Goal: Task Accomplishment & Management: Manage account settings

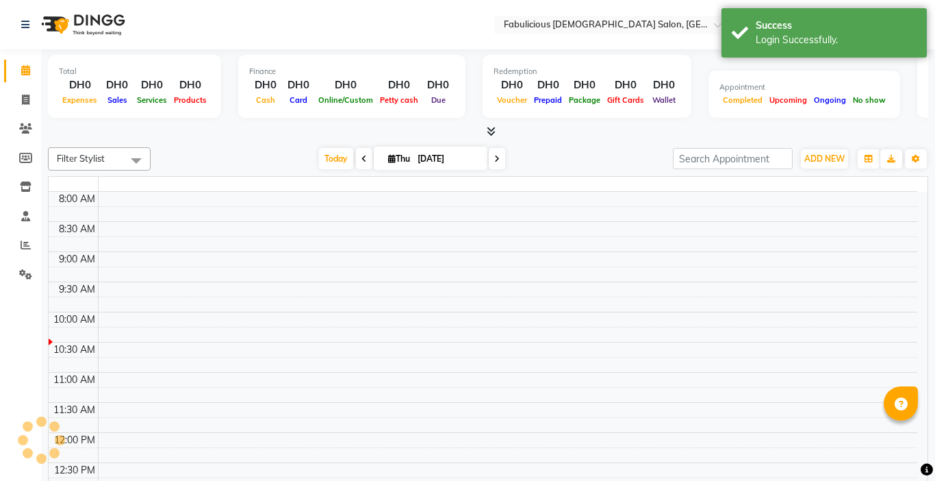
select select "en"
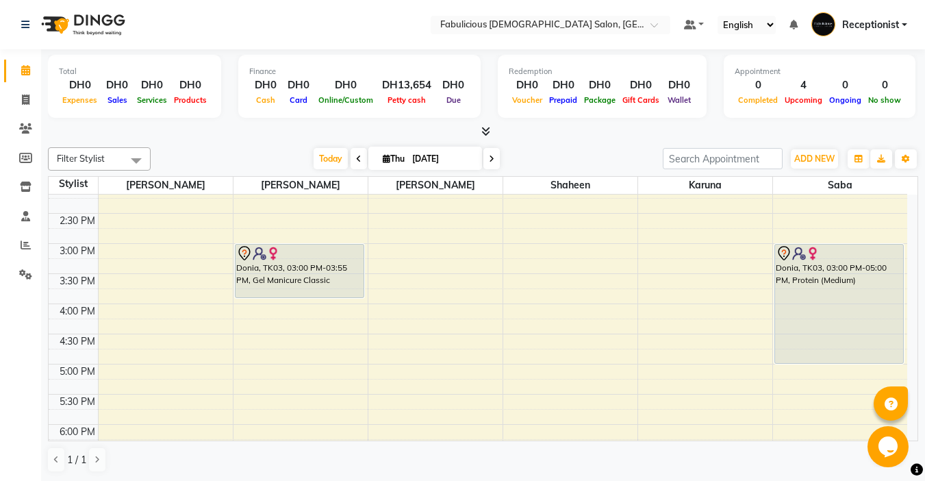
scroll to position [342, 0]
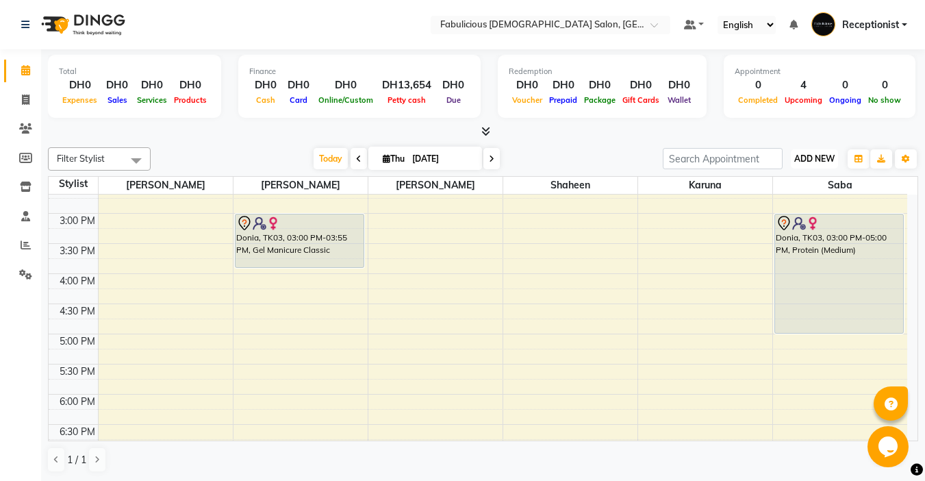
click at [796, 162] on span "ADD NEW" at bounding box center [814, 158] width 40 height 10
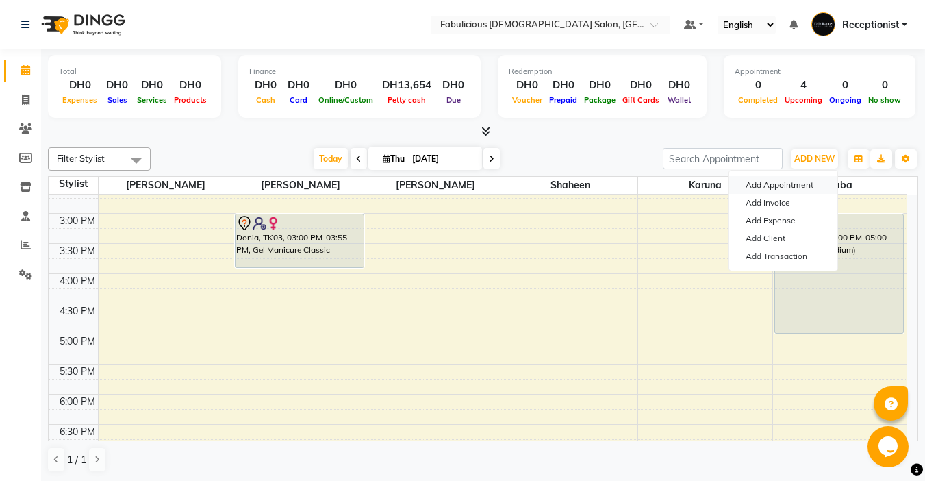
click at [754, 186] on button "Add Appointment" at bounding box center [783, 185] width 108 height 18
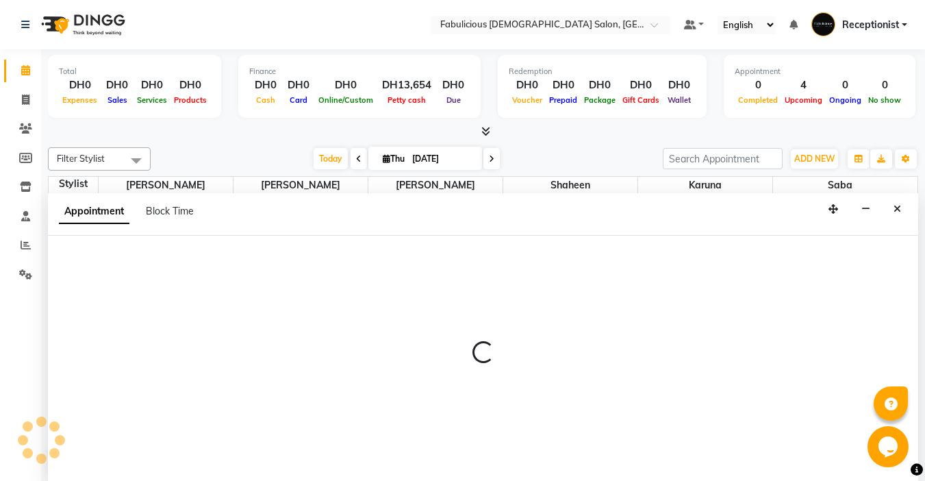
scroll to position [1, 0]
select select "tentative"
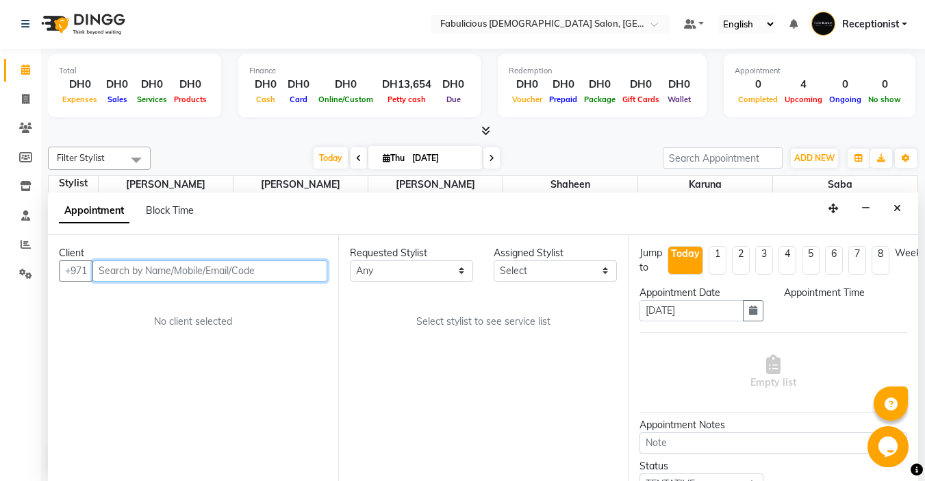
select select "600"
click at [285, 281] on input "text" at bounding box center [209, 270] width 235 height 21
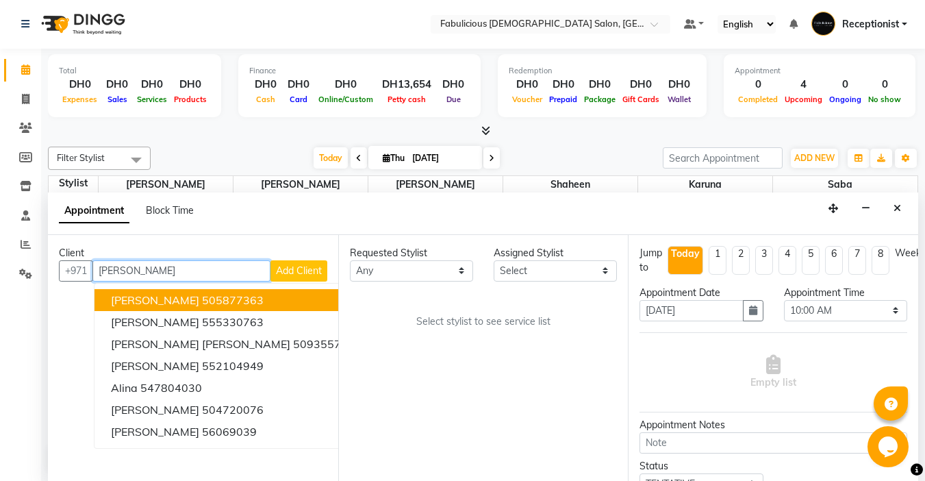
click at [208, 303] on button "[PERSON_NAME] 505877363" at bounding box center [232, 300] width 277 height 22
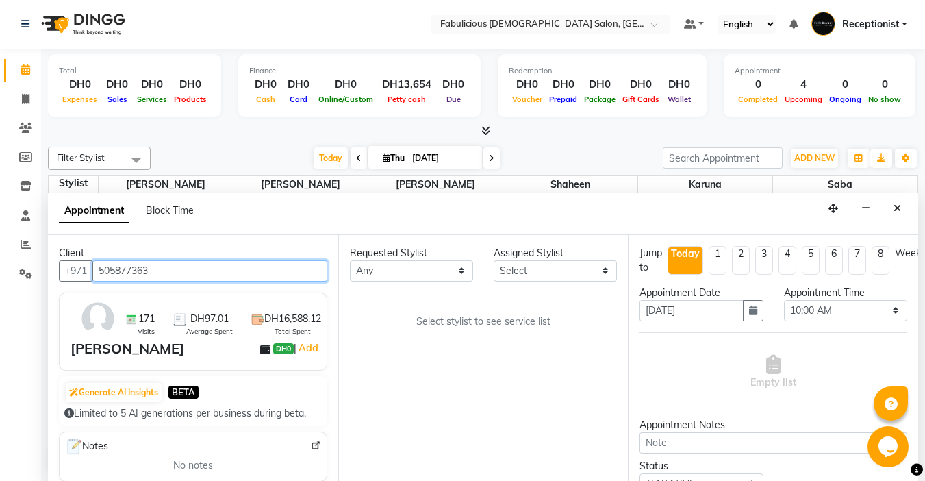
type input "505877363"
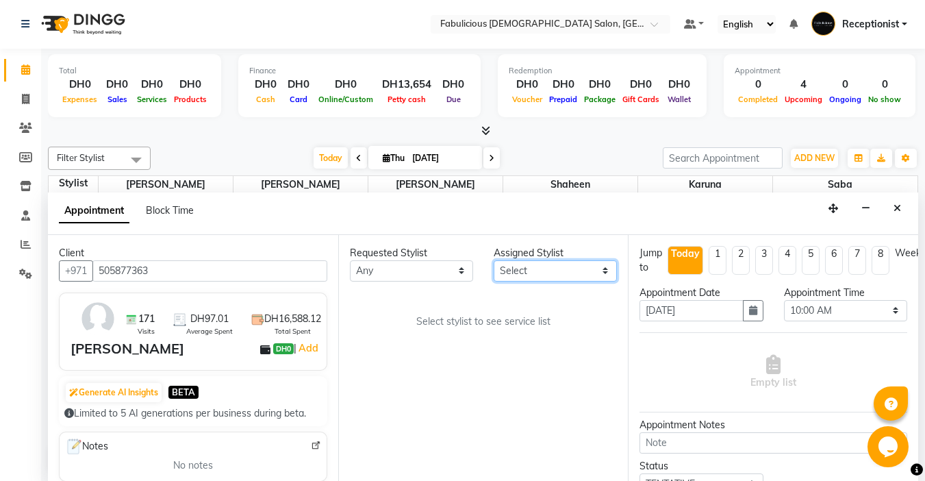
click at [544, 279] on select "Select [PERSON_NAME] [PERSON_NAME] [PERSON_NAME] [PERSON_NAME]" at bounding box center [555, 270] width 123 height 21
select select "11631"
click at [494, 260] on select "Select [PERSON_NAME] [PERSON_NAME] [PERSON_NAME] [PERSON_NAME]" at bounding box center [555, 270] width 123 height 21
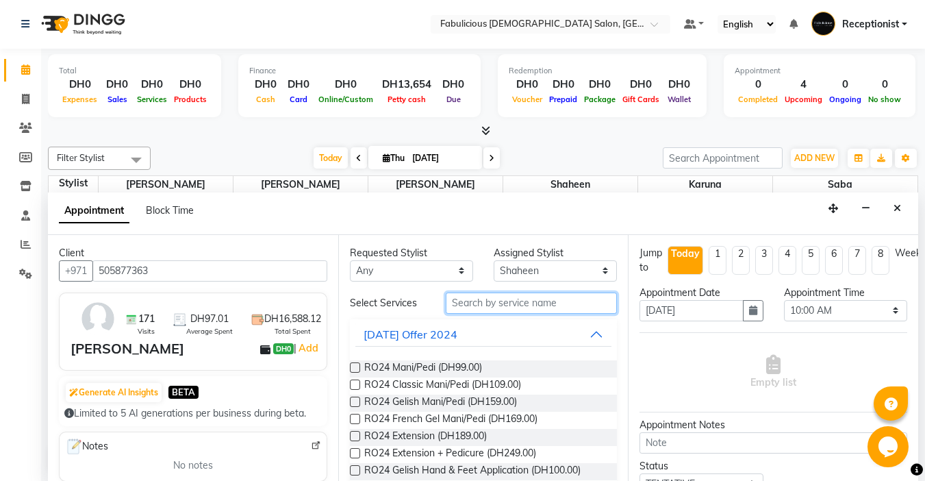
click at [533, 308] on input "text" at bounding box center [531, 302] width 171 height 21
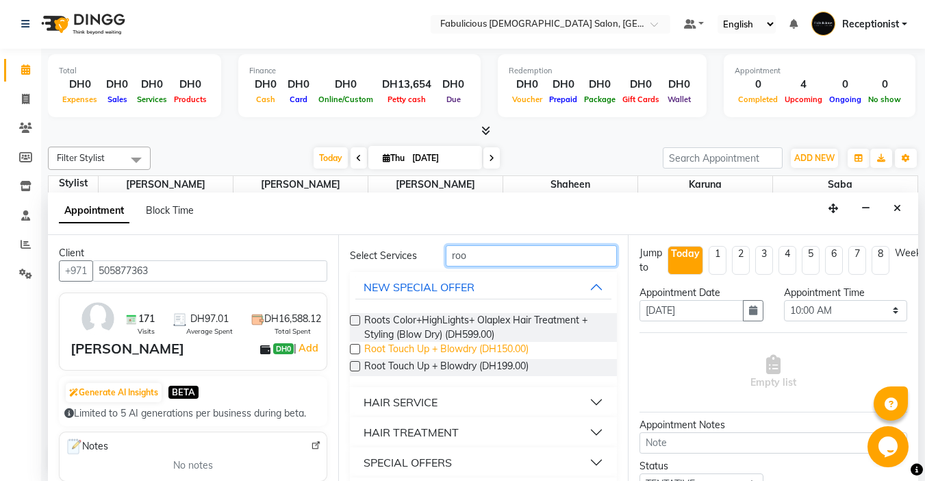
scroll to position [48, 0]
type input "roo"
click at [417, 400] on div "HAIR SERVICE" at bounding box center [401, 401] width 74 height 16
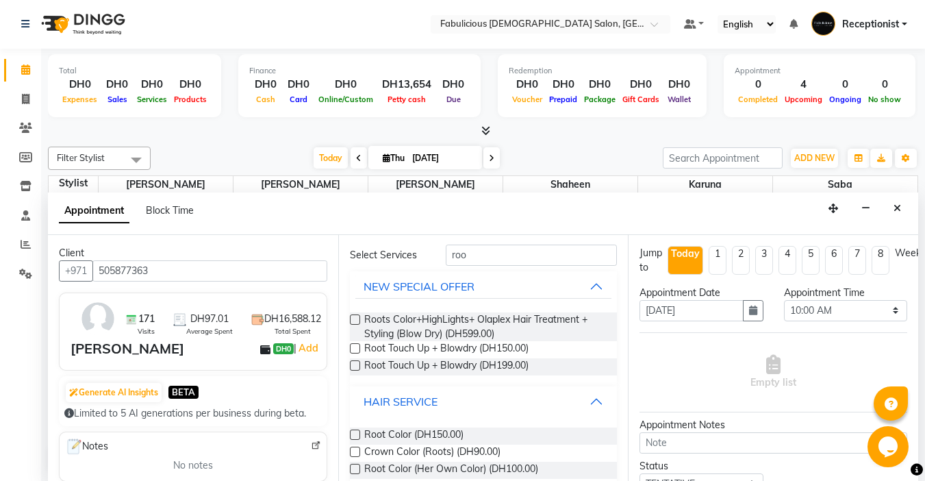
scroll to position [116, 0]
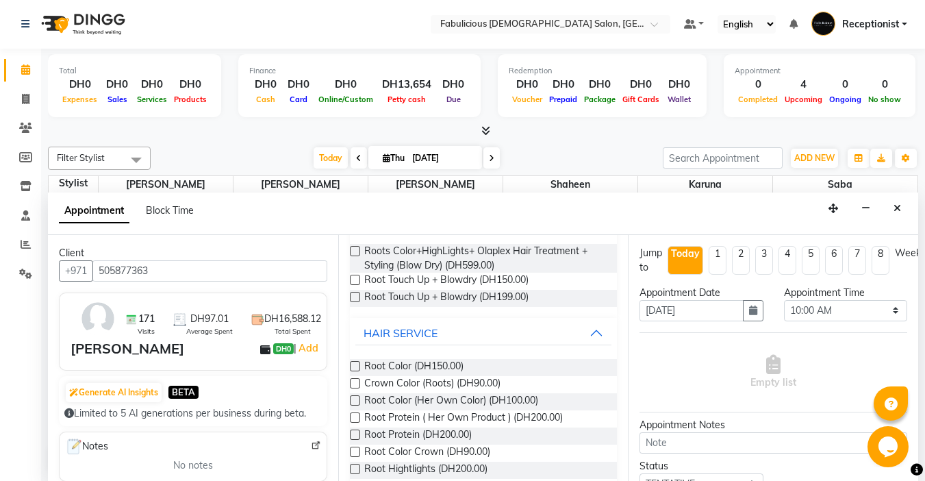
click at [354, 399] on label at bounding box center [355, 400] width 10 height 10
click at [354, 399] on input "checkbox" at bounding box center [354, 401] width 9 height 9
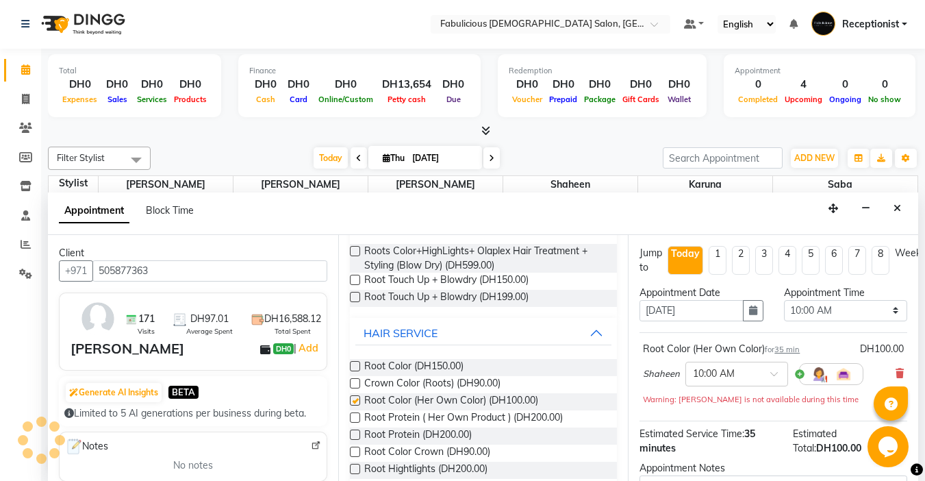
checkbox input "false"
click at [885, 309] on select "Select 10:00 AM 10:15 AM 10:30 AM 10:45 AM 11:00 AM 11:15 AM 11:30 AM 11:45 AM …" at bounding box center [845, 310] width 123 height 21
select select "1080"
click at [784, 300] on select "Select 10:00 AM 10:15 AM 10:30 AM 10:45 AM 11:00 AM 11:15 AM 11:30 AM 11:45 AM …" at bounding box center [845, 310] width 123 height 21
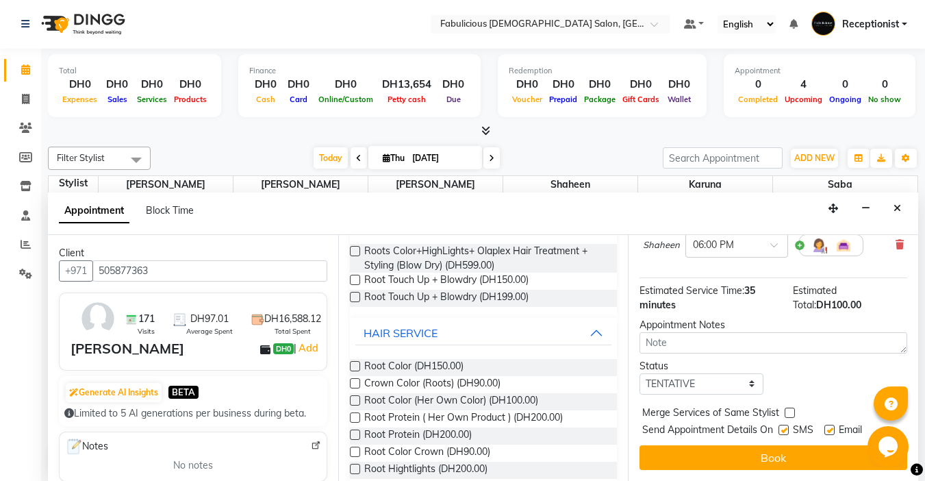
scroll to position [139, 0]
click at [787, 407] on label at bounding box center [790, 412] width 10 height 10
click at [787, 409] on input "checkbox" at bounding box center [789, 413] width 9 height 9
checkbox input "true"
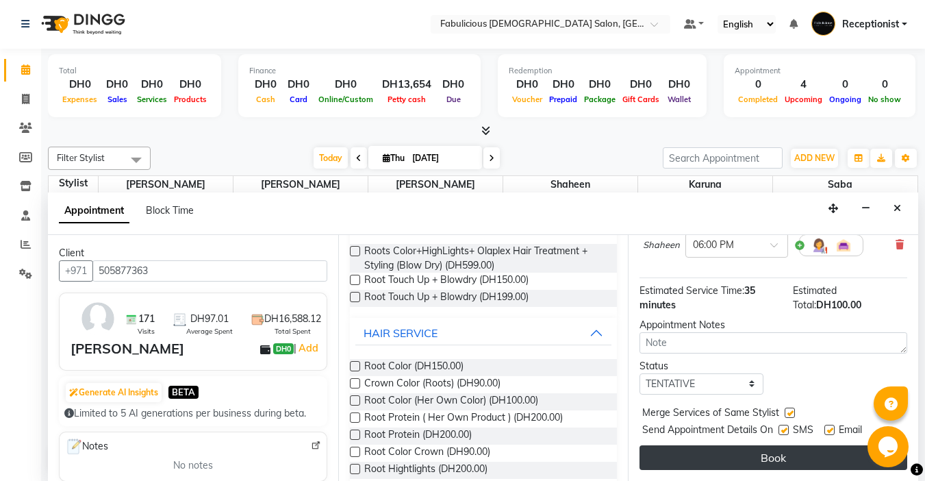
click at [785, 448] on button "Book" at bounding box center [773, 457] width 268 height 25
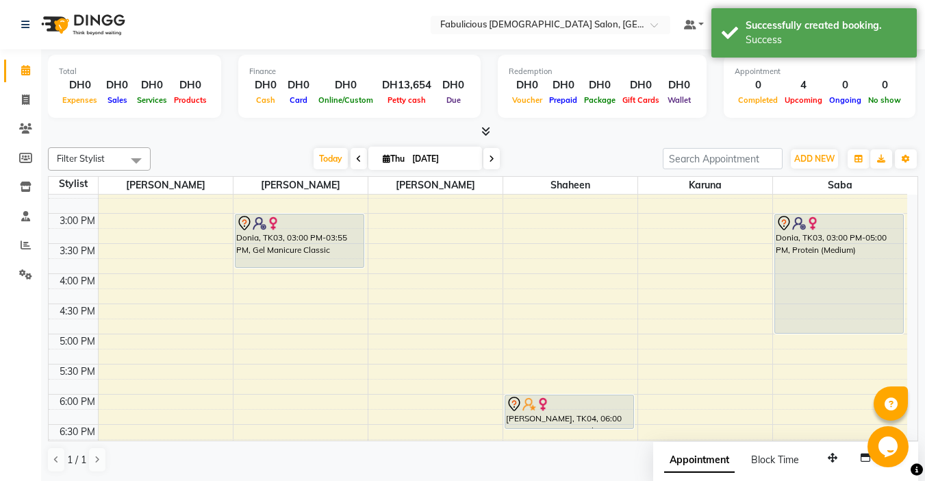
scroll to position [411, 0]
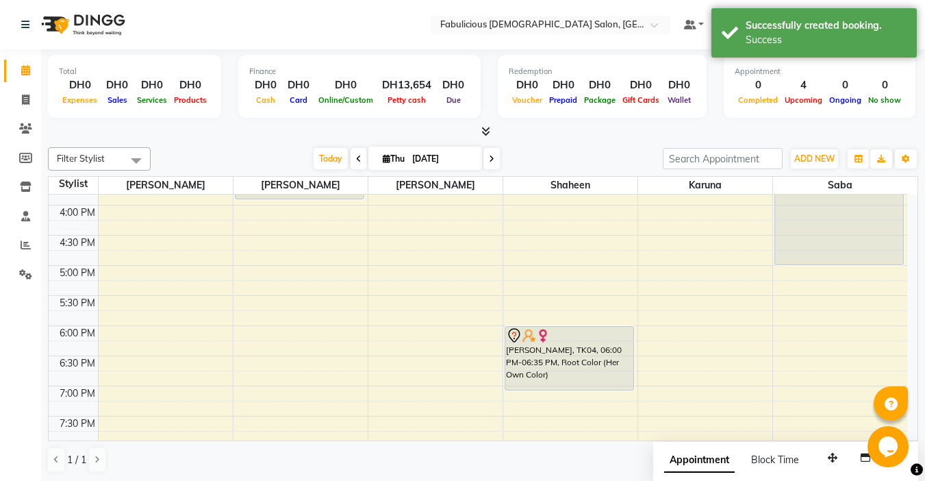
drag, startPoint x: 561, startPoint y: 361, endPoint x: 566, endPoint y: 387, distance: 26.3
click at [566, 387] on div "Usma, TK01, 01:00 PM-01:45 PM, Offer Wash + Hair Cut + Bolwdry [PERSON_NAME], T…" at bounding box center [570, 235] width 134 height 903
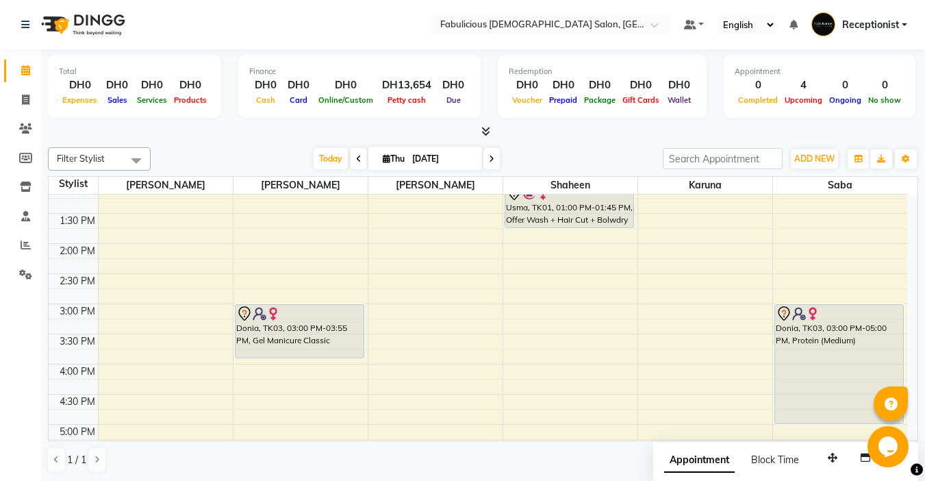
scroll to position [274, 0]
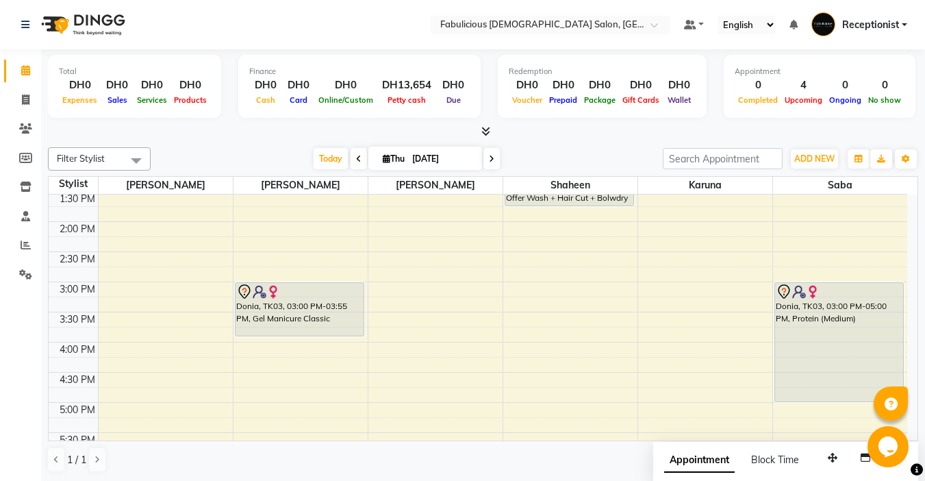
click at [358, 160] on span at bounding box center [359, 158] width 16 height 21
type input "[DATE]"
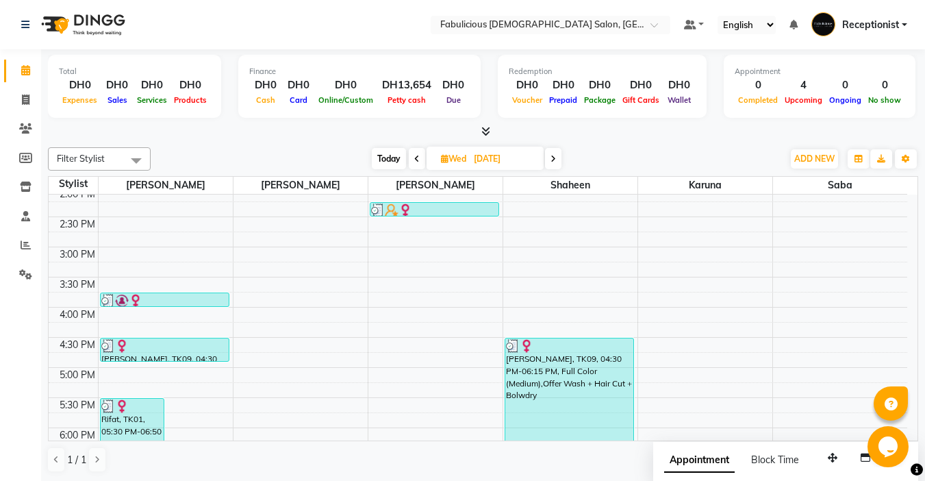
scroll to position [342, 0]
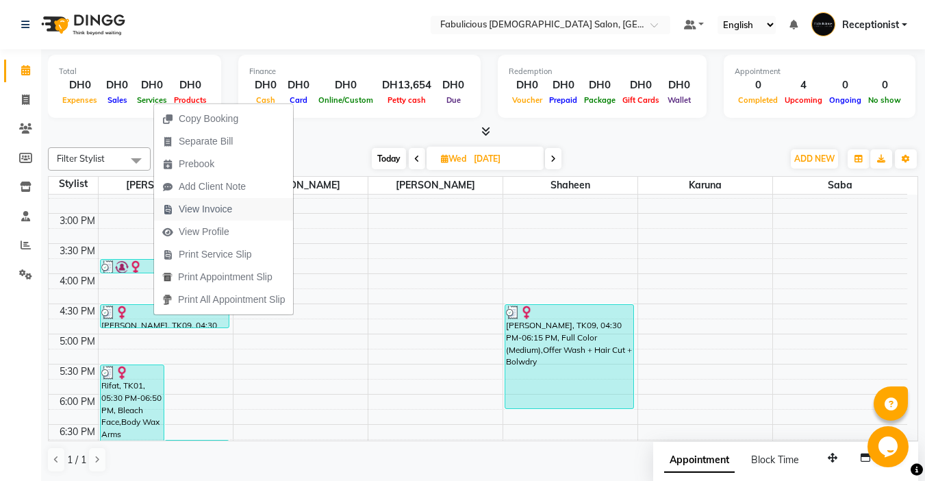
click at [183, 202] on span "View Invoice" at bounding box center [205, 209] width 53 height 14
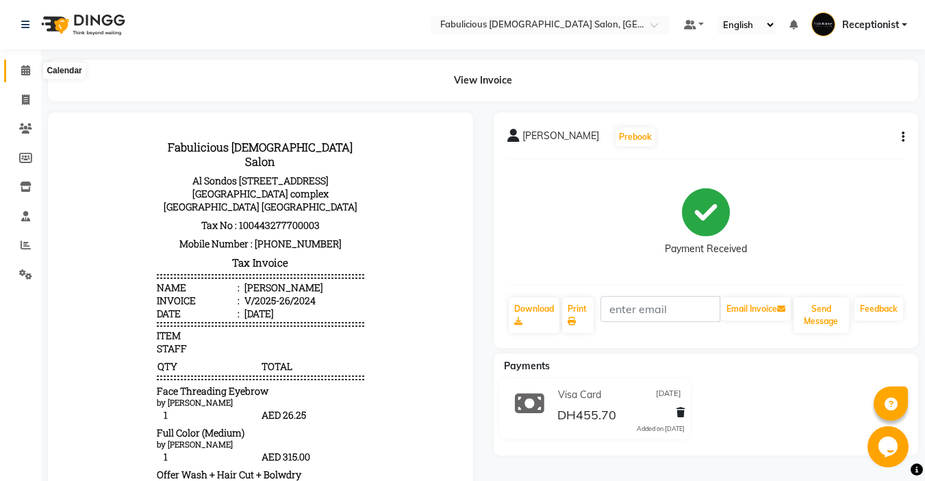
click at [30, 69] on icon at bounding box center [25, 70] width 9 height 10
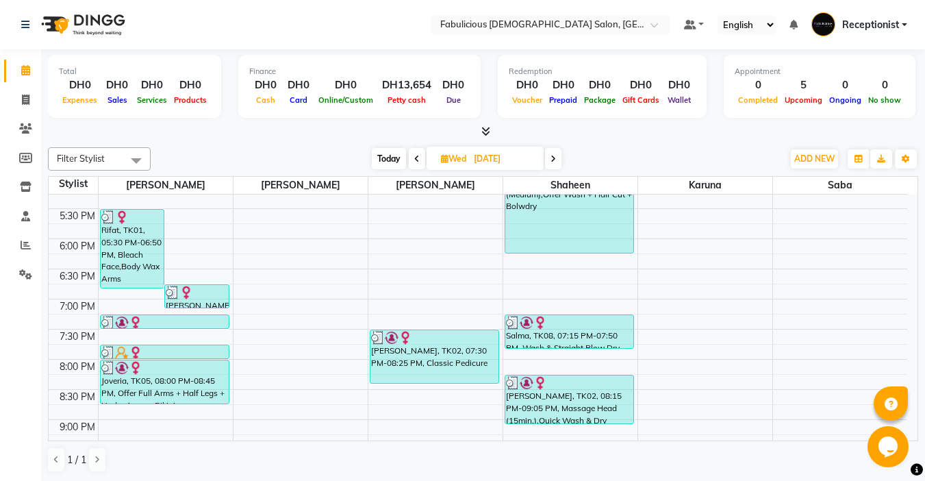
scroll to position [479, 0]
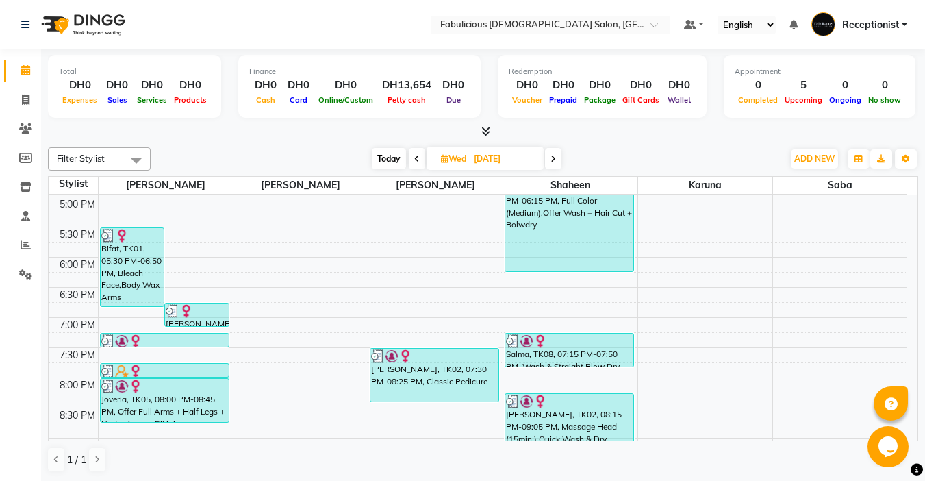
click at [391, 156] on span "Today" at bounding box center [389, 158] width 34 height 21
type input "[DATE]"
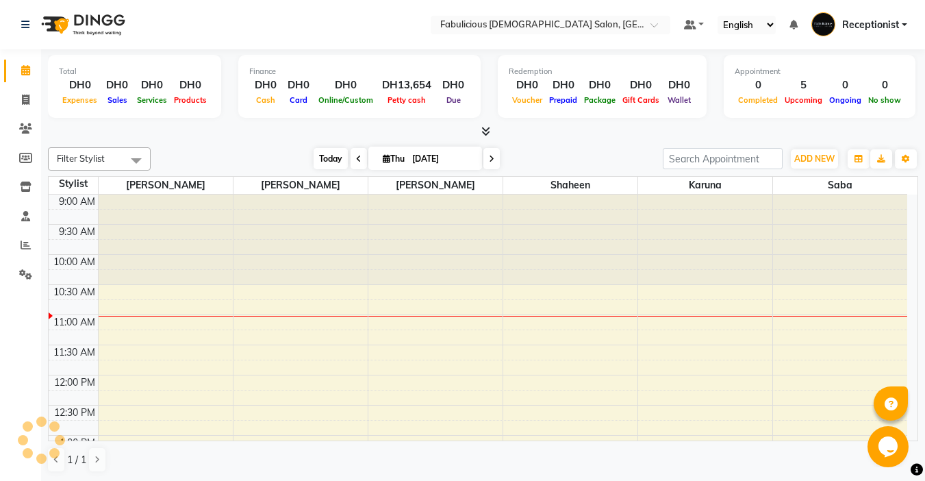
scroll to position [121, 0]
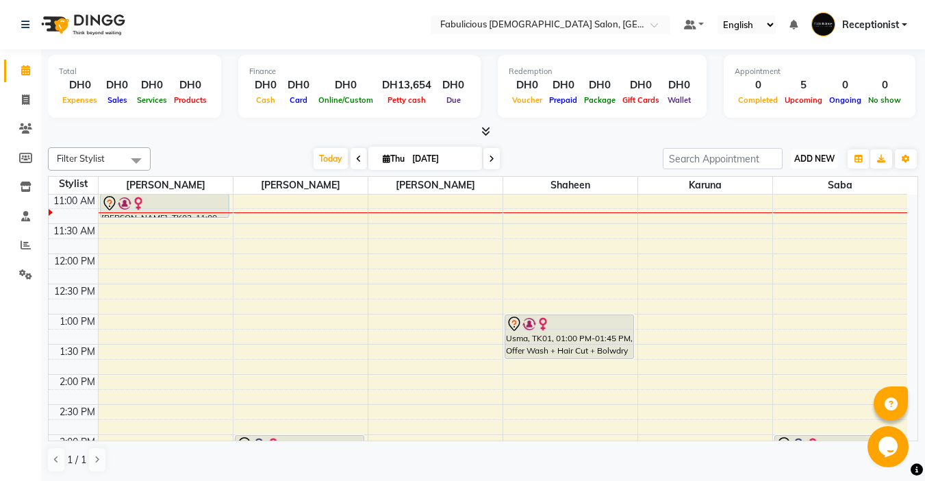
click at [794, 161] on span "ADD NEW" at bounding box center [814, 158] width 40 height 10
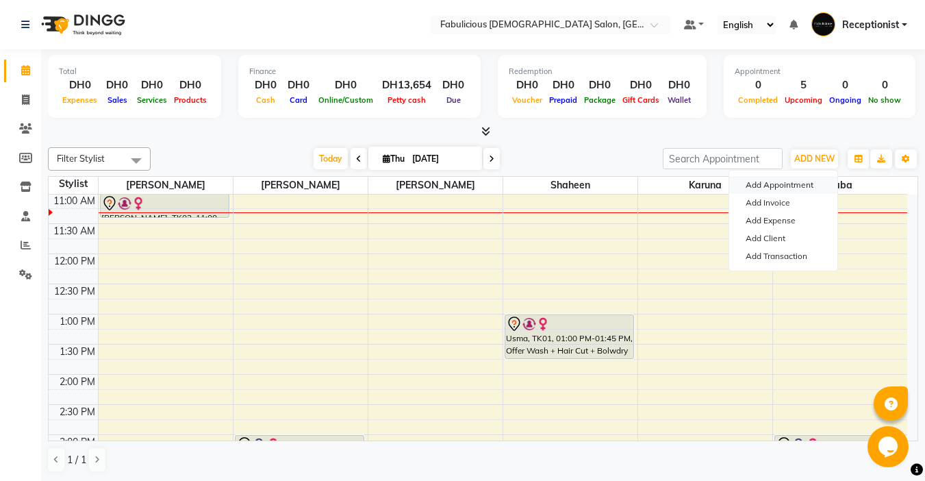
click at [755, 186] on button "Add Appointment" at bounding box center [783, 185] width 108 height 18
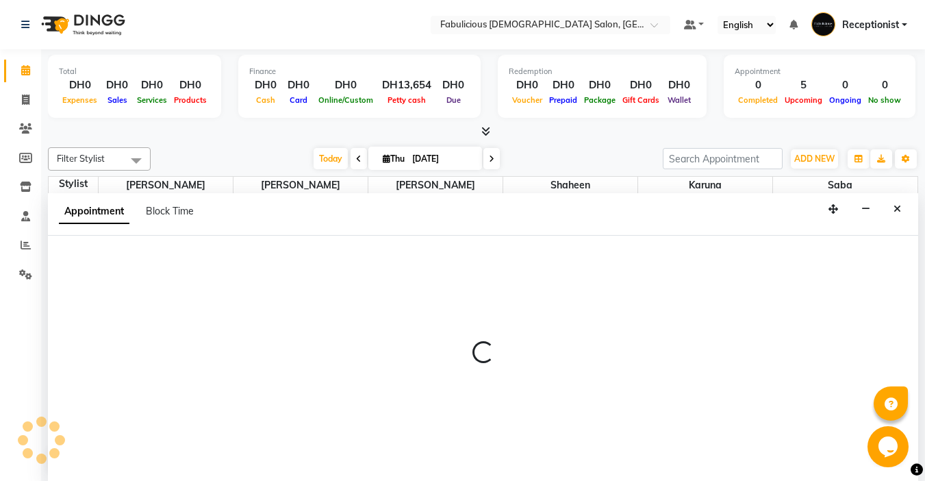
scroll to position [1, 0]
select select "600"
select select "tentative"
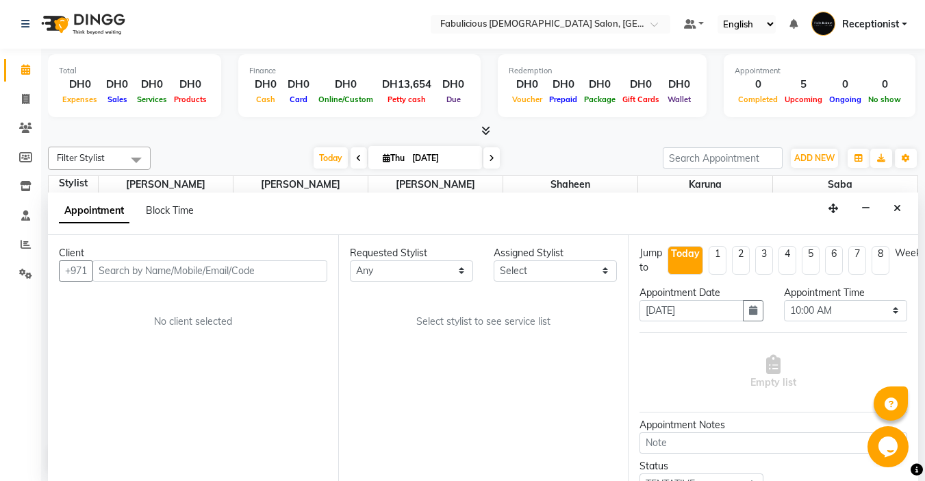
click at [173, 275] on input "text" at bounding box center [209, 270] width 235 height 21
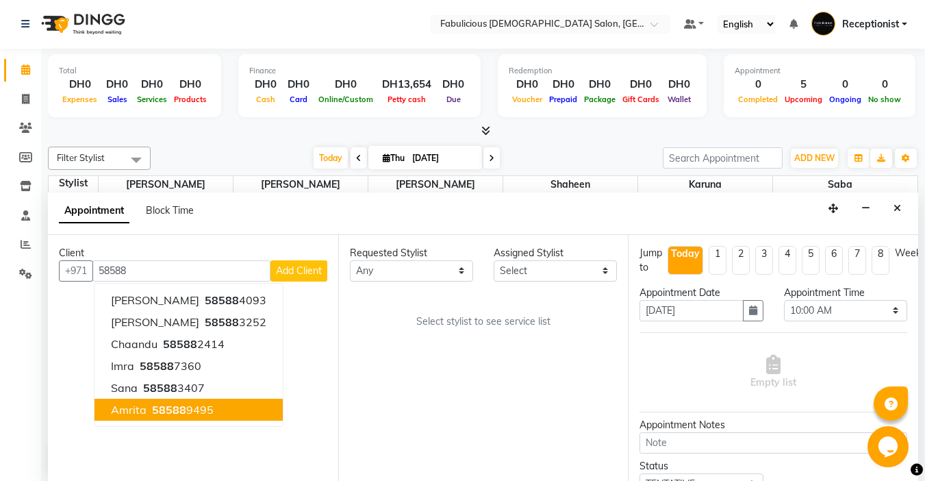
click at [144, 420] on ngb-typeahead-window "[PERSON_NAME] 58588 4093 [PERSON_NAME] 58588 3252 Chaandu 58588 2414 Imra 58588…" at bounding box center [189, 355] width 190 height 144
click at [134, 411] on span "Amrita" at bounding box center [129, 410] width 36 height 14
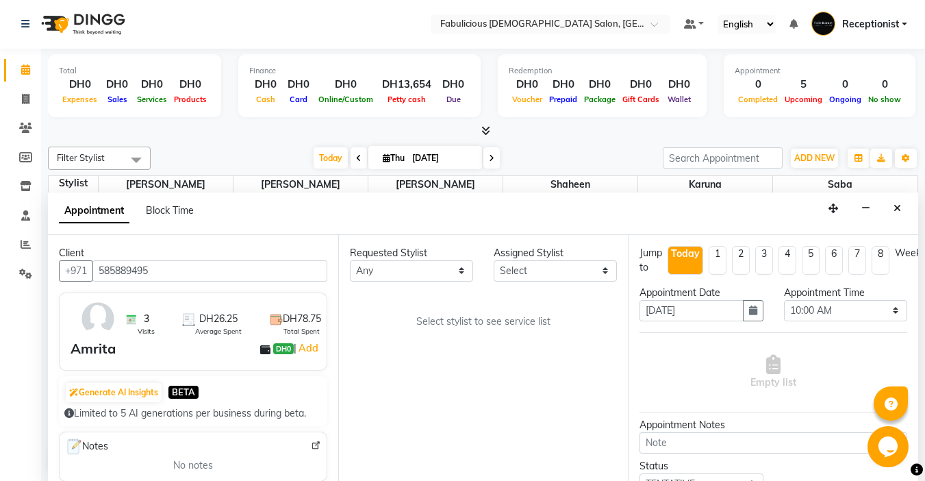
type input "585889495"
click at [539, 279] on select "Select [PERSON_NAME] [PERSON_NAME] [PERSON_NAME] [PERSON_NAME]" at bounding box center [555, 270] width 123 height 21
select select "11627"
click at [494, 260] on select "Select [PERSON_NAME] [PERSON_NAME] [PERSON_NAME] [PERSON_NAME]" at bounding box center [555, 270] width 123 height 21
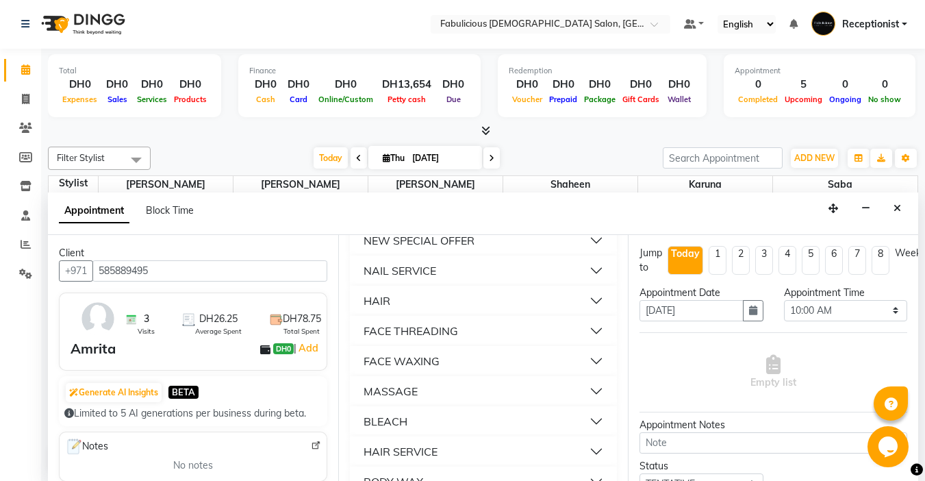
scroll to position [890, 0]
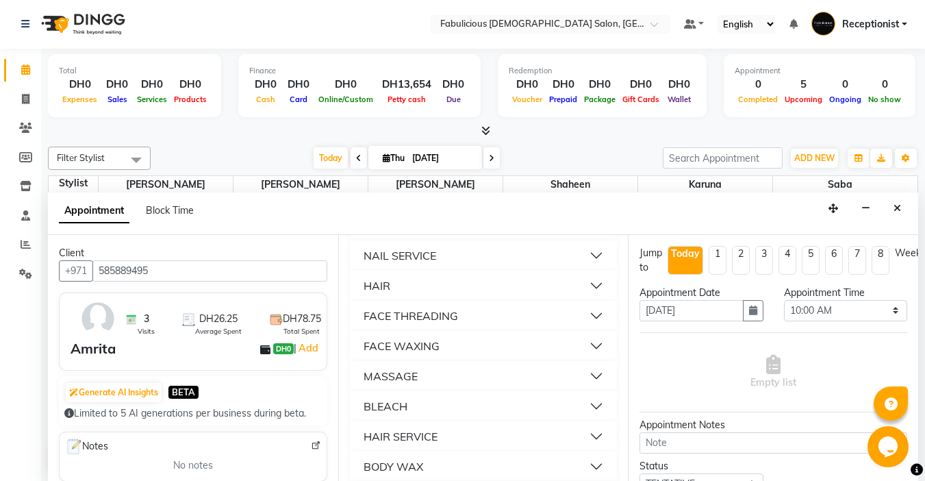
click at [424, 324] on div "FACE THREADING" at bounding box center [411, 315] width 94 height 16
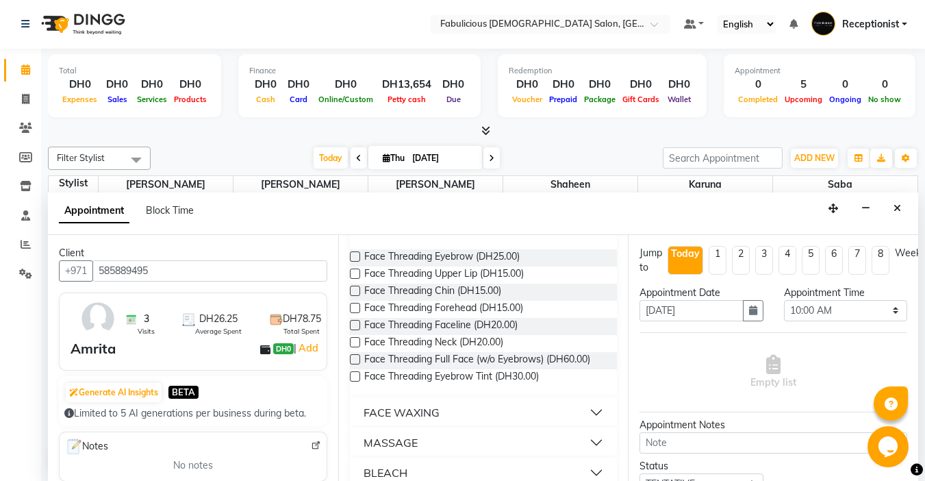
scroll to position [959, 0]
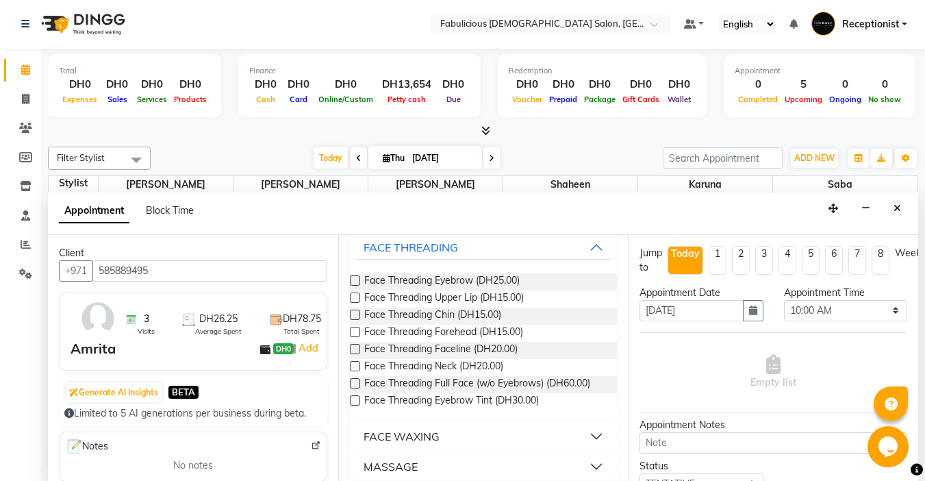
click at [354, 286] on label at bounding box center [355, 280] width 10 height 10
click at [354, 286] on input "checkbox" at bounding box center [354, 281] width 9 height 9
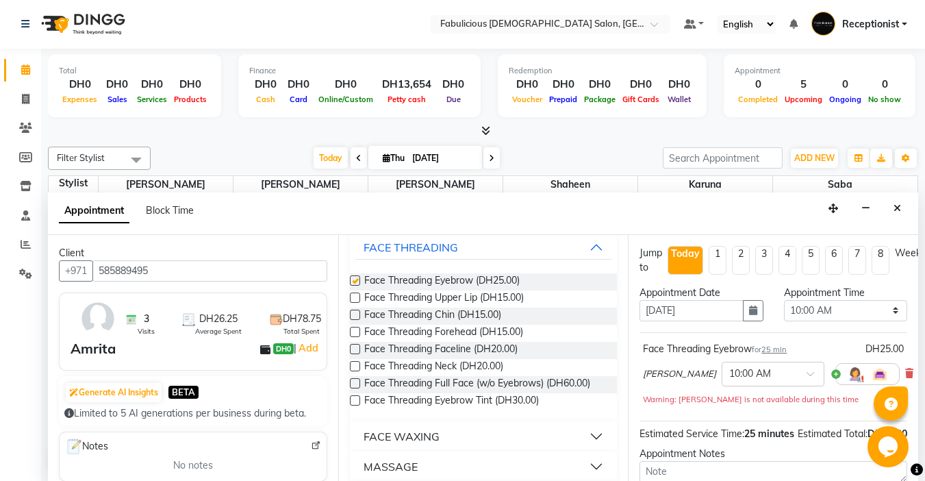
checkbox input "false"
click at [885, 313] on select "Select 10:00 AM 10:15 AM 10:30 AM 10:45 AM 11:00 AM 11:15 AM 11:30 AM 11:45 AM …" at bounding box center [845, 310] width 123 height 21
select select "675"
click at [784, 300] on select "Select 10:00 AM 10:15 AM 10:30 AM 10:45 AM 11:00 AM 11:15 AM 11:30 AM 11:45 AM …" at bounding box center [845, 310] width 123 height 21
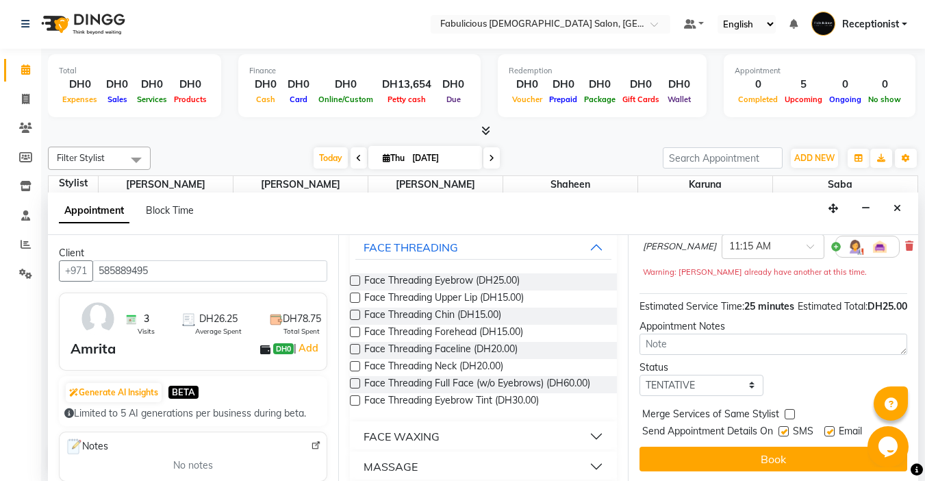
scroll to position [153, 0]
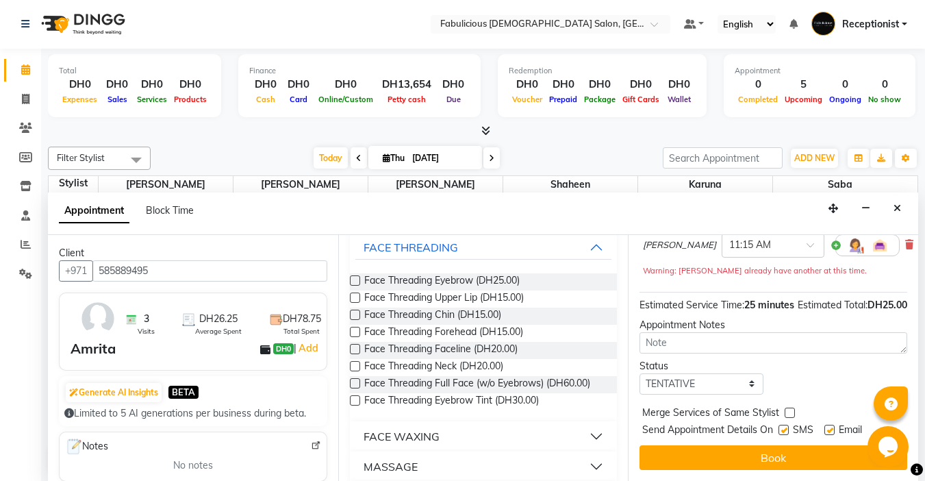
click at [793, 407] on label at bounding box center [790, 412] width 10 height 10
click at [793, 409] on input "checkbox" at bounding box center [789, 413] width 9 height 9
checkbox input "true"
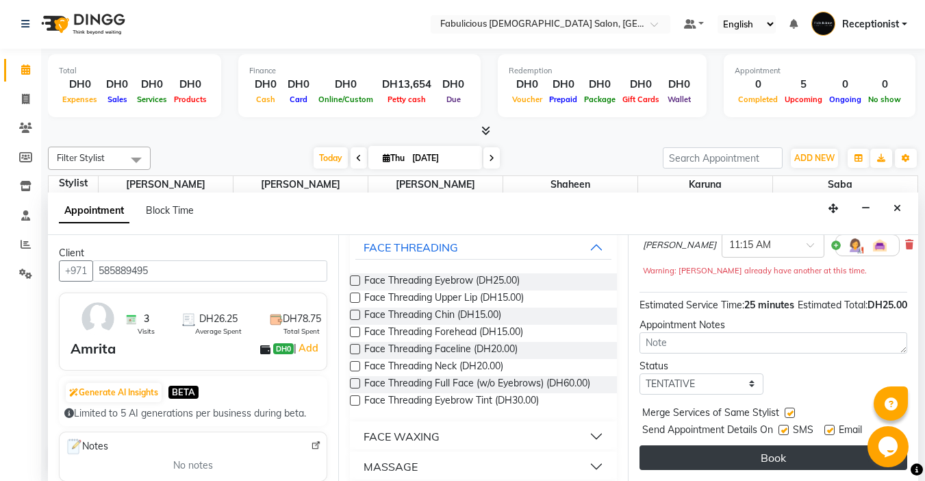
click at [791, 452] on button "Book" at bounding box center [773, 457] width 268 height 25
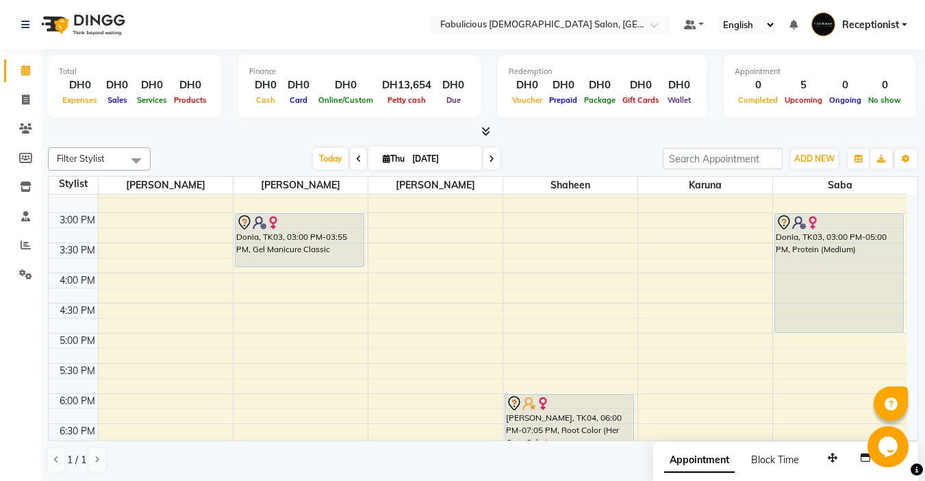
scroll to position [274, 0]
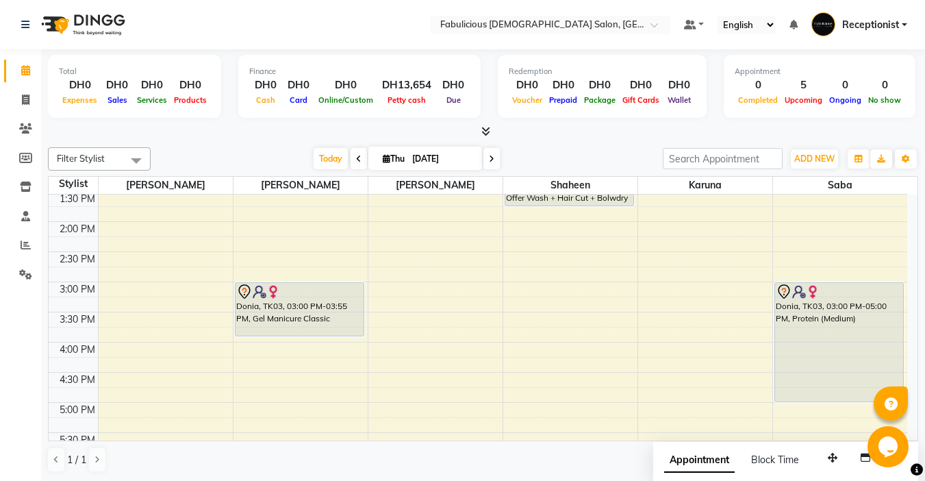
click at [490, 164] on span at bounding box center [491, 158] width 16 height 21
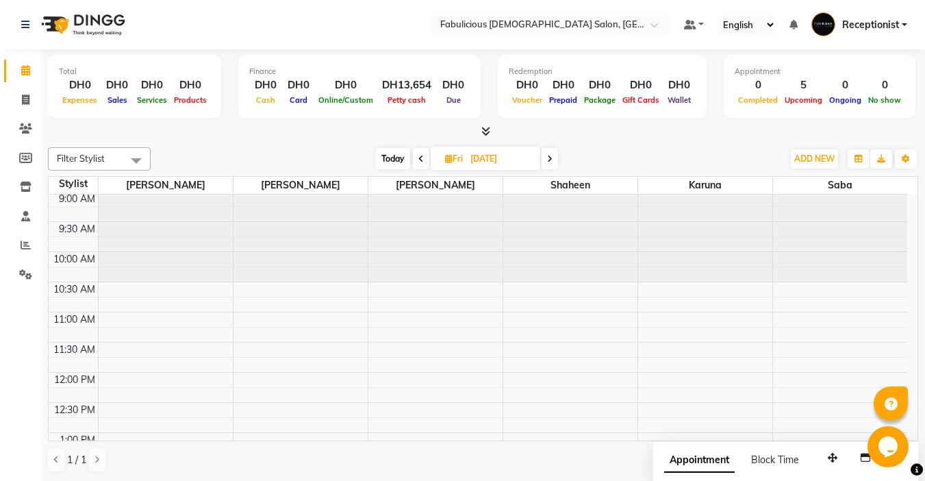
scroll to position [0, 0]
click at [420, 156] on icon at bounding box center [420, 159] width 5 height 8
type input "[DATE]"
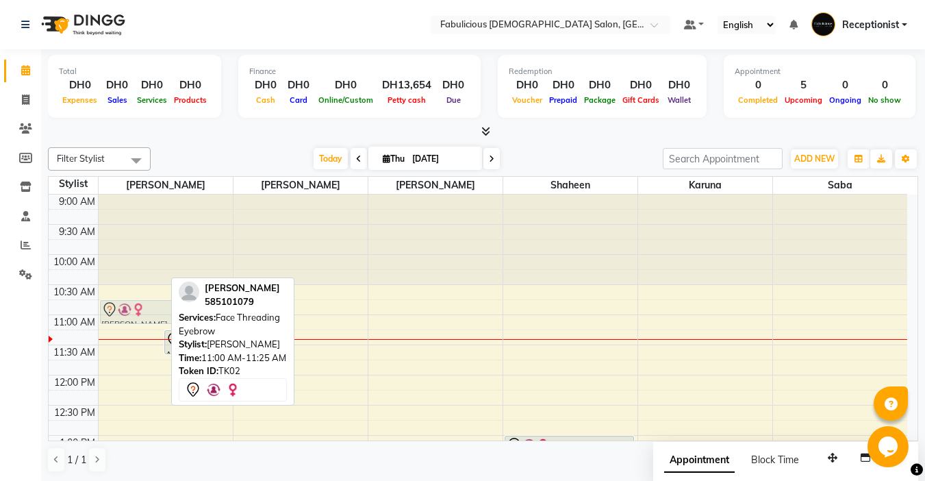
drag, startPoint x: 138, startPoint y: 322, endPoint x: 136, endPoint y: 309, distance: 13.1
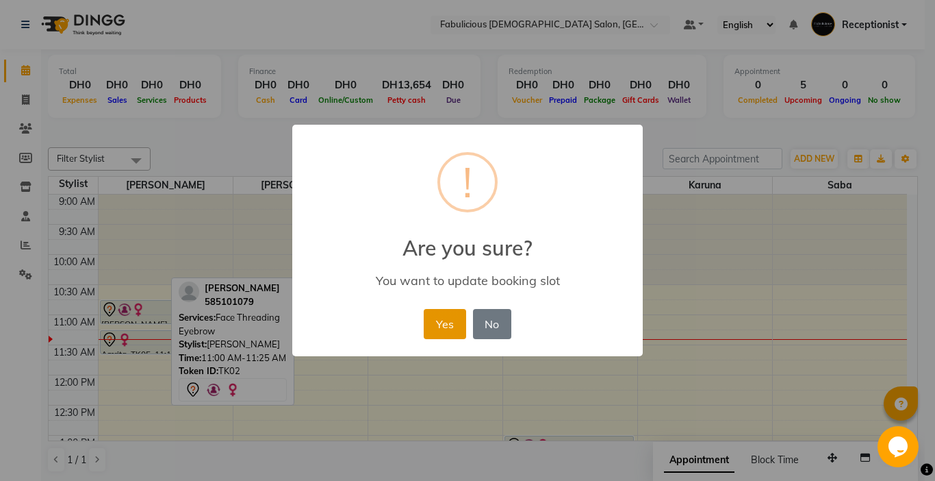
click at [444, 321] on button "Yes" at bounding box center [445, 324] width 42 height 30
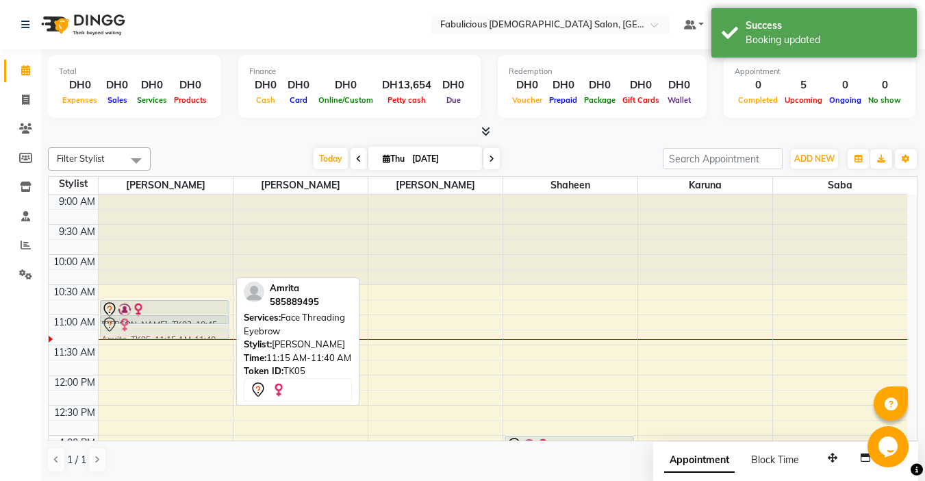
drag, startPoint x: 142, startPoint y: 335, endPoint x: 154, endPoint y: 320, distance: 18.9
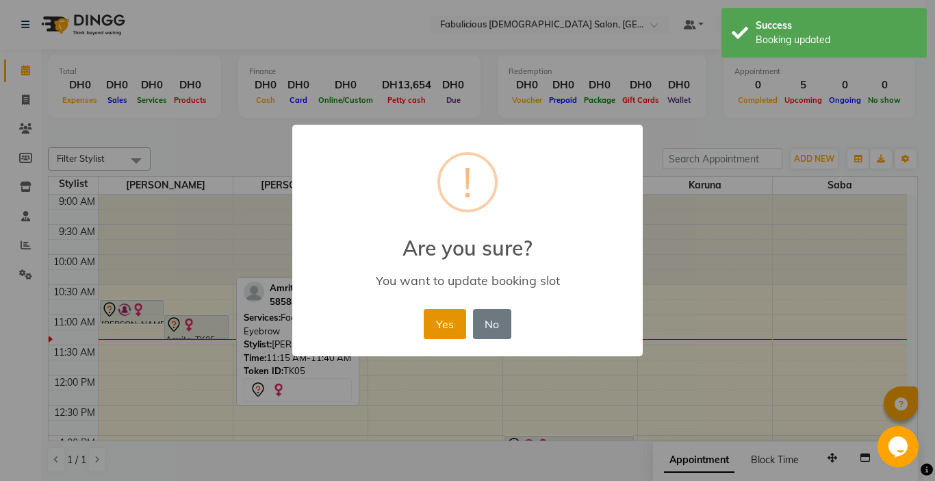
click at [433, 327] on button "Yes" at bounding box center [445, 324] width 42 height 30
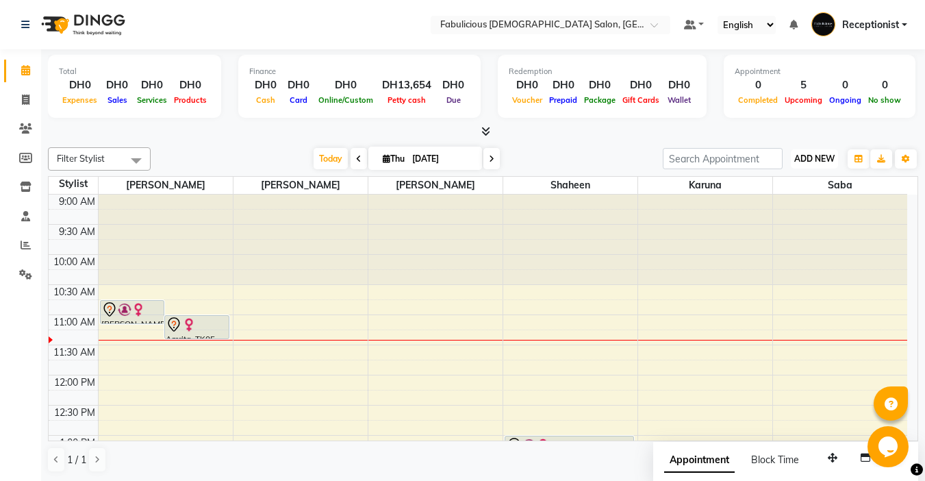
click at [803, 156] on span "ADD NEW" at bounding box center [814, 158] width 40 height 10
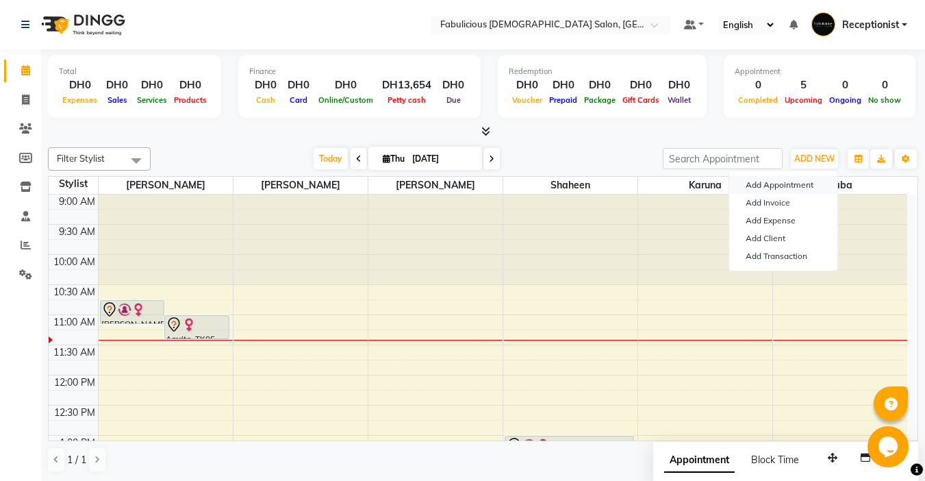
click at [759, 184] on button "Add Appointment" at bounding box center [783, 185] width 108 height 18
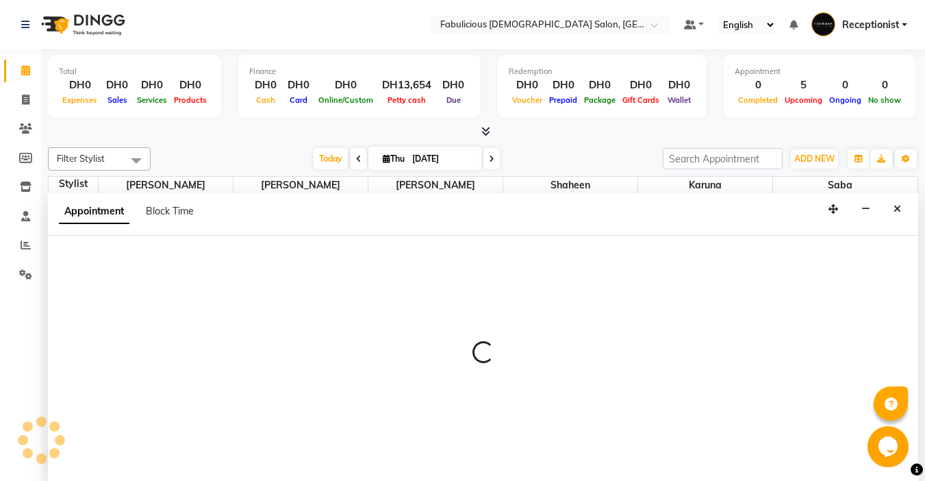
scroll to position [1, 0]
select select "tentative"
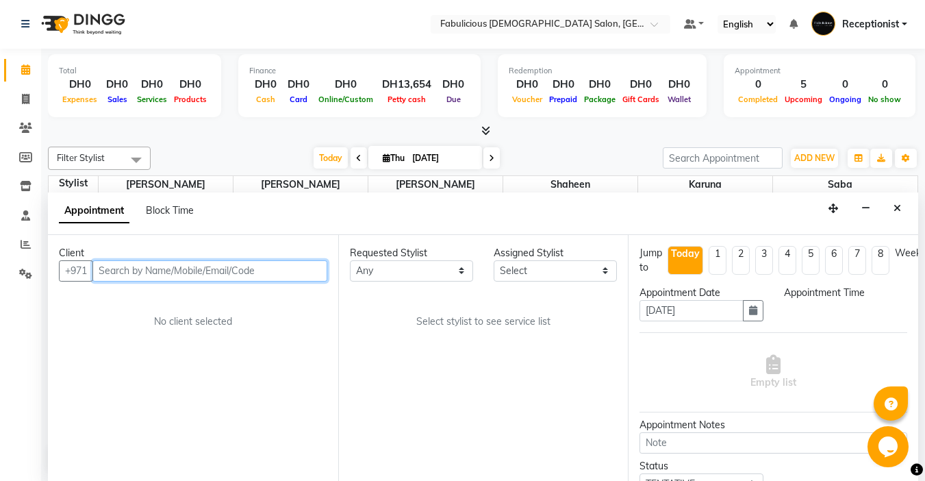
select select "600"
click at [172, 272] on input "text" at bounding box center [209, 270] width 235 height 21
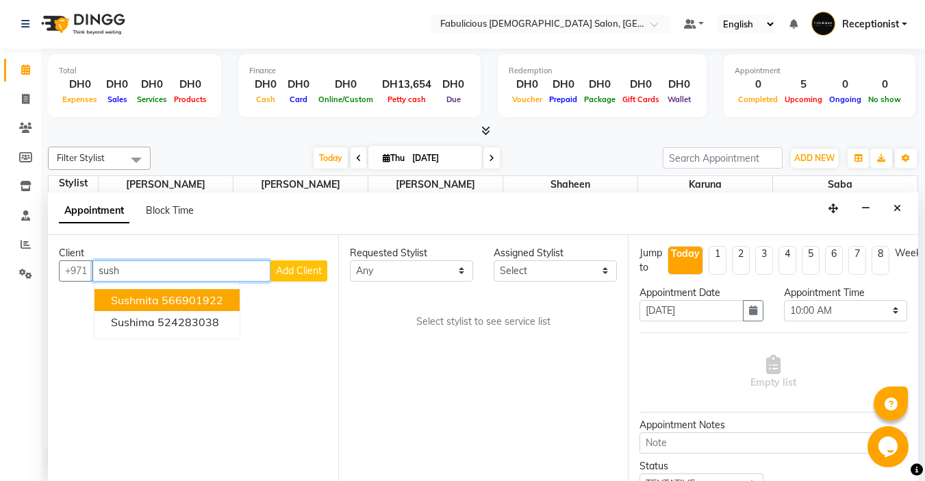
click at [120, 301] on span "Sushmita" at bounding box center [135, 300] width 48 height 14
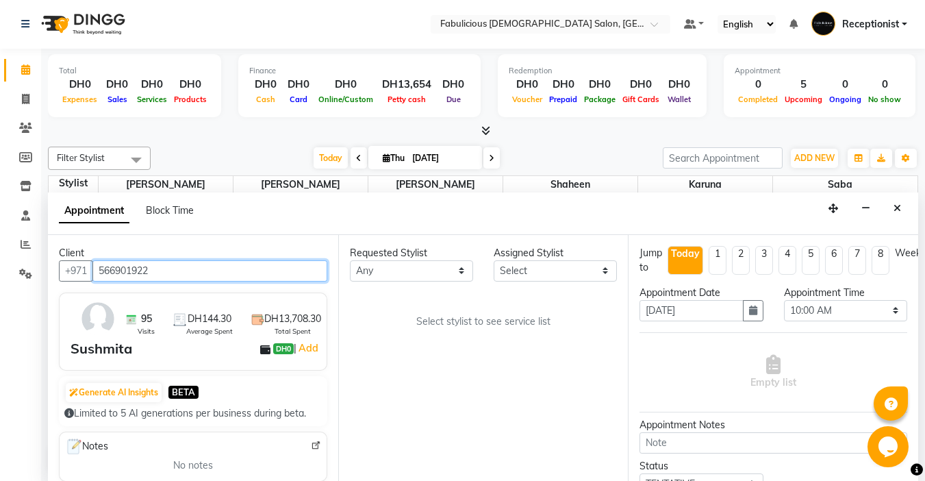
type input "566901922"
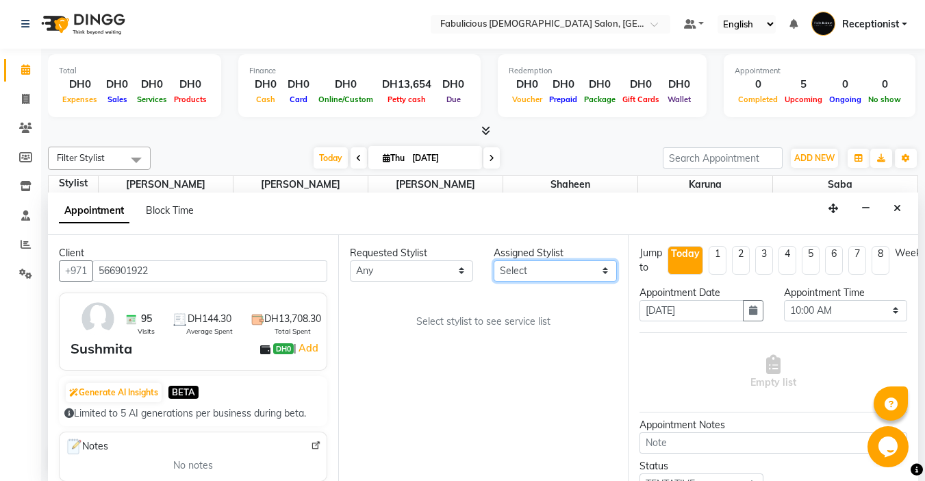
click at [574, 277] on select "Select [PERSON_NAME] [PERSON_NAME] [PERSON_NAME] [PERSON_NAME]" at bounding box center [555, 270] width 123 height 21
select select "33271"
click at [494, 260] on select "Select [PERSON_NAME] [PERSON_NAME] [PERSON_NAME] [PERSON_NAME]" at bounding box center [555, 270] width 123 height 21
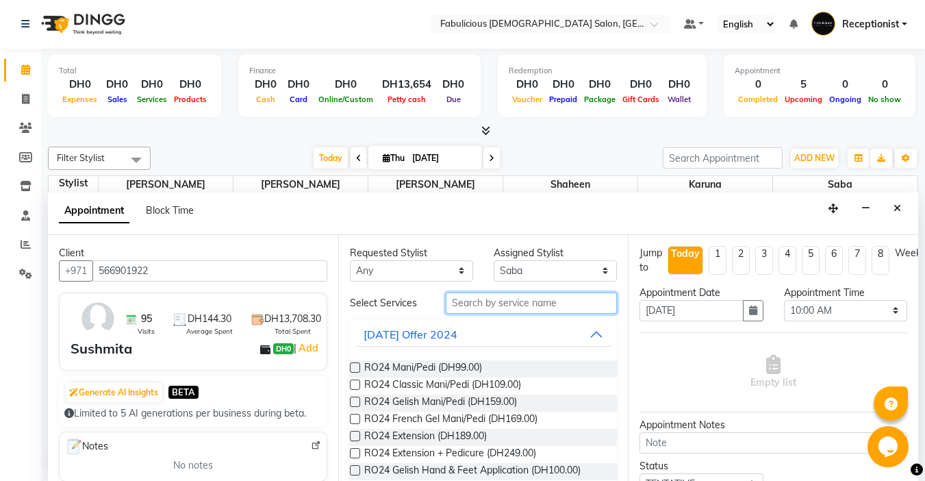
click at [507, 303] on input "text" at bounding box center [531, 302] width 171 height 21
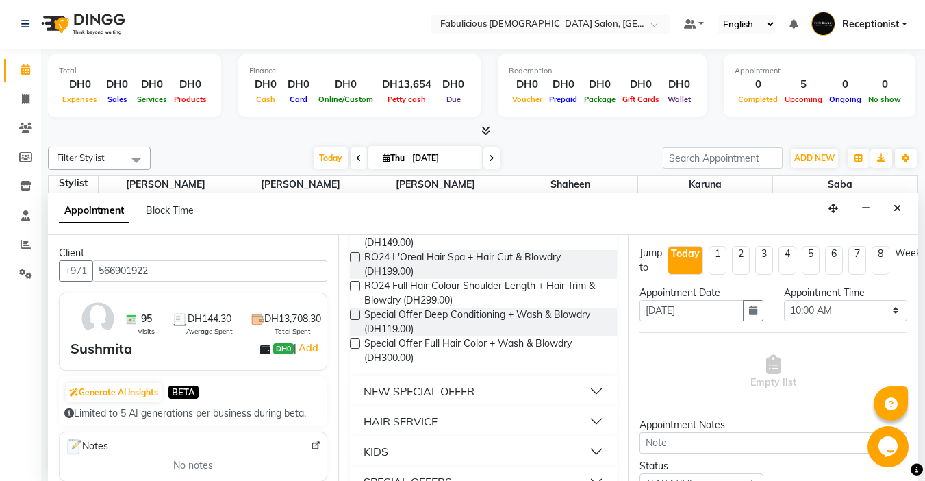
scroll to position [205, 0]
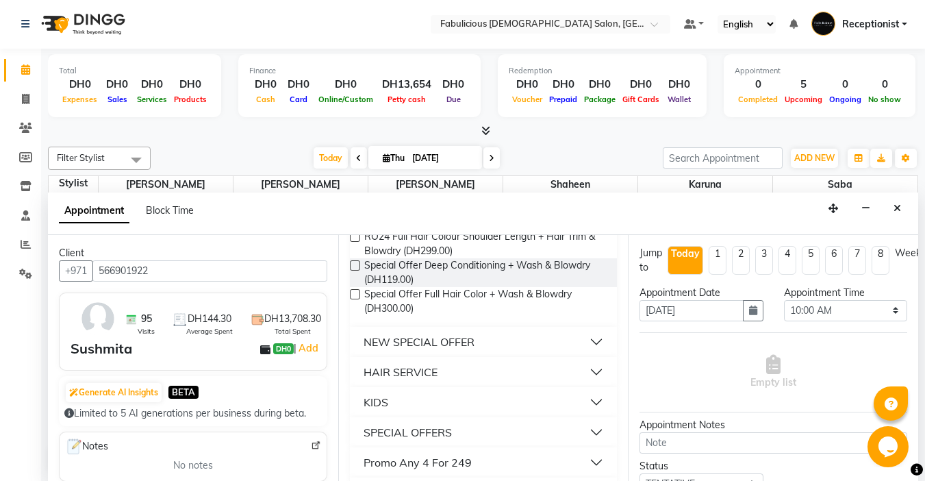
type input "blo"
click at [379, 368] on div "HAIR SERVICE" at bounding box center [401, 372] width 74 height 16
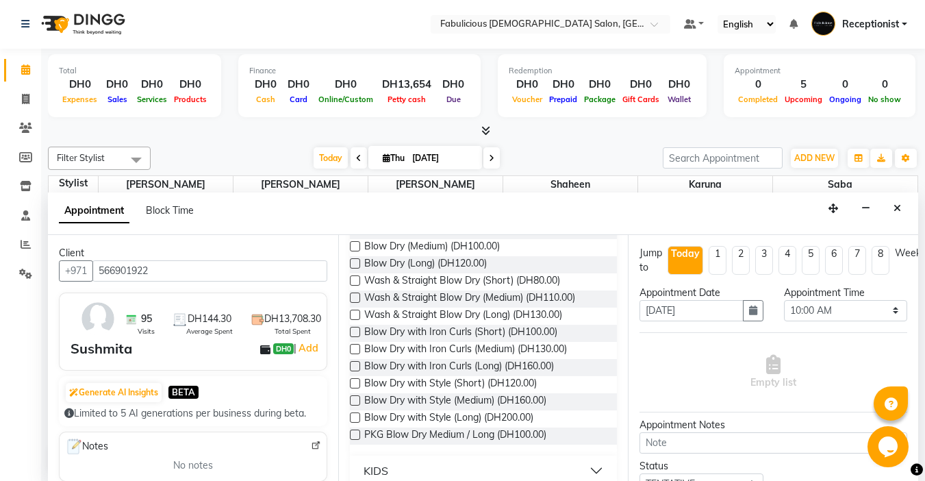
scroll to position [411, 0]
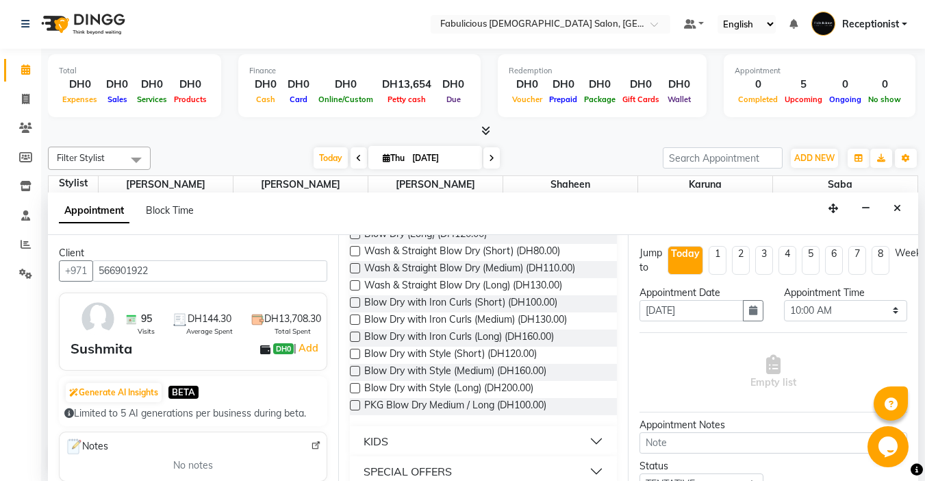
click at [351, 318] on label at bounding box center [355, 319] width 10 height 10
click at [351, 318] on input "checkbox" at bounding box center [354, 320] width 9 height 9
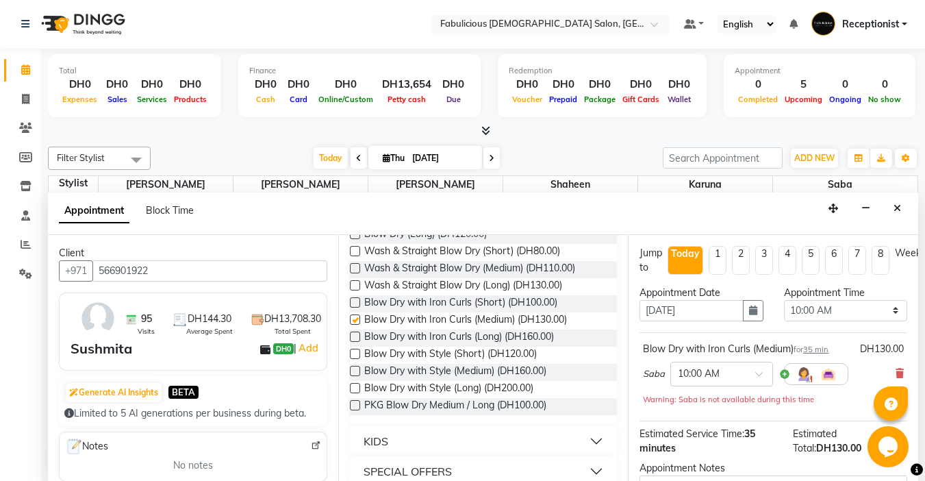
checkbox input "false"
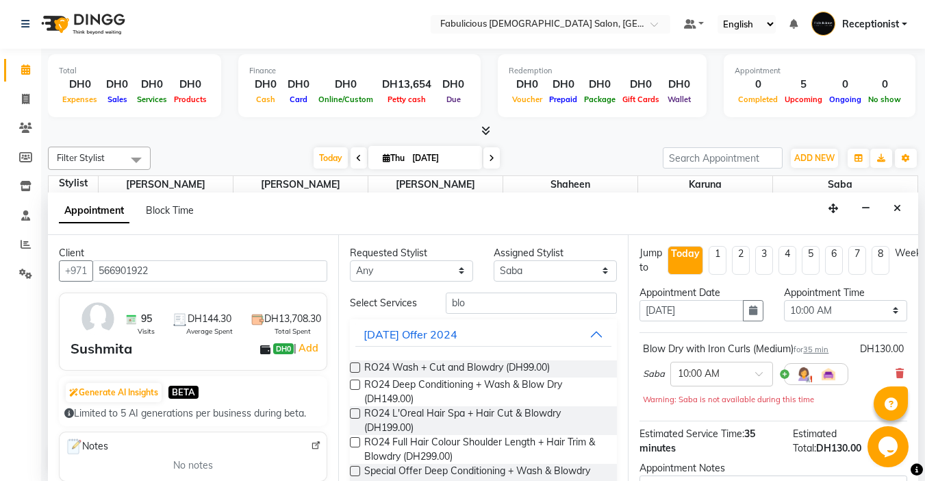
scroll to position [0, 0]
click at [552, 272] on select "Select [PERSON_NAME] [PERSON_NAME] [PERSON_NAME] [PERSON_NAME]" at bounding box center [555, 271] width 123 height 21
click at [552, 273] on select "Select [PERSON_NAME] [PERSON_NAME] [PERSON_NAME] [PERSON_NAME]" at bounding box center [555, 271] width 123 height 21
select select "11630"
click at [494, 261] on select "Select [PERSON_NAME] [PERSON_NAME] [PERSON_NAME] [PERSON_NAME]" at bounding box center [555, 271] width 123 height 21
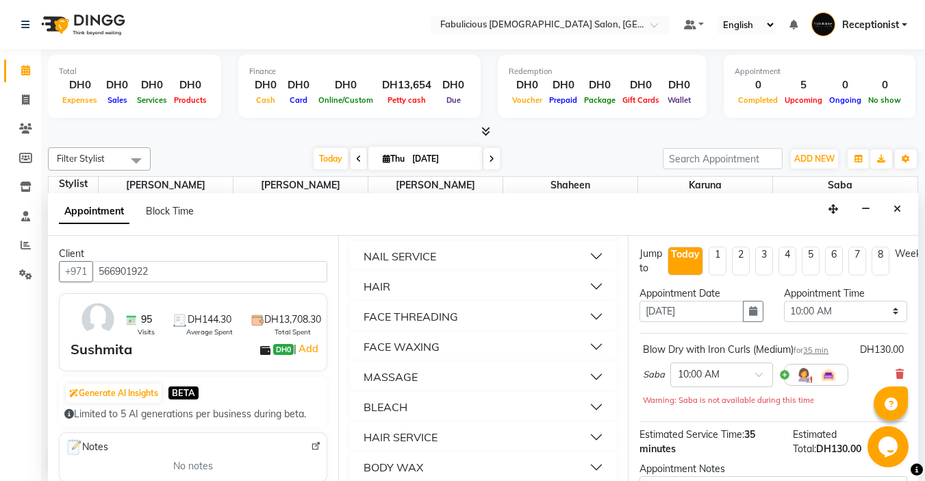
scroll to position [959, 0]
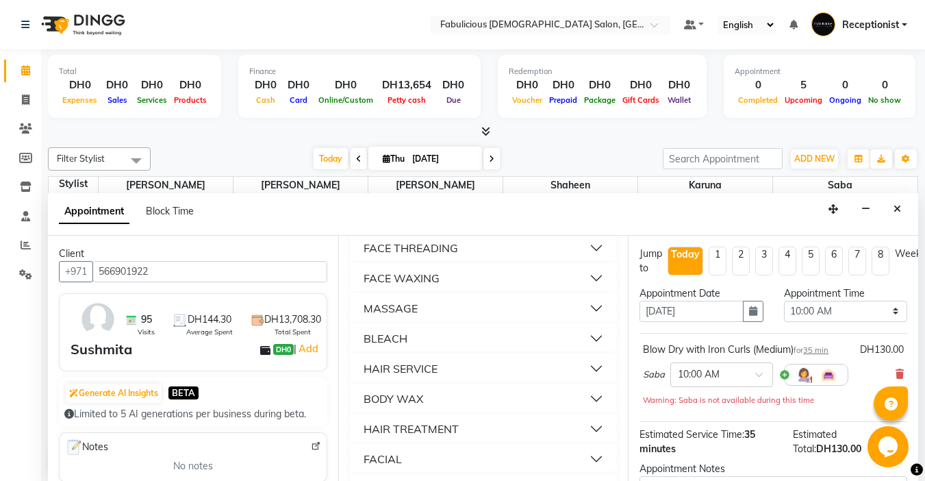
click at [411, 316] on div "MASSAGE" at bounding box center [391, 308] width 54 height 16
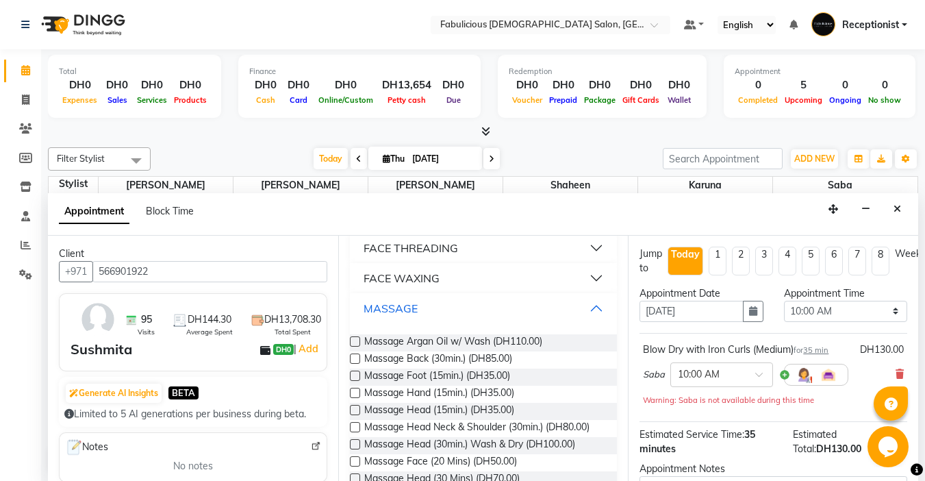
scroll to position [1027, 0]
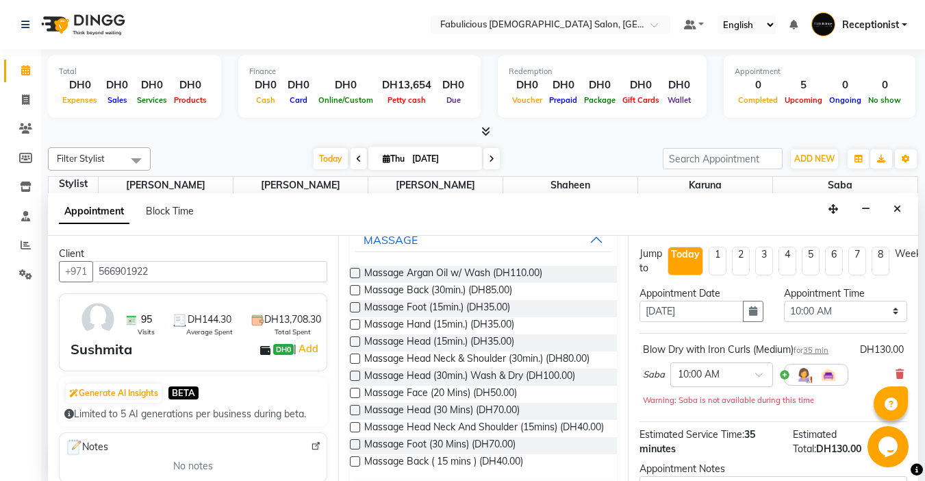
click at [355, 329] on label at bounding box center [355, 324] width 10 height 10
click at [355, 330] on input "checkbox" at bounding box center [354, 325] width 9 height 9
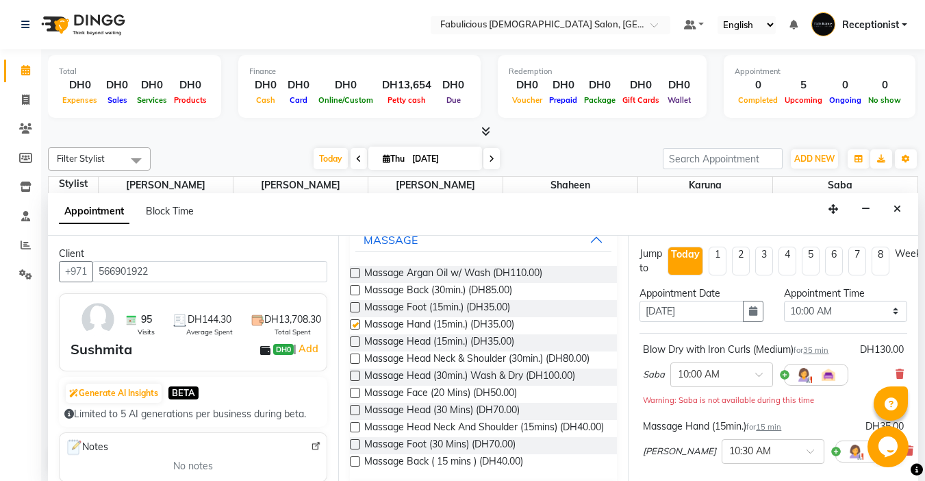
checkbox input "false"
click at [355, 312] on label at bounding box center [355, 307] width 10 height 10
click at [355, 313] on input "checkbox" at bounding box center [354, 308] width 9 height 9
checkbox input "false"
click at [874, 311] on select "Select 10:00 AM 10:15 AM 10:30 AM 10:45 AM 11:00 AM 11:15 AM 11:30 AM 11:45 AM …" at bounding box center [845, 311] width 123 height 21
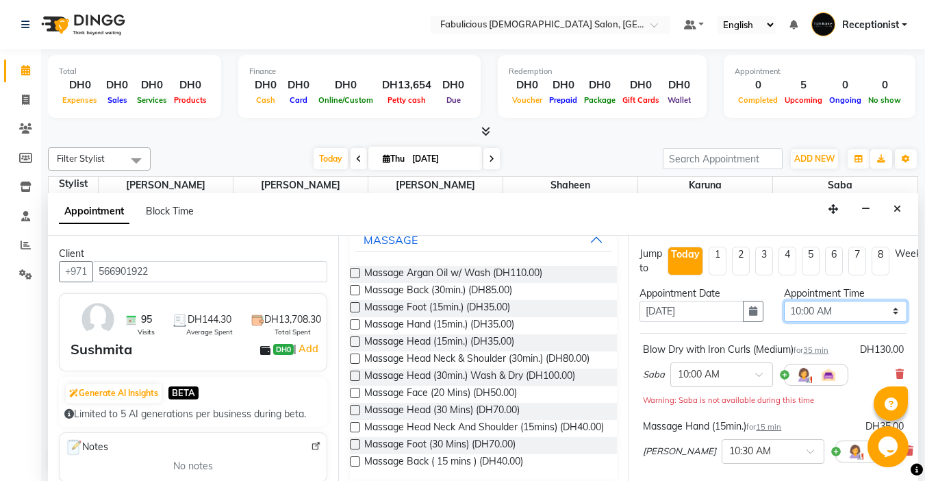
select select "825"
click at [784, 301] on select "Select 10:00 AM 10:15 AM 10:30 AM 10:45 AM 11:00 AM 11:15 AM 11:30 AM 11:45 AM …" at bounding box center [845, 311] width 123 height 21
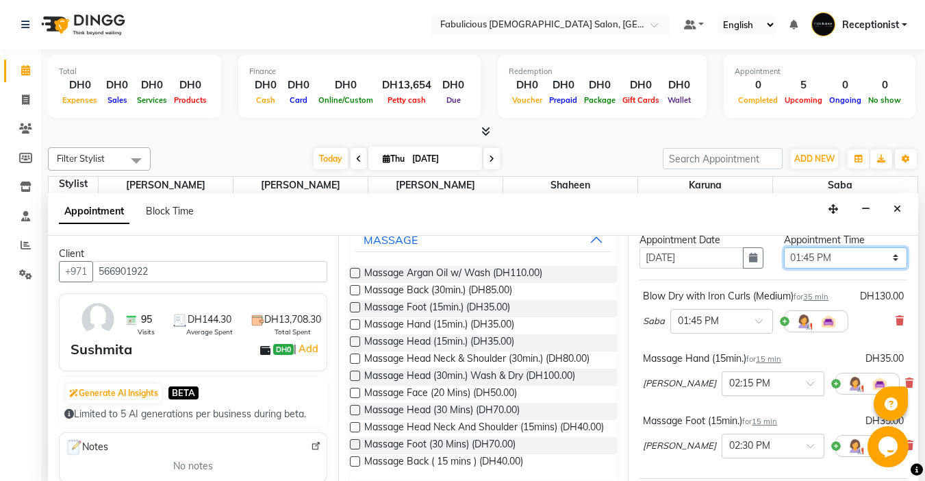
scroll to position [264, 0]
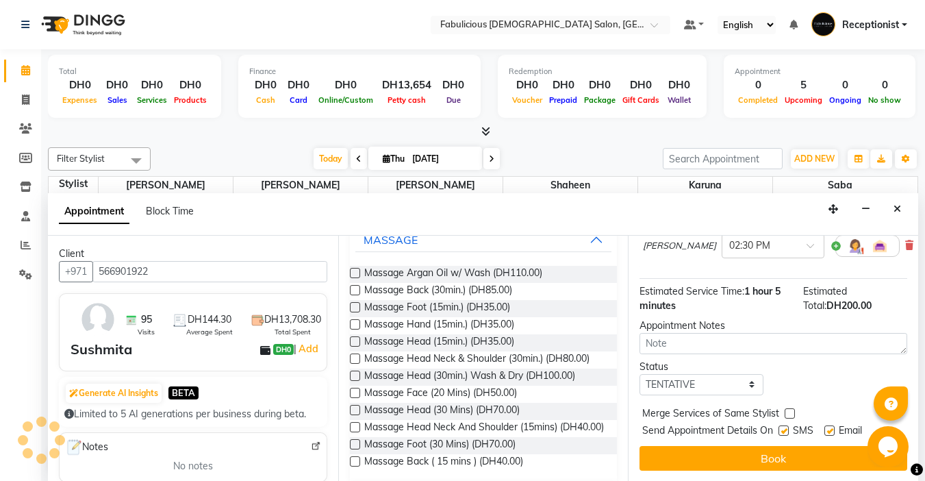
click at [791, 408] on label at bounding box center [790, 413] width 10 height 10
click at [791, 410] on input "checkbox" at bounding box center [789, 414] width 9 height 9
checkbox input "true"
click at [759, 447] on button "Book" at bounding box center [773, 458] width 268 height 25
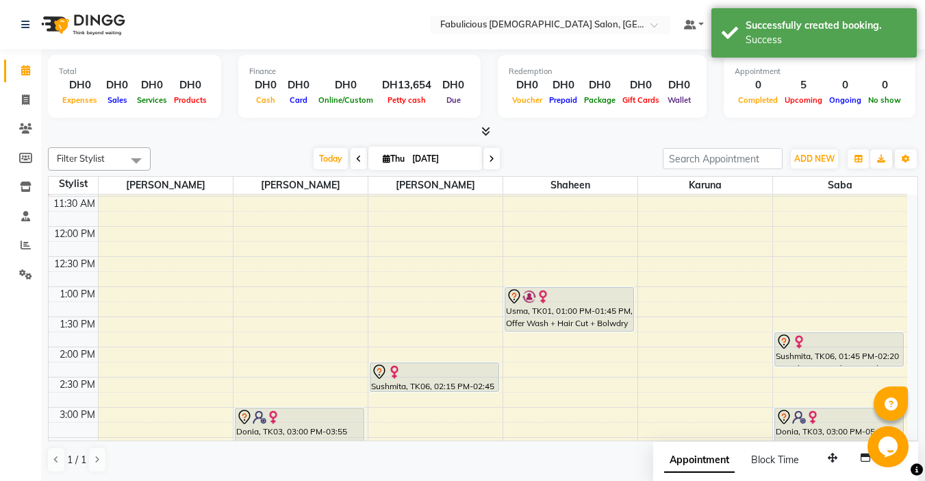
scroll to position [205, 0]
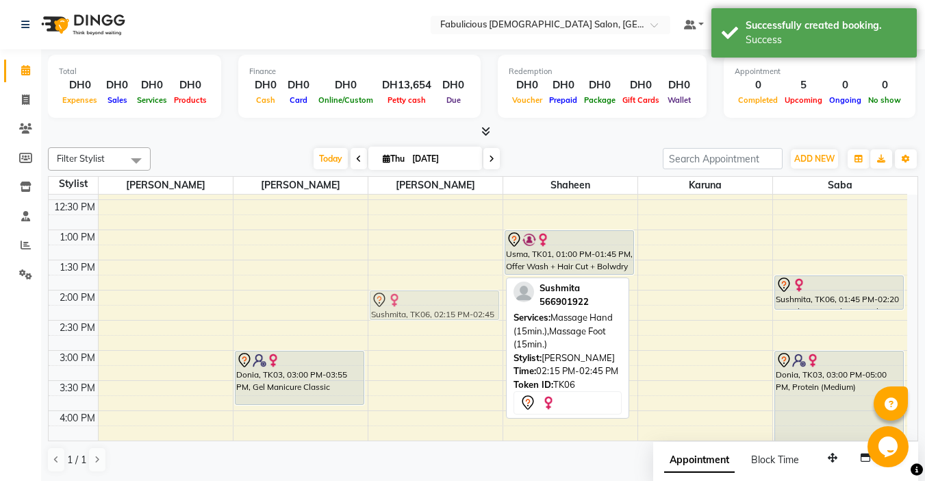
drag, startPoint x: 464, startPoint y: 316, endPoint x: 465, endPoint y: 301, distance: 14.4
click at [465, 301] on div "Sushmita, TK06, 02:15 PM-02:45 PM, Massage Hand (15min.),Massage Foot (15min.) …" at bounding box center [435, 440] width 134 height 903
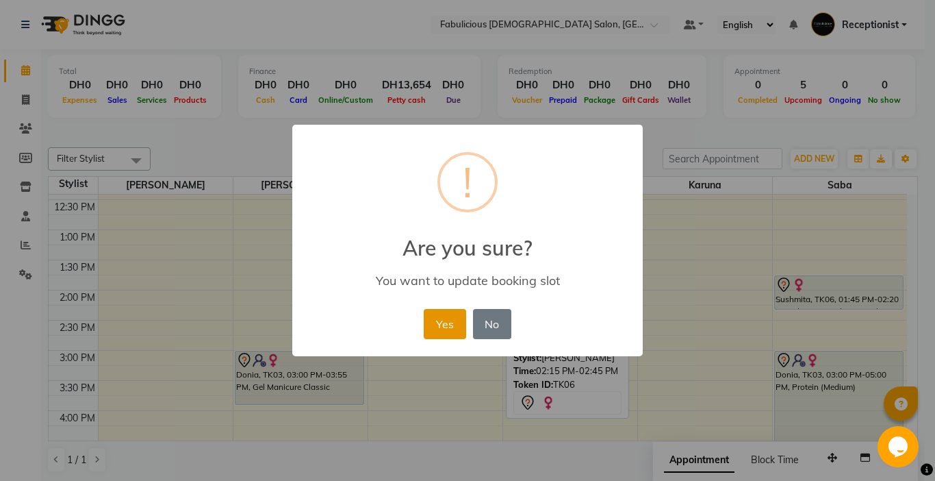
click at [455, 325] on button "Yes" at bounding box center [445, 324] width 42 height 30
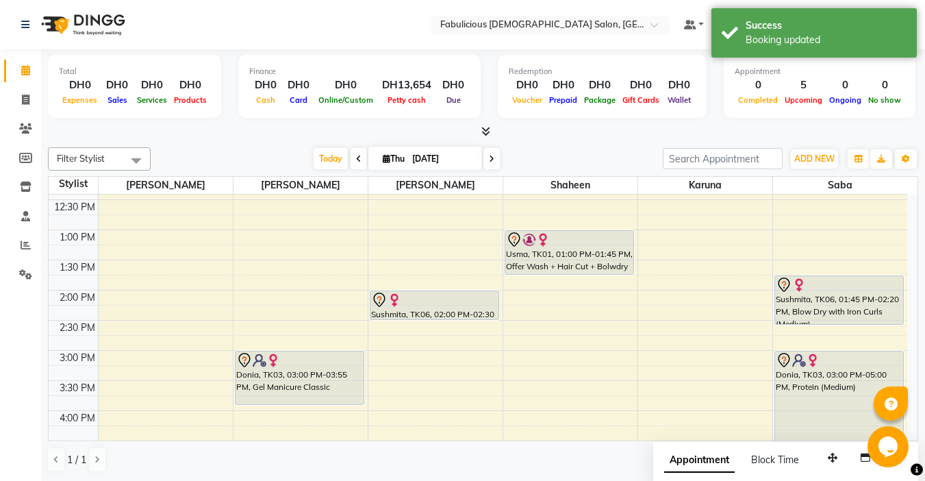
drag, startPoint x: 839, startPoint y: 309, endPoint x: 838, endPoint y: 331, distance: 21.9
click at [838, 331] on div "9:00 AM 9:30 AM 10:00 AM 10:30 AM 11:00 AM 11:30 AM 12:00 PM 12:30 PM 1:00 PM 1…" at bounding box center [478, 440] width 859 height 903
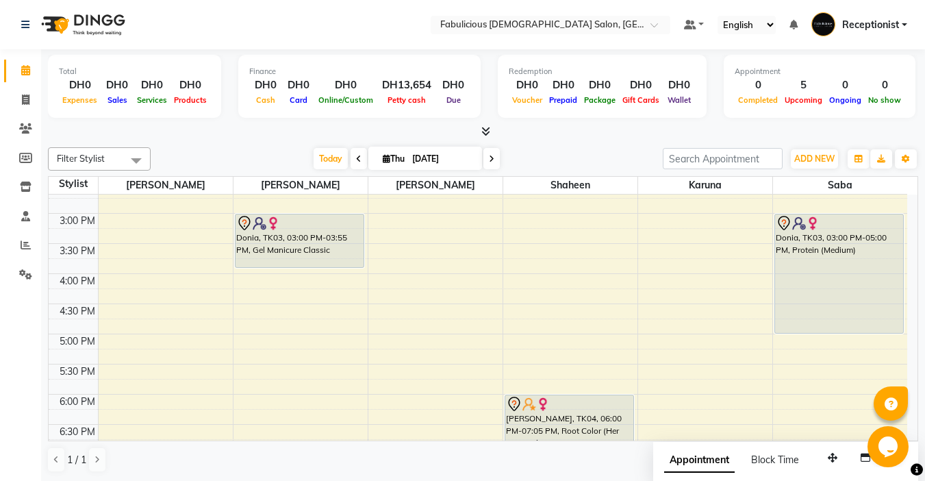
scroll to position [411, 0]
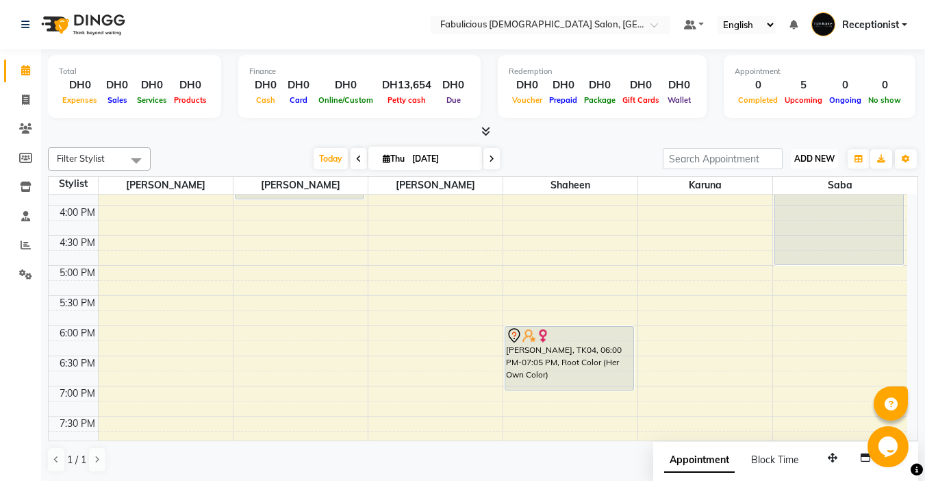
click at [794, 159] on span "ADD NEW" at bounding box center [814, 158] width 40 height 10
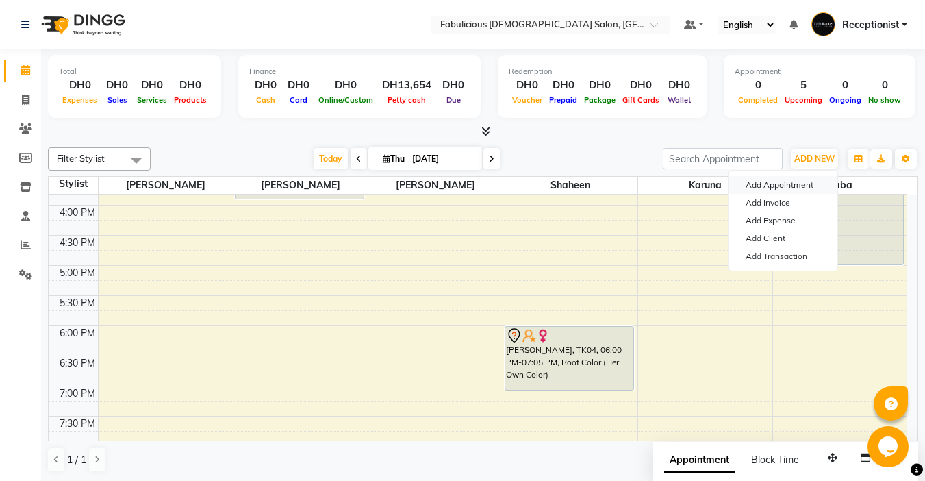
click at [752, 183] on button "Add Appointment" at bounding box center [783, 185] width 108 height 18
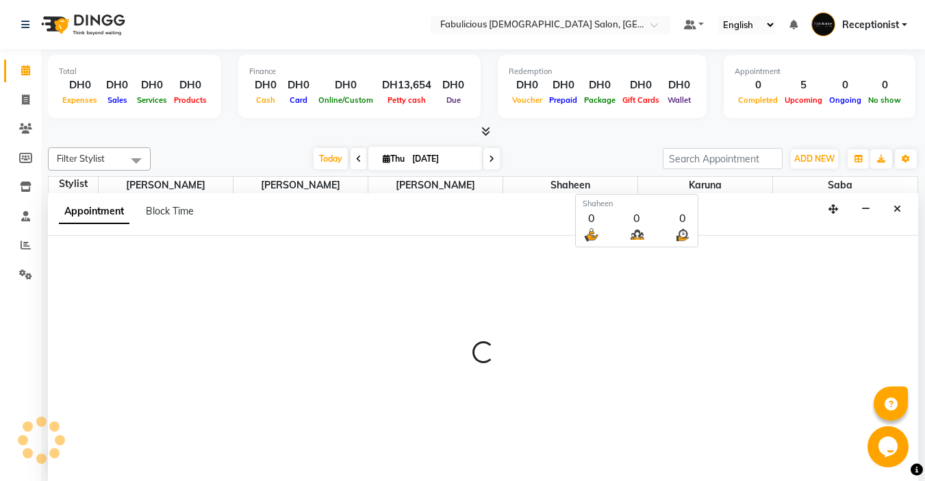
select select "tentative"
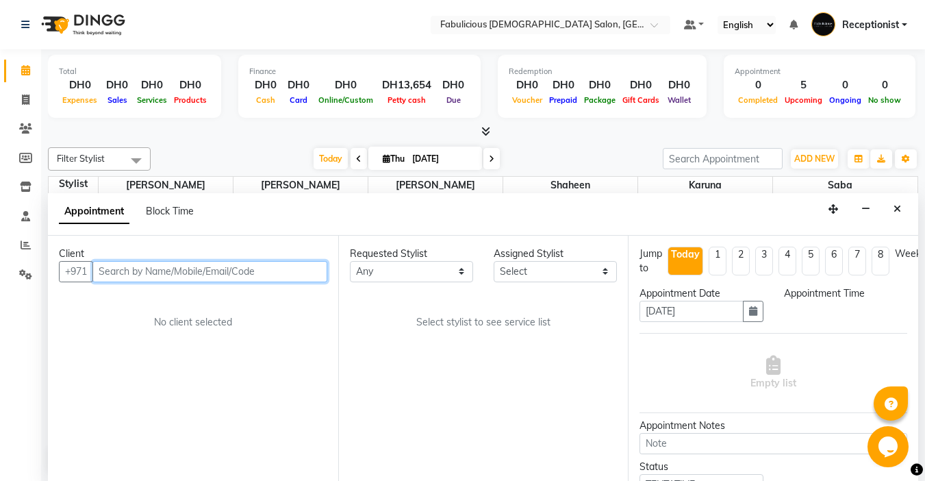
select select "600"
click at [192, 266] on input "text" at bounding box center [209, 270] width 235 height 21
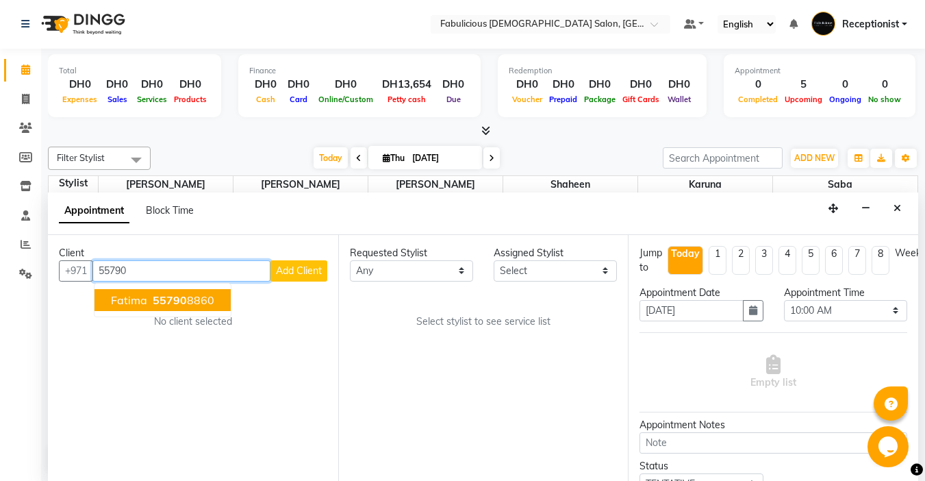
click at [107, 301] on button "Fatima 55790 8860" at bounding box center [162, 300] width 136 height 22
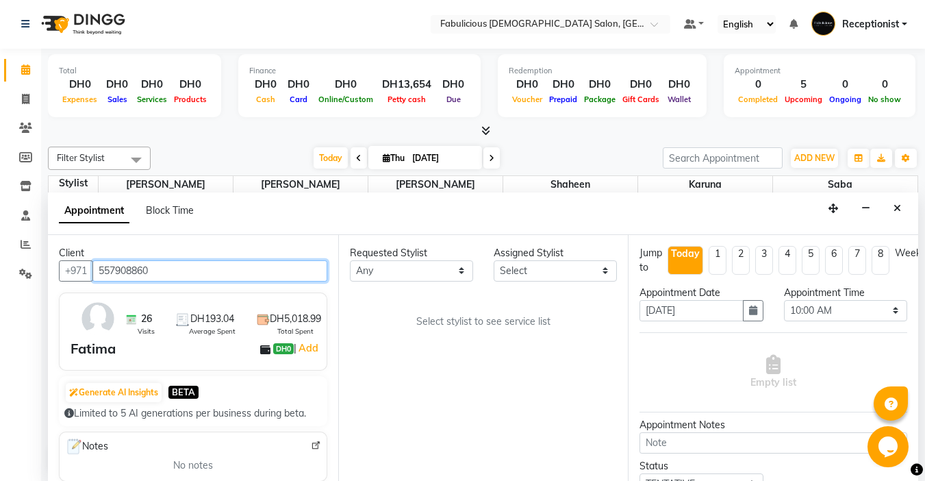
type input "557908860"
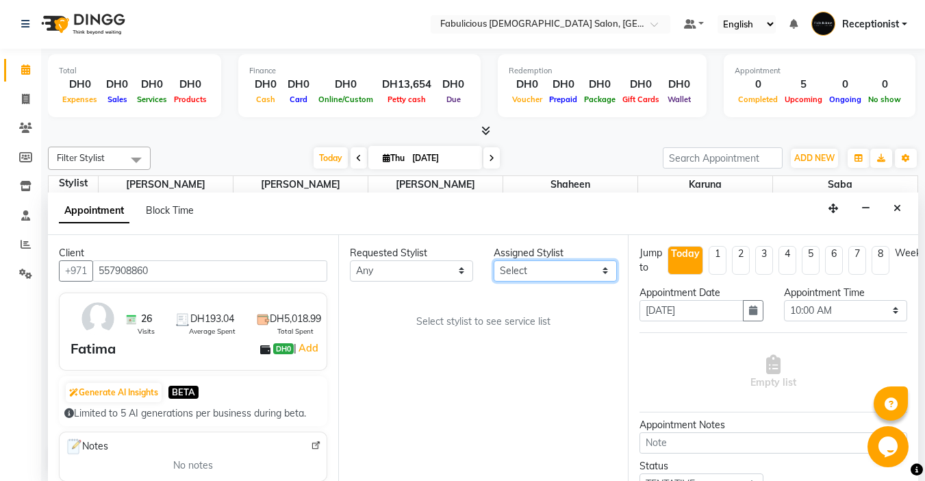
click at [576, 279] on select "Select [PERSON_NAME] [PERSON_NAME] [PERSON_NAME] [PERSON_NAME]" at bounding box center [555, 270] width 123 height 21
select select "11627"
click at [494, 260] on select "Select [PERSON_NAME] [PERSON_NAME] [PERSON_NAME] [PERSON_NAME]" at bounding box center [555, 270] width 123 height 21
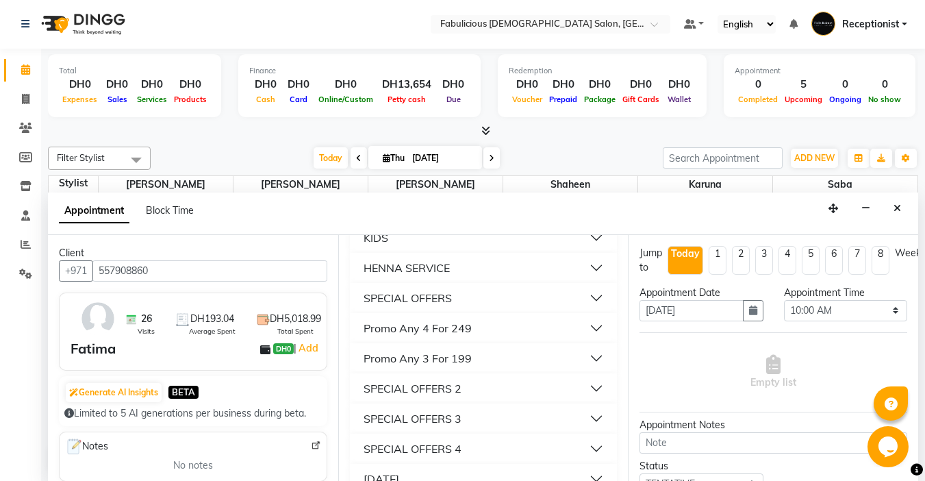
scroll to position [1244, 0]
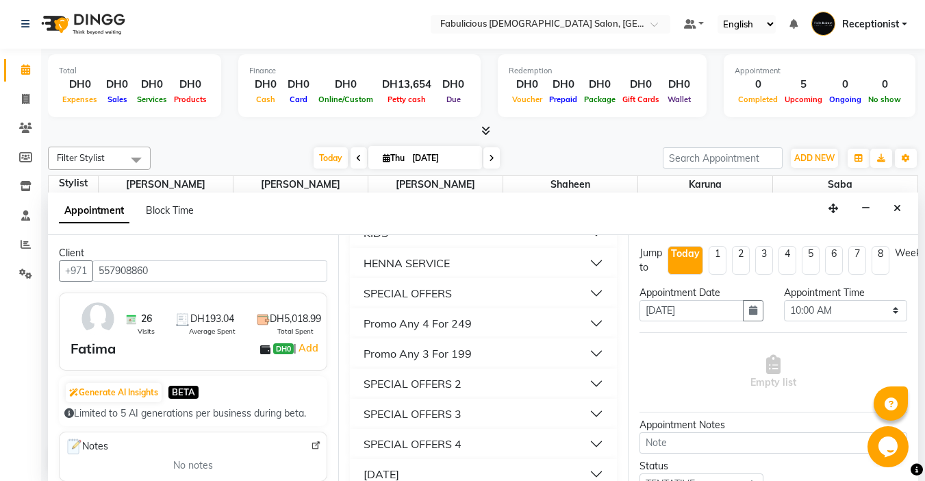
click at [392, 301] on div "SPECIAL OFFERS" at bounding box center [408, 293] width 88 height 16
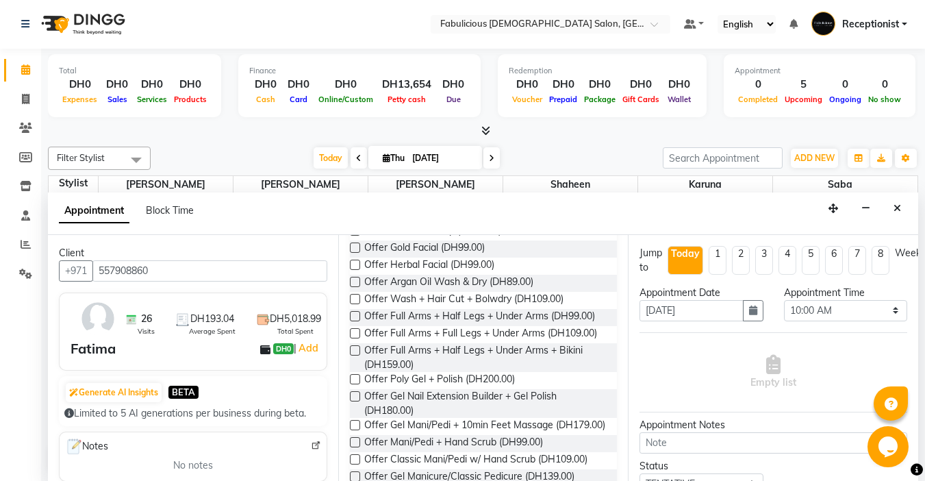
scroll to position [1449, 0]
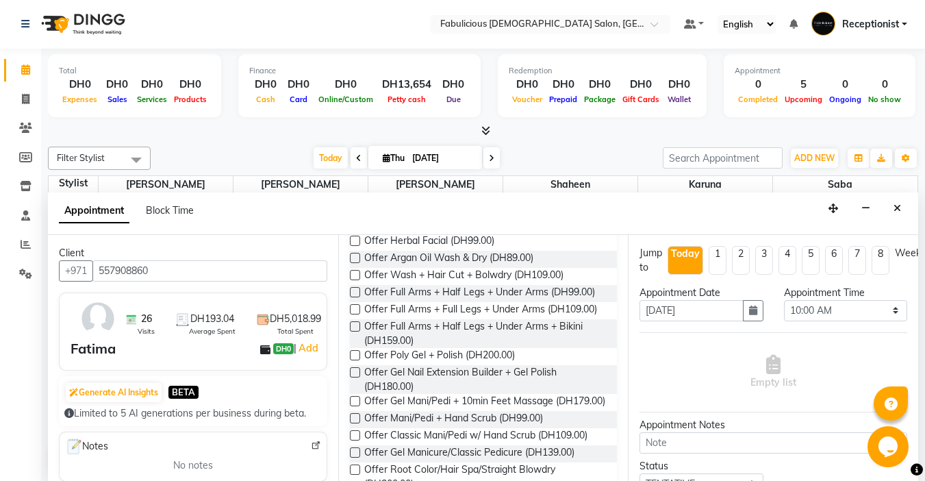
click at [357, 297] on label at bounding box center [355, 292] width 10 height 10
click at [357, 298] on input "checkbox" at bounding box center [354, 293] width 9 height 9
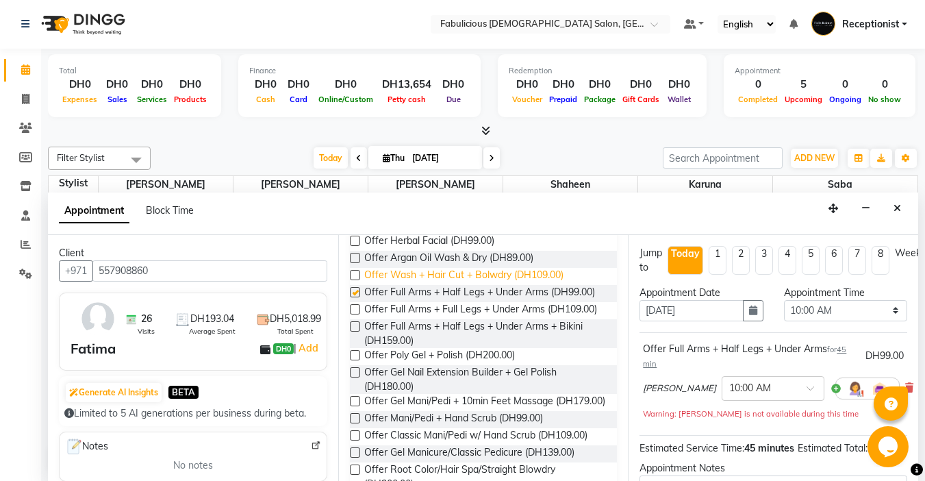
checkbox input "false"
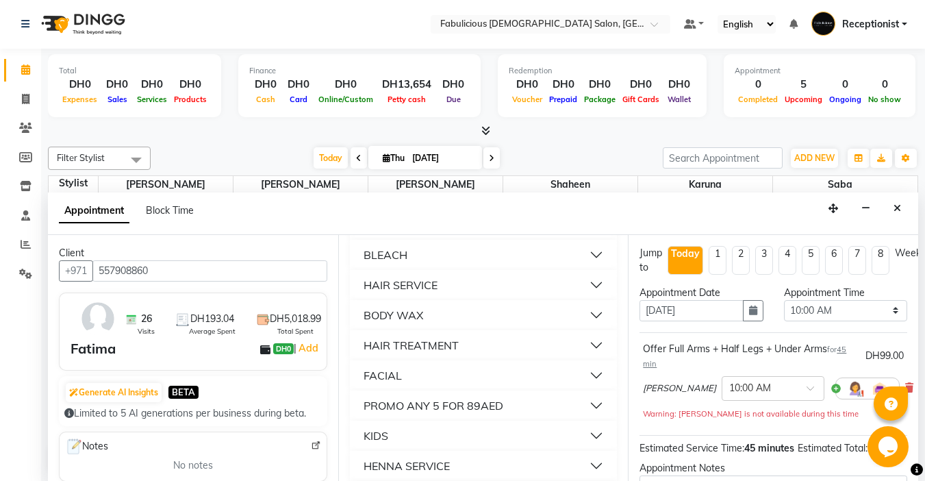
scroll to position [1039, 0]
click at [367, 266] on div "BLEACH" at bounding box center [386, 257] width 44 height 16
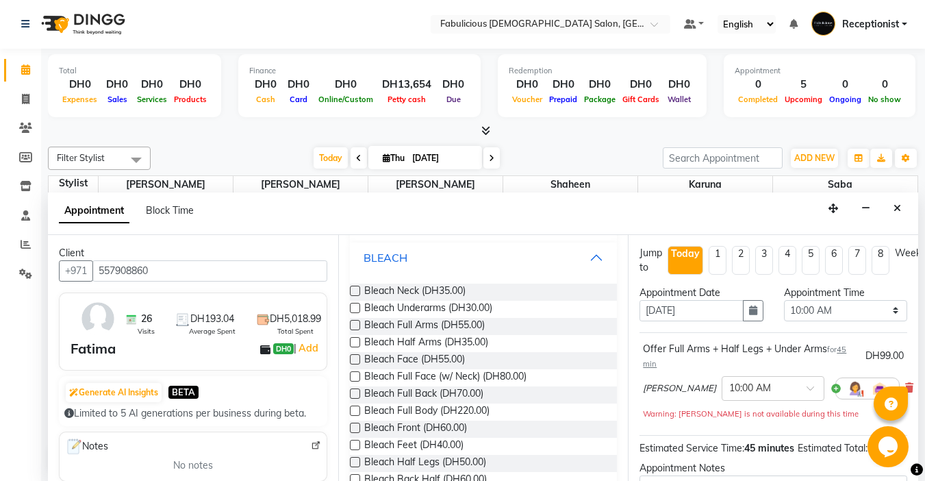
scroll to position [1107, 0]
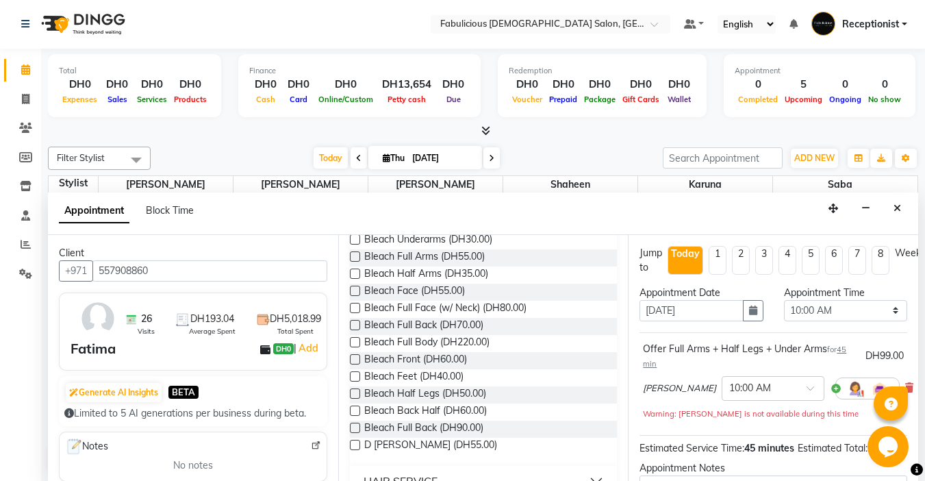
click at [356, 296] on label at bounding box center [355, 291] width 10 height 10
click at [356, 296] on input "checkbox" at bounding box center [354, 292] width 9 height 9
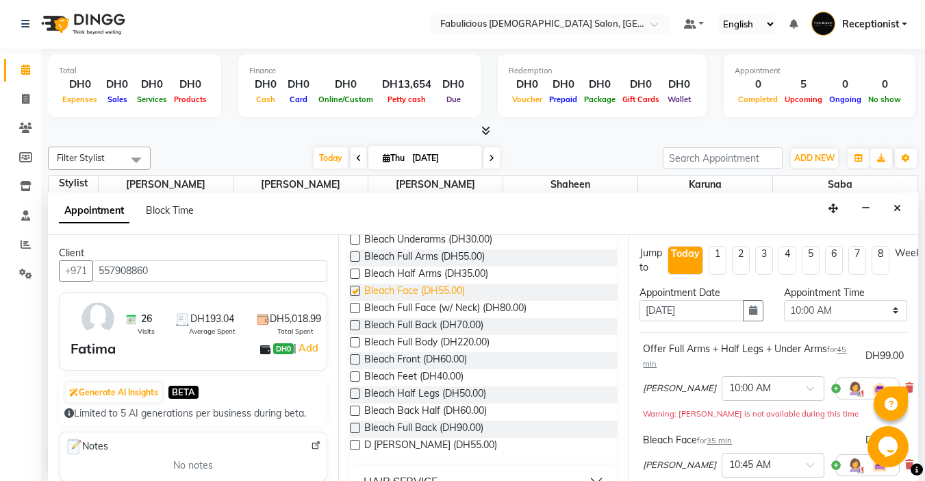
checkbox input "false"
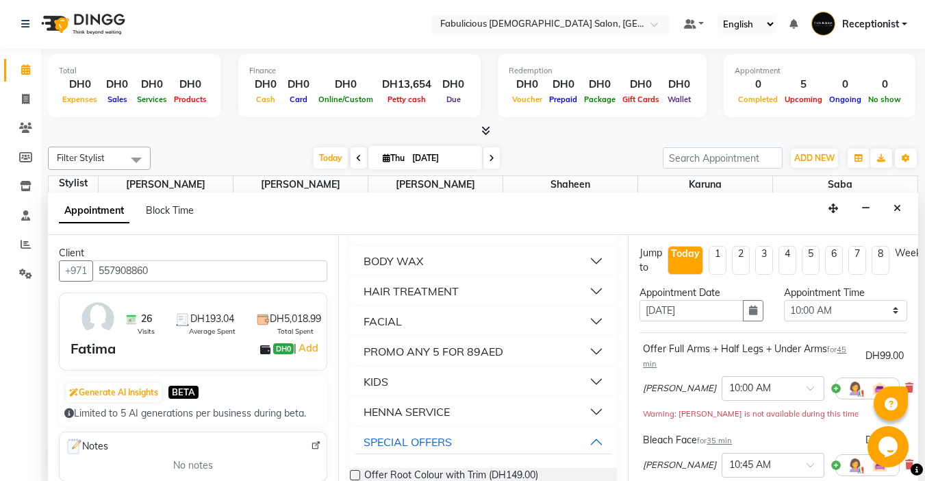
scroll to position [1449, 0]
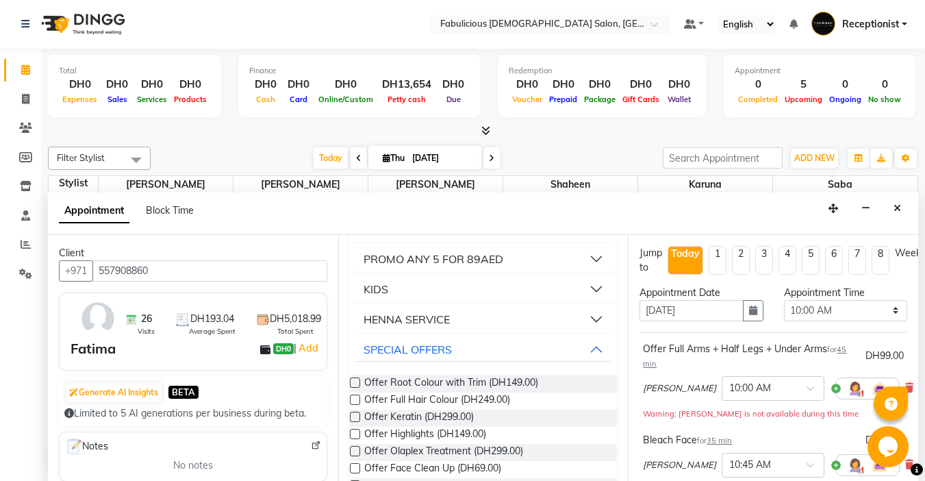
click at [369, 237] on div "FACIAL" at bounding box center [383, 228] width 38 height 16
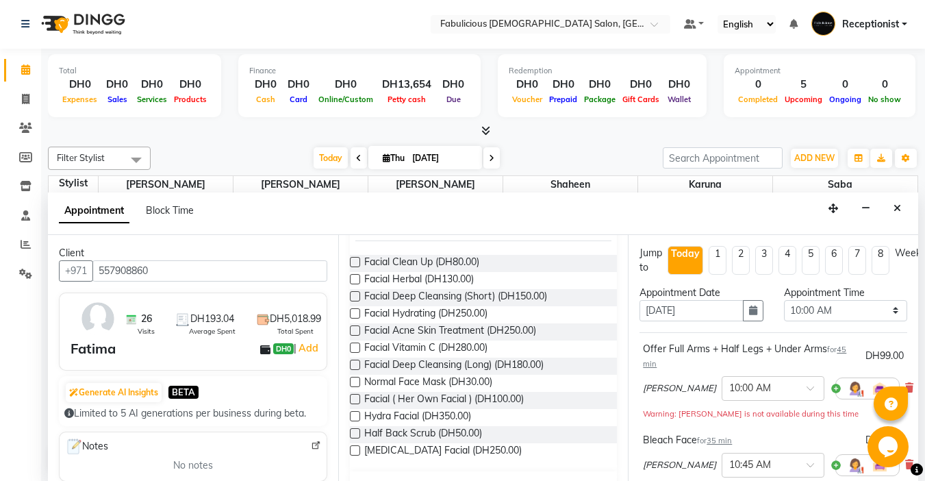
click at [356, 301] on label at bounding box center [355, 296] width 10 height 10
click at [356, 302] on input "checkbox" at bounding box center [354, 297] width 9 height 9
checkbox input "false"
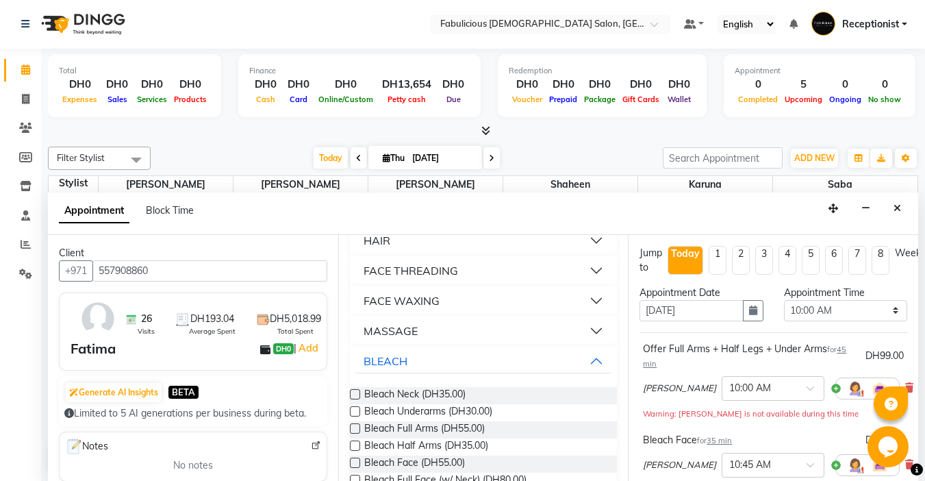
scroll to position [943, 0]
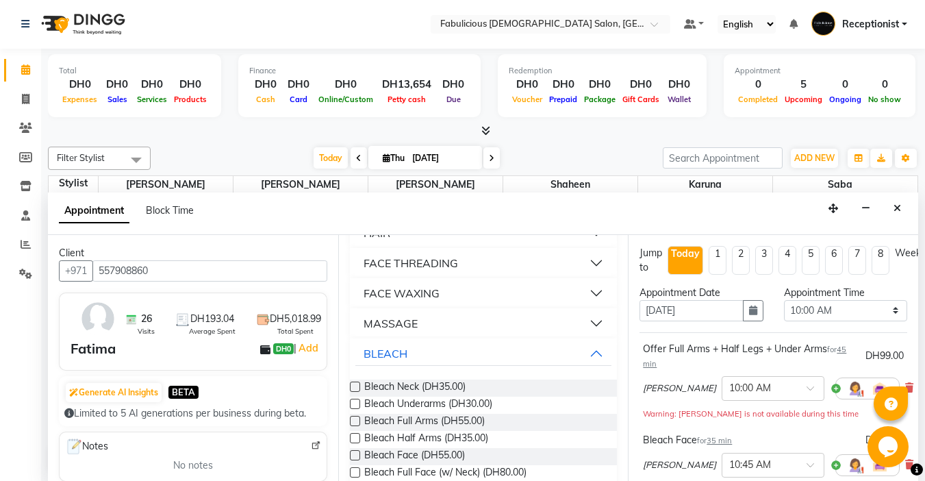
click at [369, 271] on div "FACE THREADING" at bounding box center [411, 263] width 94 height 16
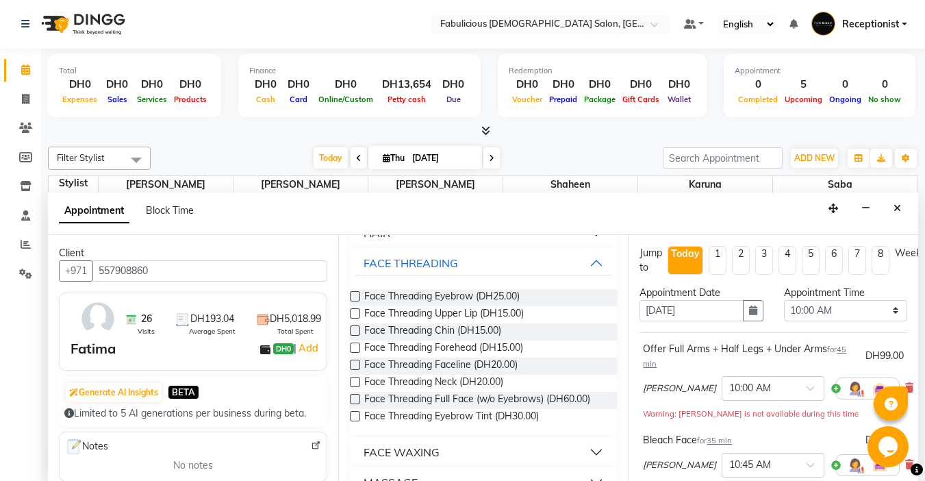
click at [355, 301] on label at bounding box center [355, 296] width 10 height 10
click at [355, 302] on input "checkbox" at bounding box center [354, 297] width 9 height 9
checkbox input "false"
click at [885, 309] on select "Select 10:00 AM 10:15 AM 10:30 AM 10:45 AM 11:00 AM 11:15 AM 11:30 AM 11:45 AM …" at bounding box center [845, 310] width 123 height 21
select select "1050"
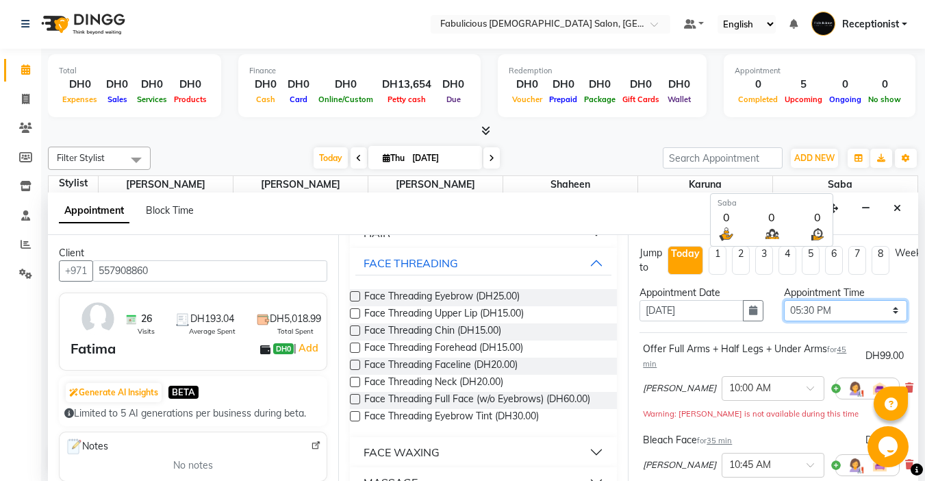
click at [784, 300] on select "Select 10:00 AM 10:15 AM 10:30 AM 10:45 AM 11:00 AM 11:15 AM 11:30 AM 11:45 AM …" at bounding box center [845, 310] width 123 height 21
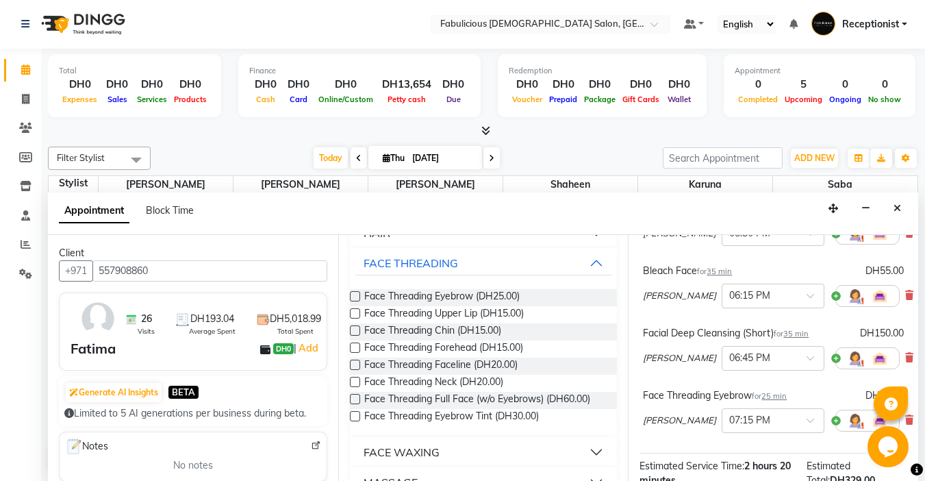
scroll to position [340, 0]
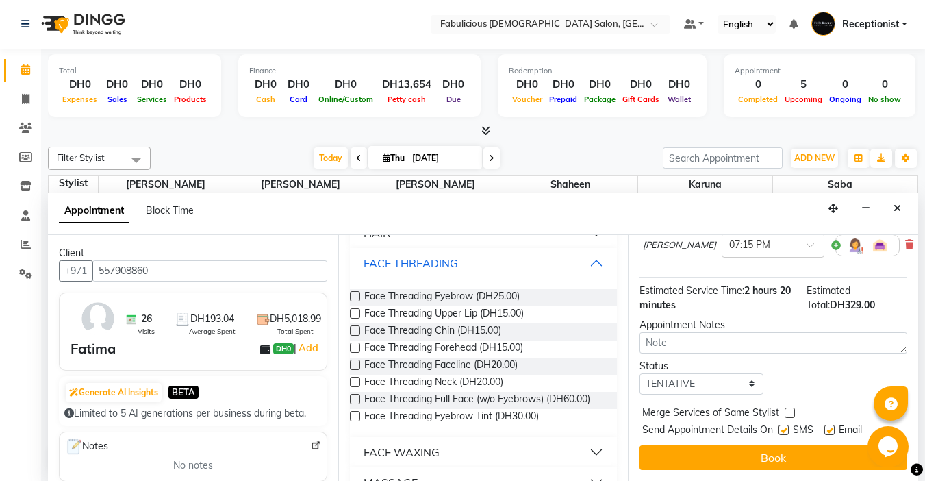
click at [788, 407] on label at bounding box center [790, 412] width 10 height 10
click at [788, 409] on input "checkbox" at bounding box center [789, 413] width 9 height 9
checkbox input "true"
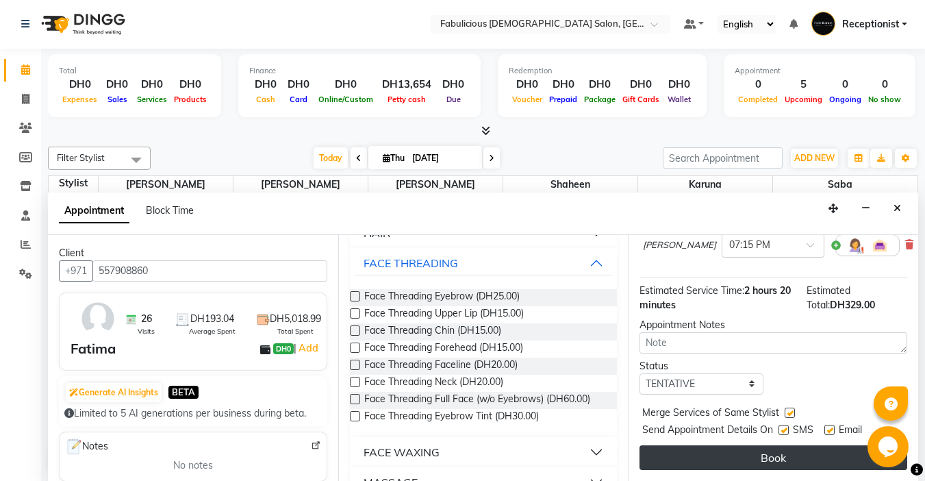
click at [757, 450] on button "Book" at bounding box center [773, 457] width 268 height 25
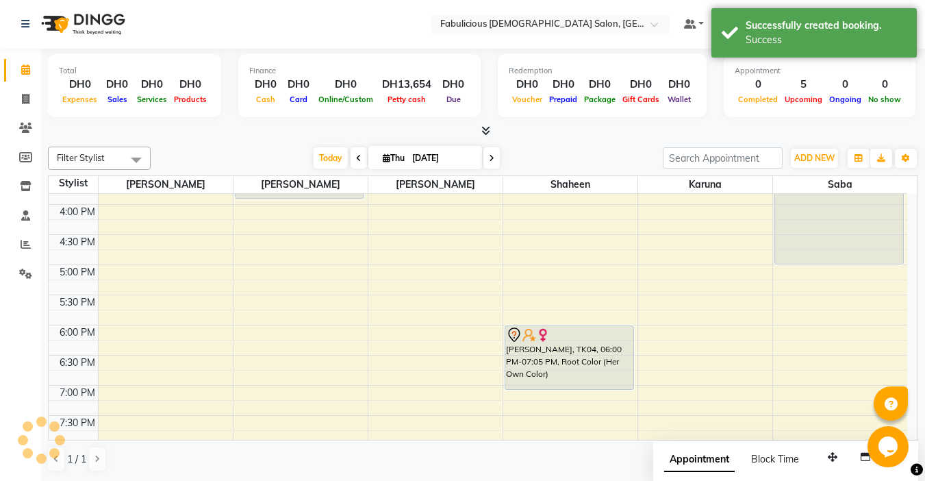
scroll to position [0, 0]
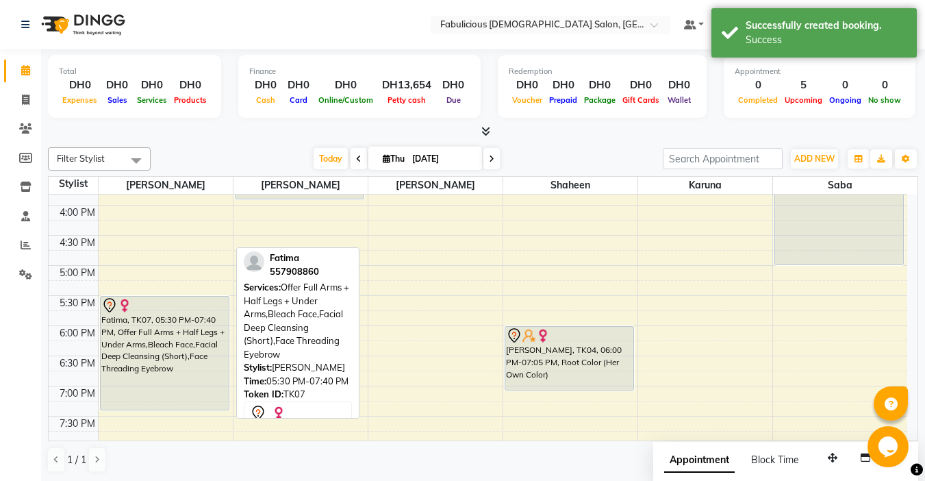
drag, startPoint x: 147, startPoint y: 424, endPoint x: 147, endPoint y: 409, distance: 15.1
click at [147, 409] on div "[PERSON_NAME], TK02, 10:45 AM-11:10 AM, Face Threading Eyebrow Amrita, TK05, 11…" at bounding box center [166, 235] width 134 height 903
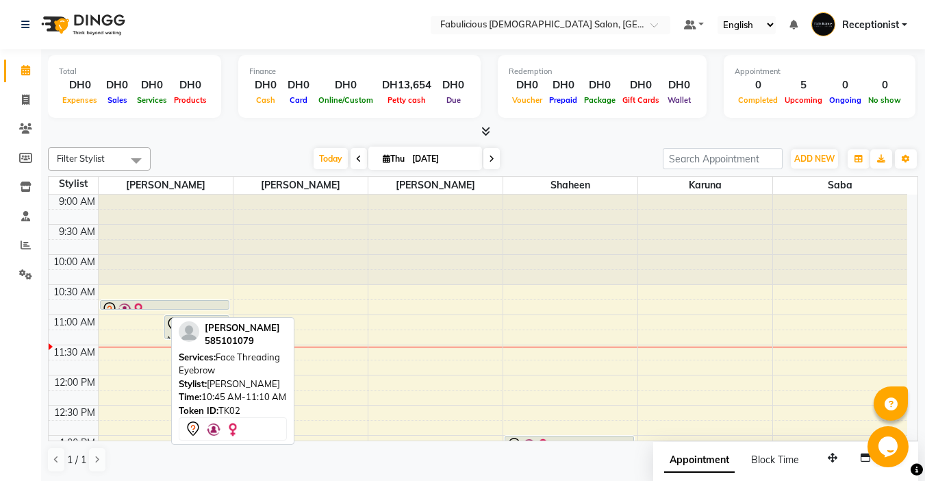
drag, startPoint x: 127, startPoint y: 322, endPoint x: 134, endPoint y: 305, distance: 18.2
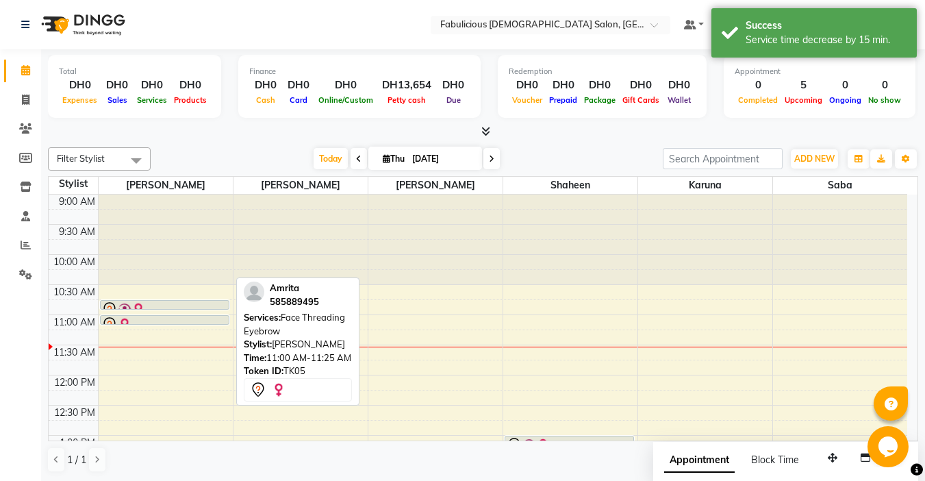
drag, startPoint x: 151, startPoint y: 337, endPoint x: 151, endPoint y: 327, distance: 10.3
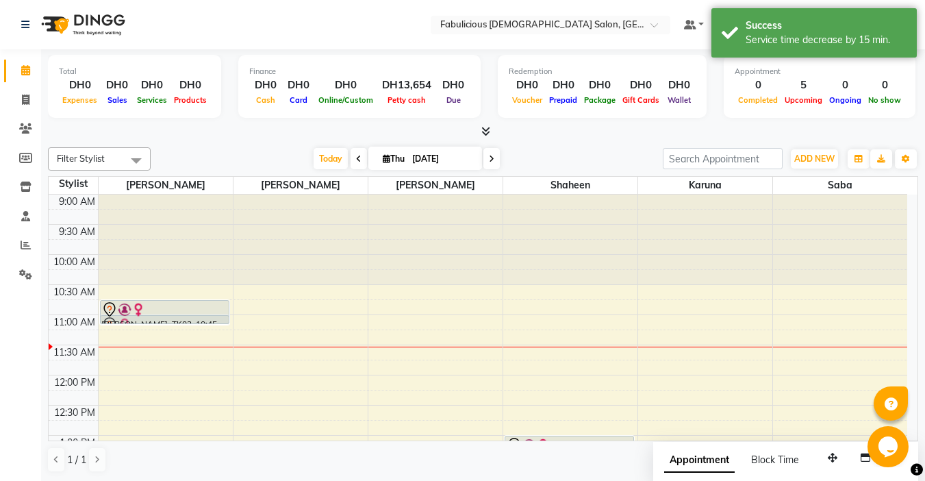
drag, startPoint x: 152, startPoint y: 308, endPoint x: 152, endPoint y: 318, distance: 9.6
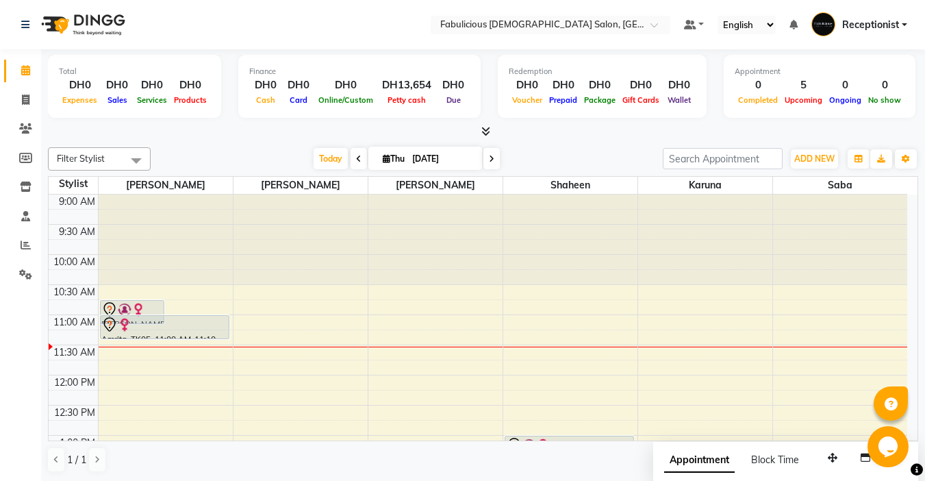
drag, startPoint x: 190, startPoint y: 324, endPoint x: 189, endPoint y: 342, distance: 17.8
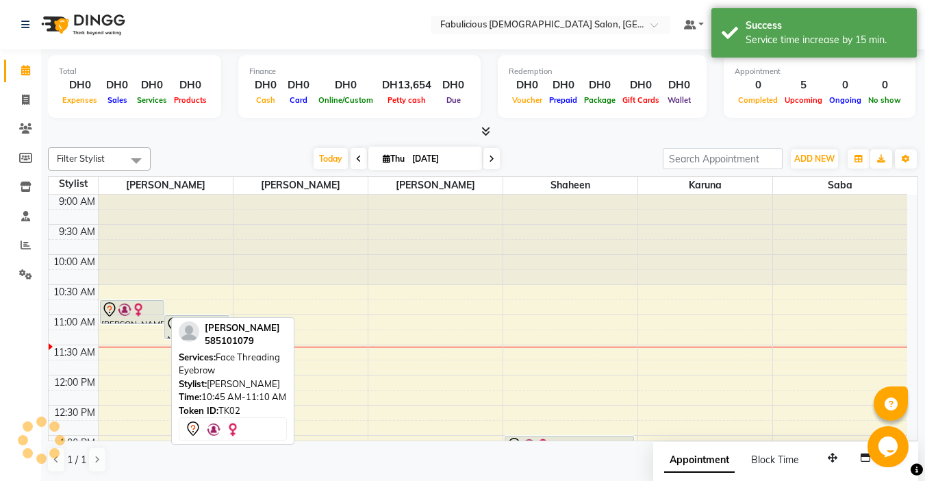
click at [146, 311] on div at bounding box center [132, 309] width 62 height 16
click at [118, 319] on div "[PERSON_NAME], TK02, 10:45 AM-11:10 AM, Face Threading Eyebrow" at bounding box center [133, 312] width 64 height 23
select select "7"
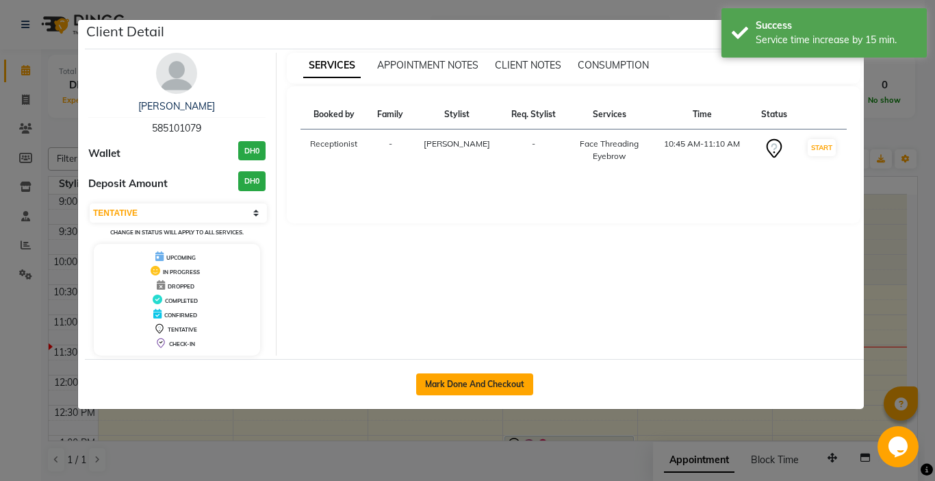
click at [443, 385] on button "Mark Done And Checkout" at bounding box center [474, 384] width 117 height 22
select select "service"
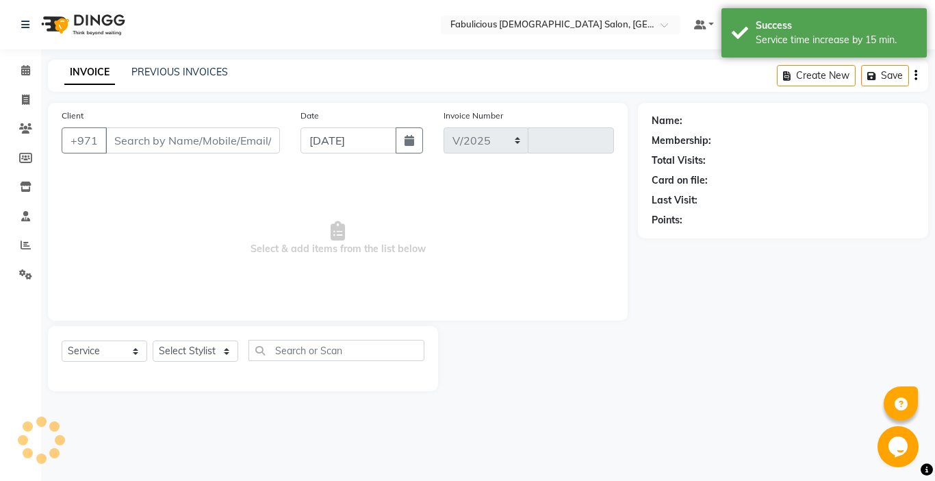
select select "738"
type input "2032"
type input "585101079"
select select "11627"
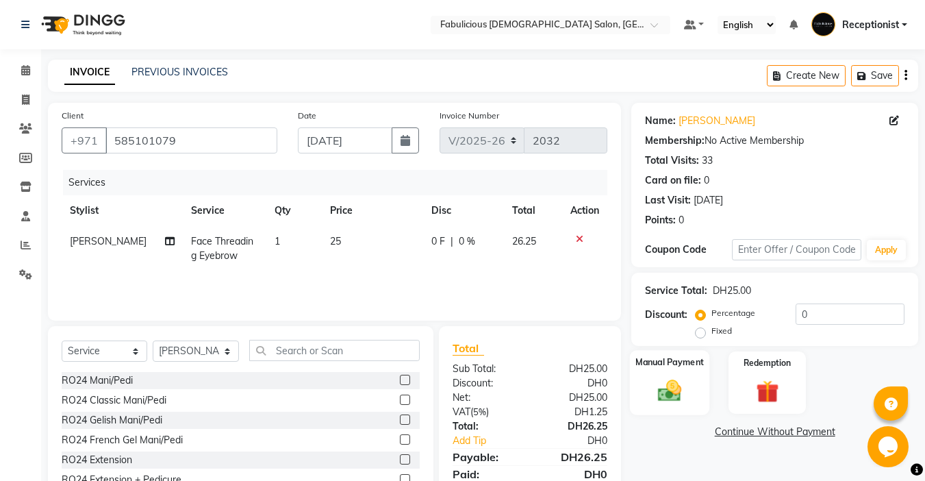
click at [672, 389] on img at bounding box center [669, 390] width 38 height 27
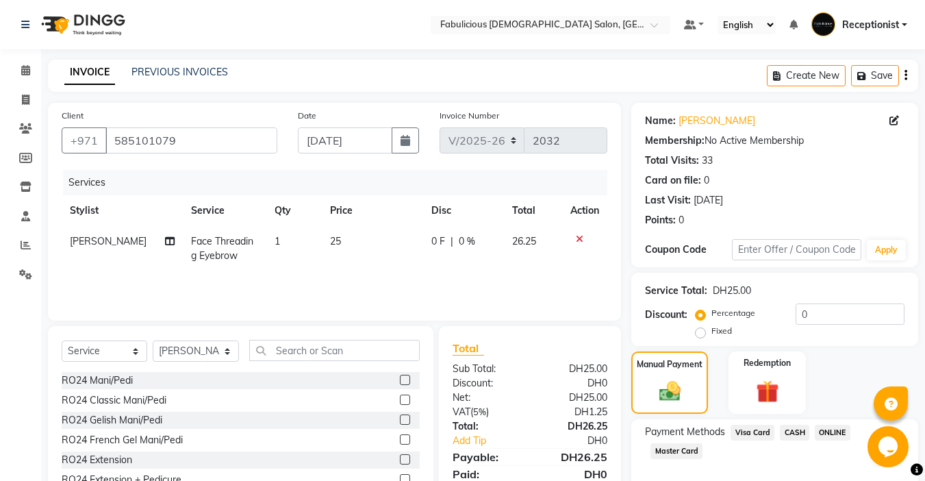
click at [756, 431] on span "Visa Card" at bounding box center [753, 432] width 44 height 16
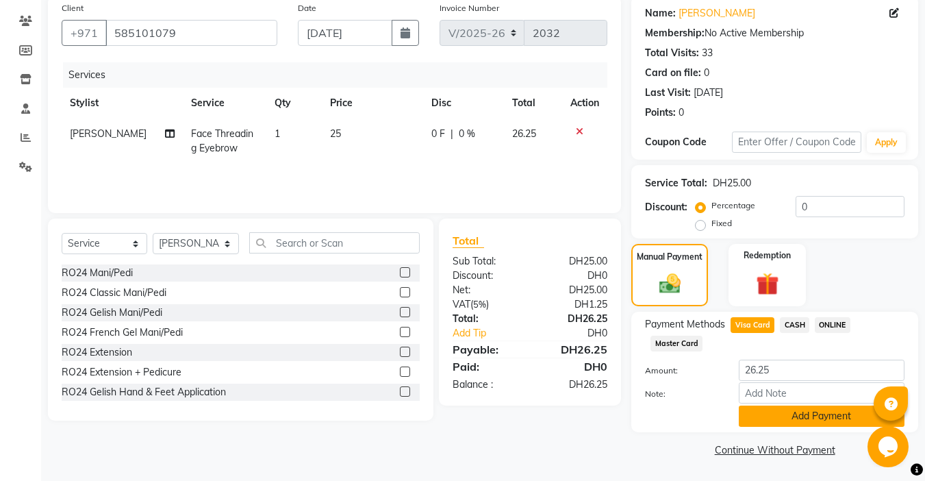
click at [795, 411] on button "Add Payment" at bounding box center [822, 415] width 166 height 21
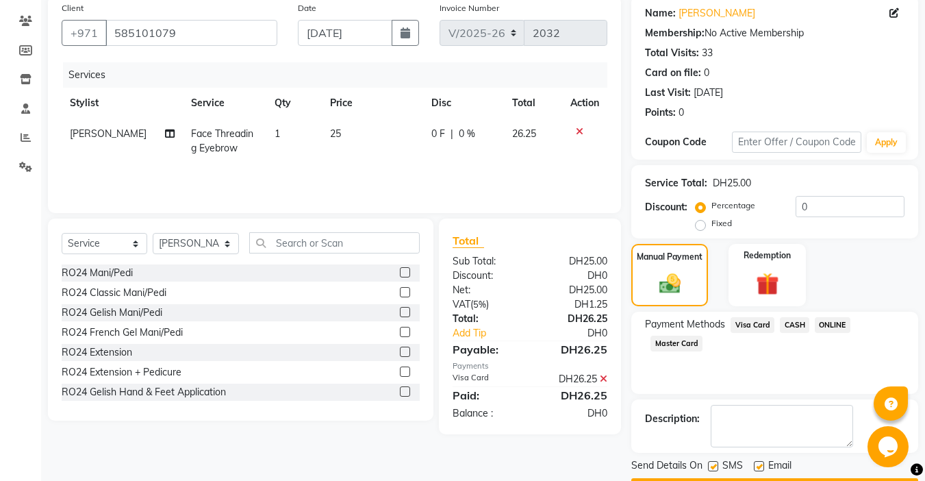
scroll to position [147, 0]
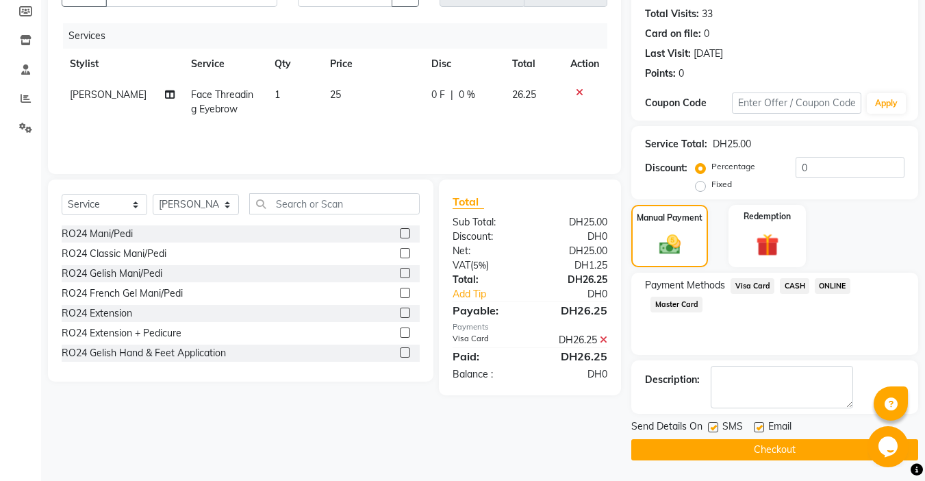
click at [758, 448] on button "Checkout" at bounding box center [774, 449] width 287 height 21
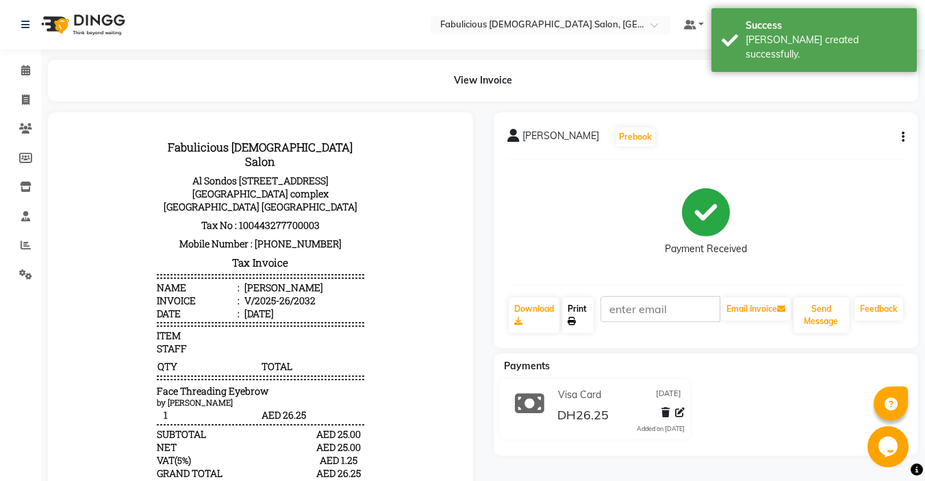
click at [570, 319] on icon at bounding box center [572, 321] width 8 height 8
click at [29, 73] on icon at bounding box center [25, 70] width 9 height 10
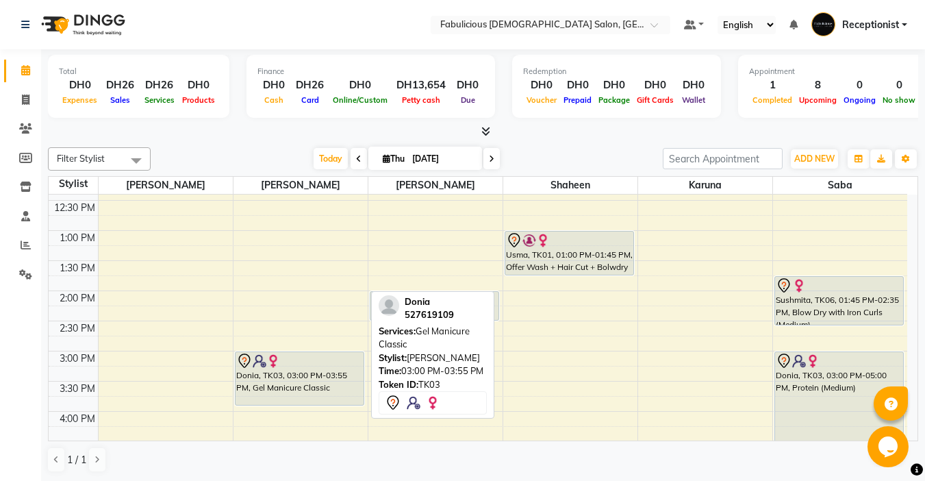
scroll to position [205, 0]
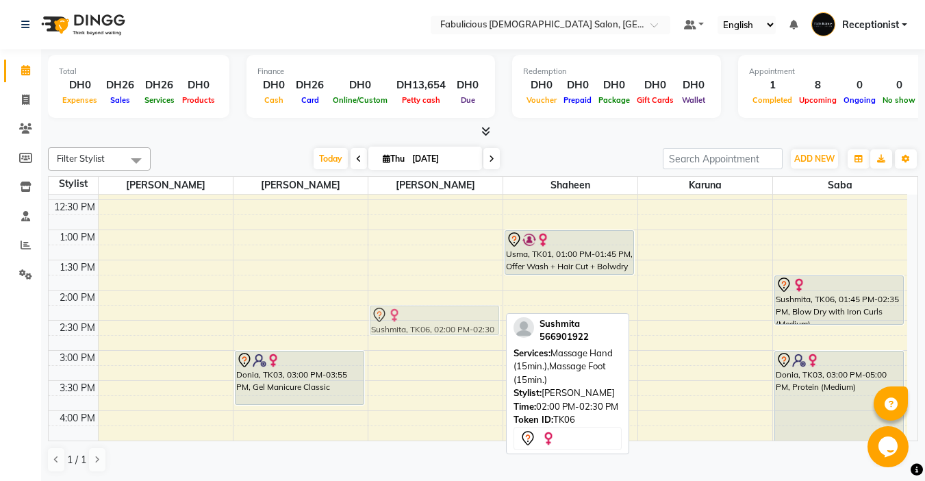
drag, startPoint x: 445, startPoint y: 300, endPoint x: 450, endPoint y: 320, distance: 21.1
click at [450, 320] on div "Sushmita, TK06, 02:00 PM-02:30 PM, Massage Hand (15min.),Massage Foot (15min.) …" at bounding box center [435, 440] width 134 height 903
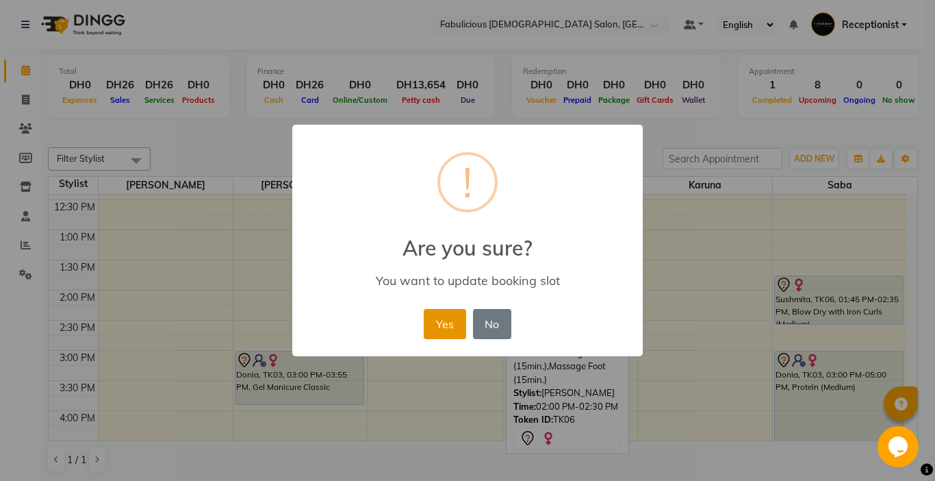
click at [435, 317] on button "Yes" at bounding box center [445, 324] width 42 height 30
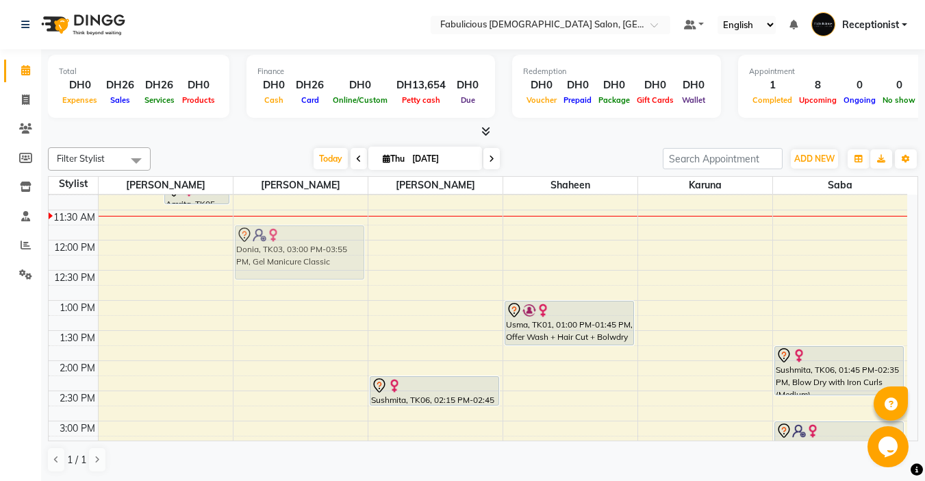
scroll to position [134, 0]
drag, startPoint x: 301, startPoint y: 422, endPoint x: 309, endPoint y: 232, distance: 190.5
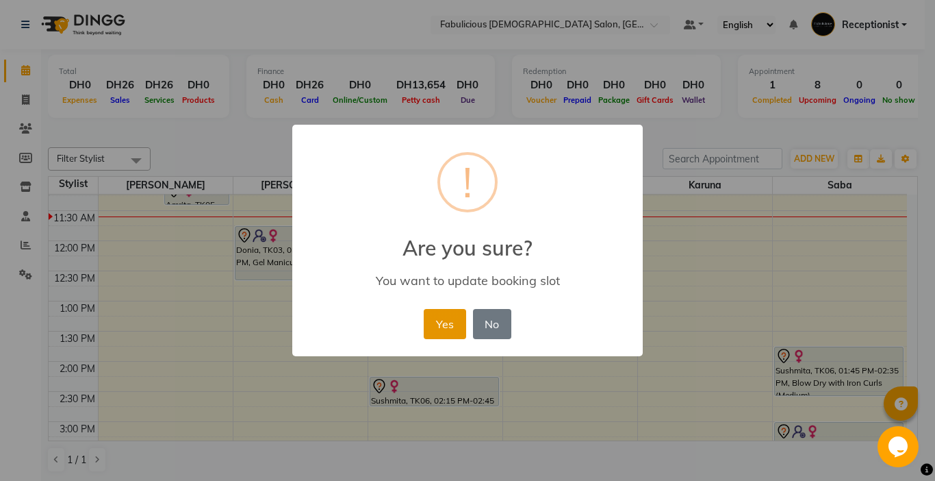
click at [434, 317] on button "Yes" at bounding box center [445, 324] width 42 height 30
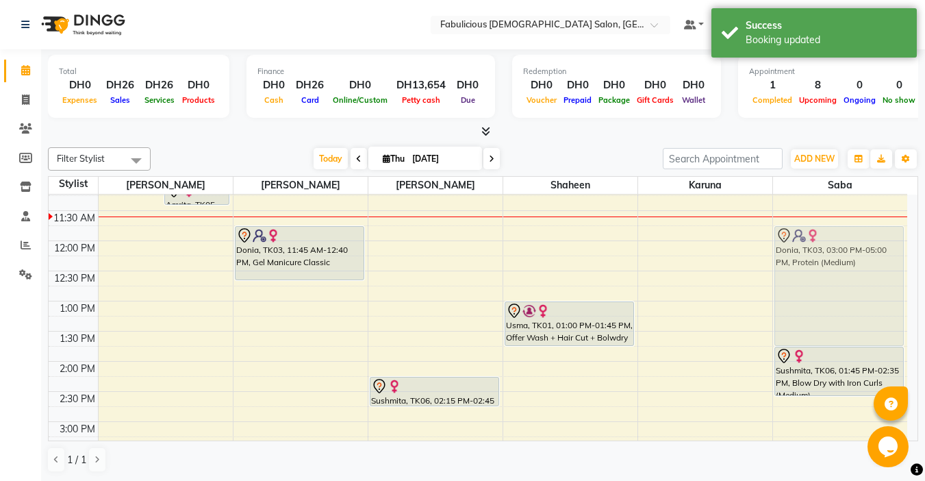
drag, startPoint x: 850, startPoint y: 437, endPoint x: 798, endPoint y: 246, distance: 198.0
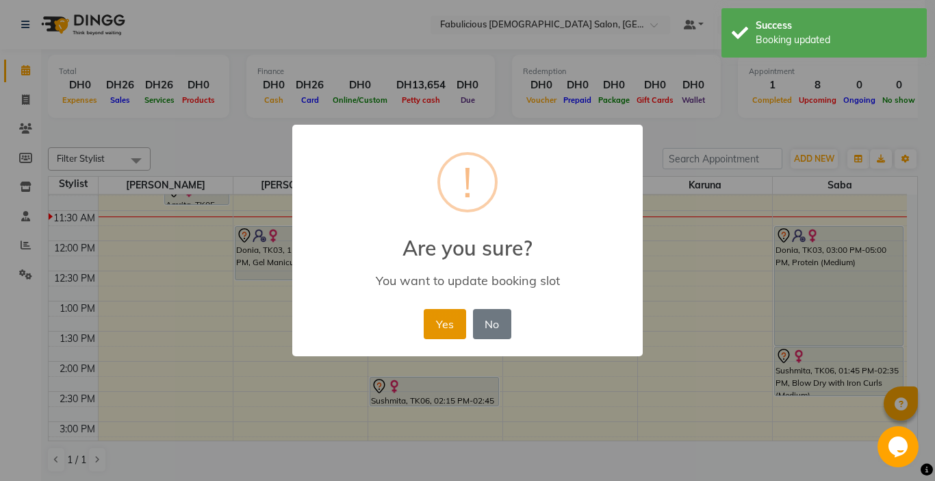
click at [442, 322] on button "Yes" at bounding box center [445, 324] width 42 height 30
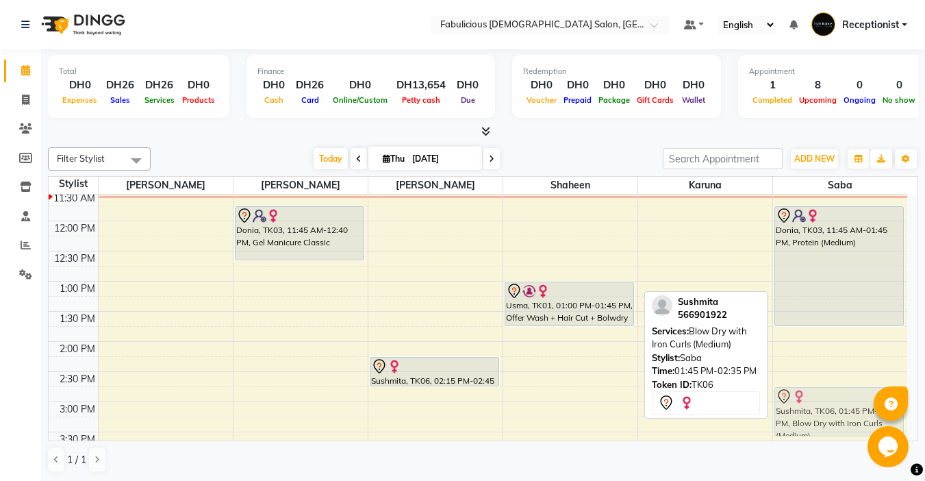
scroll to position [154, 0]
drag, startPoint x: 831, startPoint y: 362, endPoint x: 850, endPoint y: 403, distance: 44.7
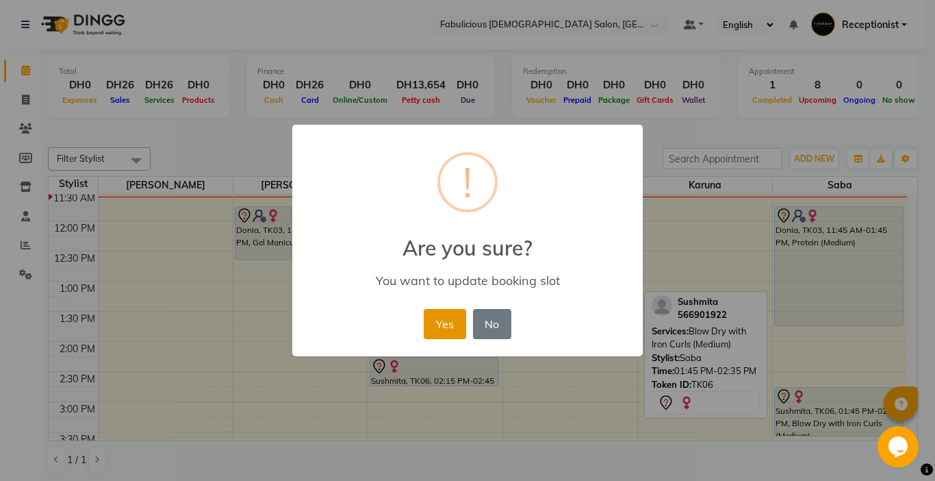
click at [441, 327] on button "Yes" at bounding box center [445, 324] width 42 height 30
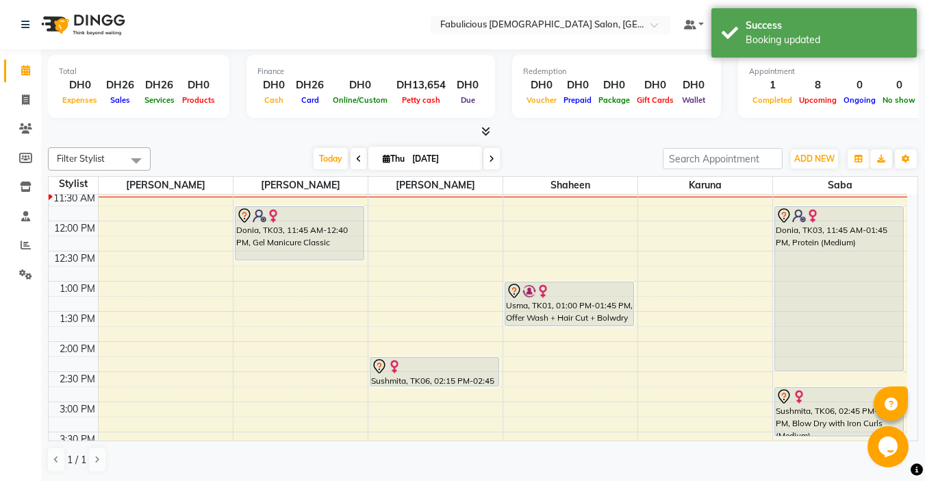
drag, startPoint x: 822, startPoint y: 324, endPoint x: 833, endPoint y: 366, distance: 43.7
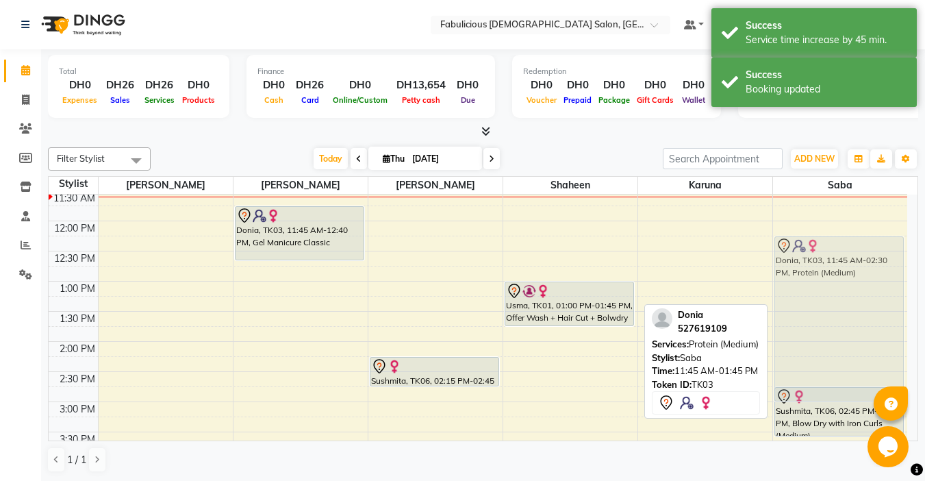
drag, startPoint x: 776, startPoint y: 249, endPoint x: 780, endPoint y: 274, distance: 25.7
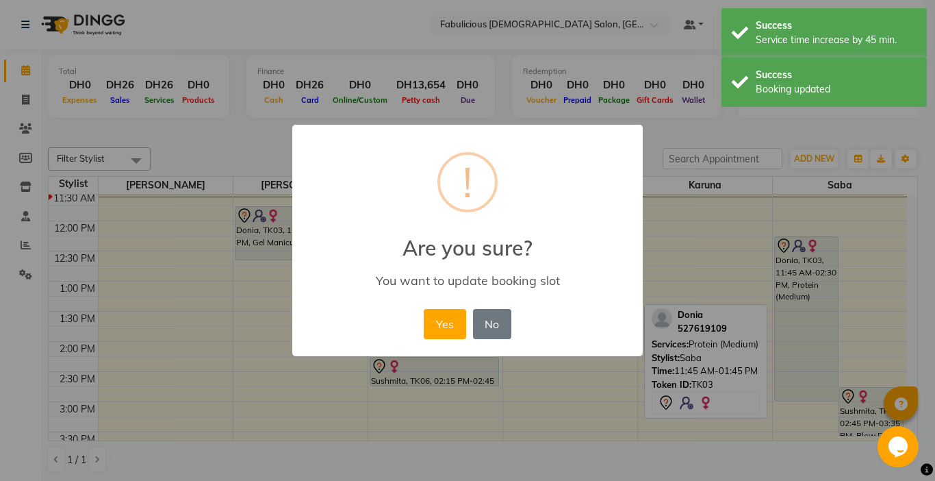
click at [935, 348] on div "× ! Are you sure? You want to update booking slot Yes No No" at bounding box center [467, 240] width 935 height 481
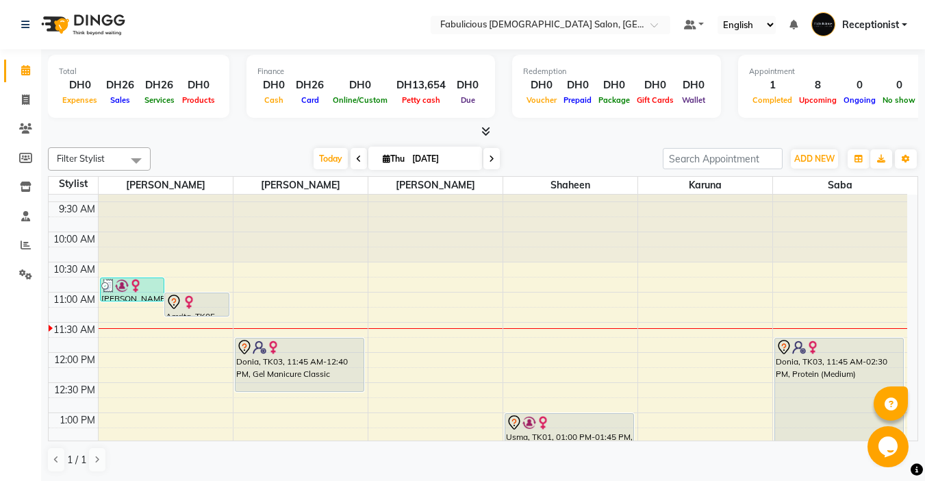
scroll to position [17, 0]
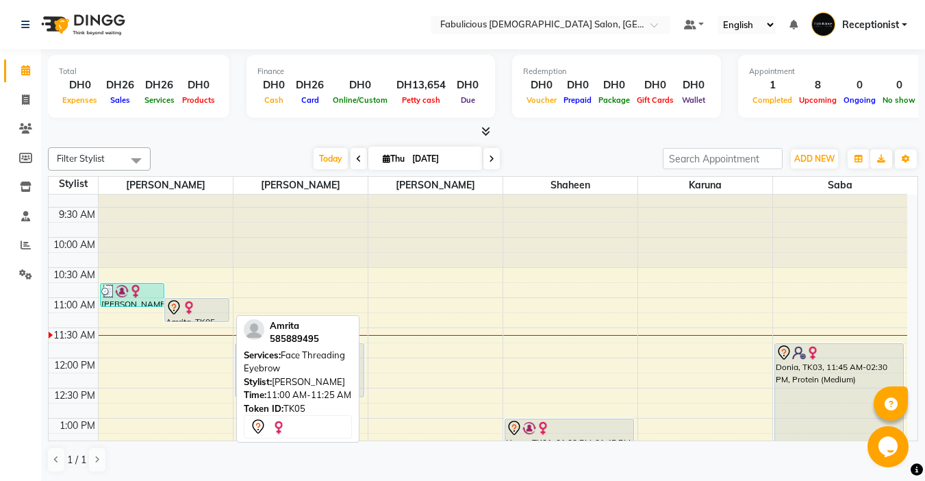
click at [184, 312] on img at bounding box center [189, 308] width 14 height 14
click at [182, 316] on div "Amrita, TK05, 11:00 AM-11:25 AM, Face Threading Eyebrow" at bounding box center [197, 310] width 64 height 23
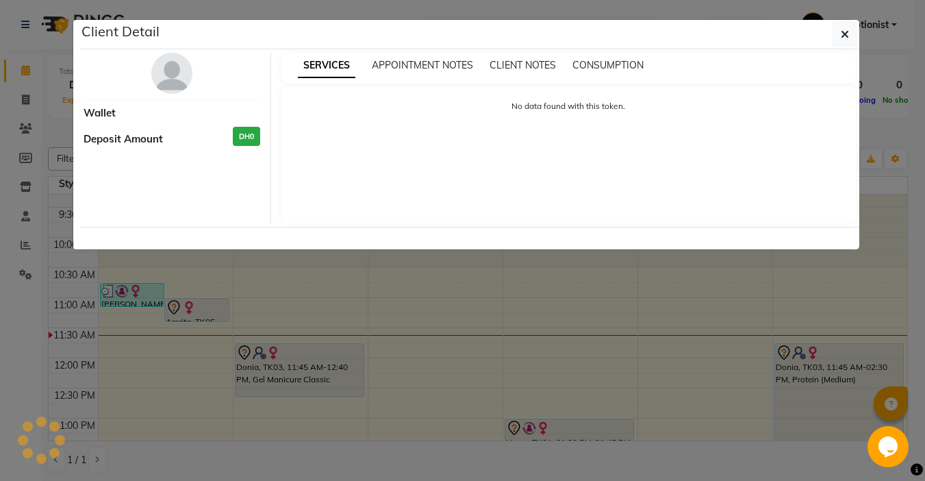
select select "7"
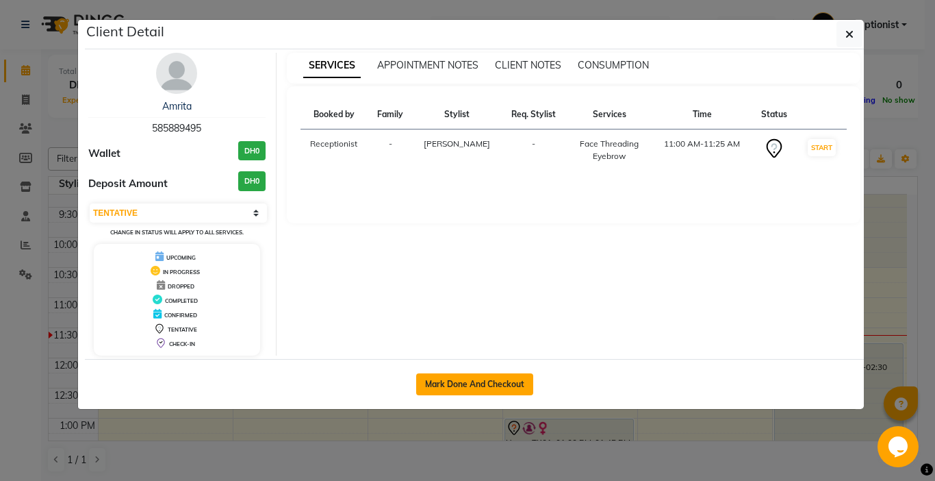
click at [431, 384] on button "Mark Done And Checkout" at bounding box center [474, 384] width 117 height 22
select select "service"
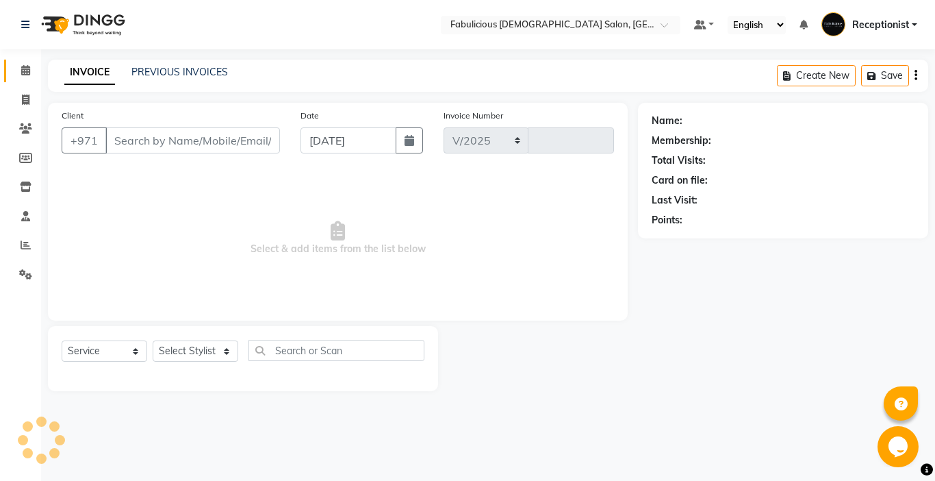
select select "738"
type input "2033"
type input "585889495"
select select "11627"
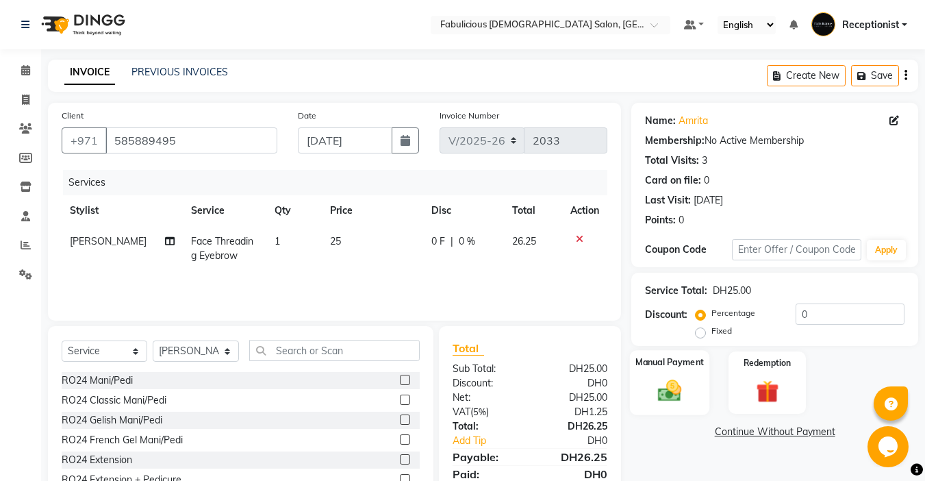
click at [670, 394] on img at bounding box center [669, 390] width 38 height 27
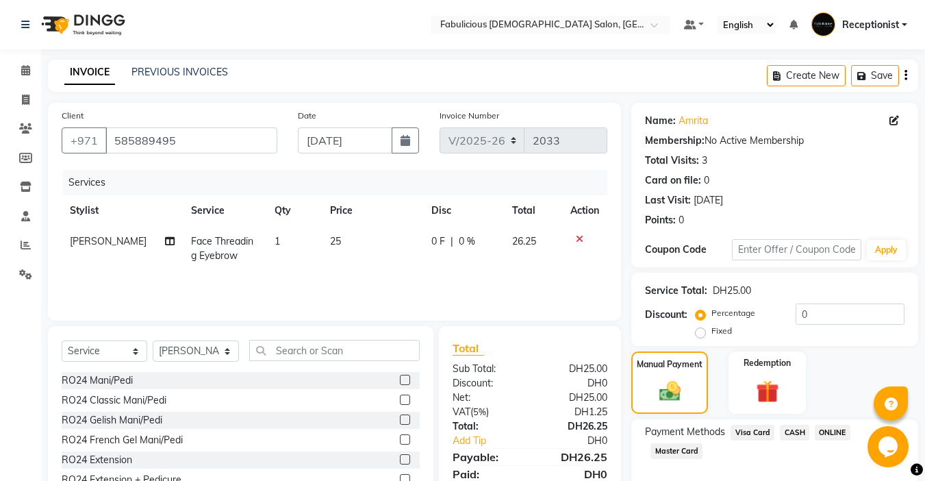
click at [683, 453] on span "Master Card" at bounding box center [676, 451] width 52 height 16
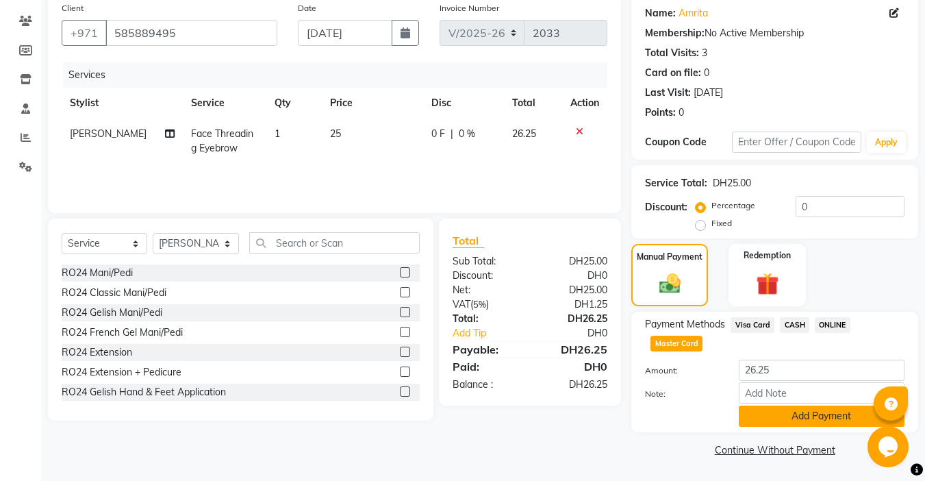
click at [801, 416] on button "Add Payment" at bounding box center [822, 415] width 166 height 21
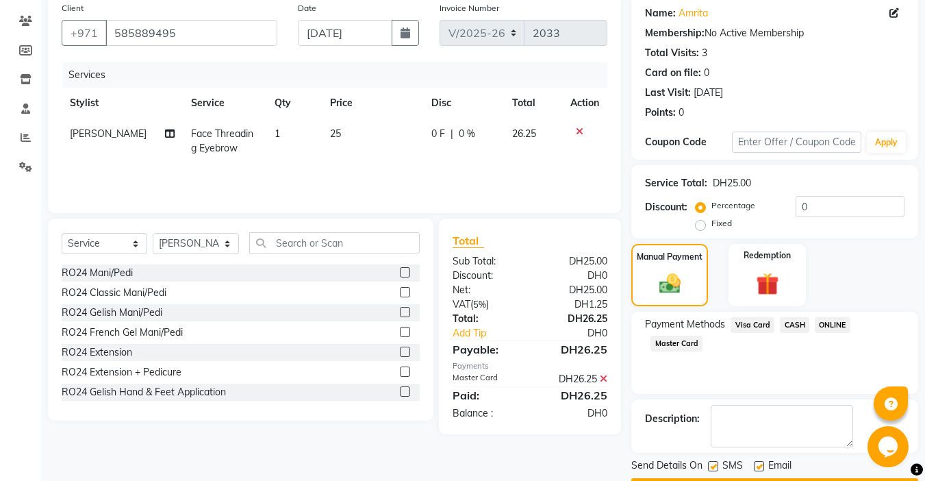
scroll to position [147, 0]
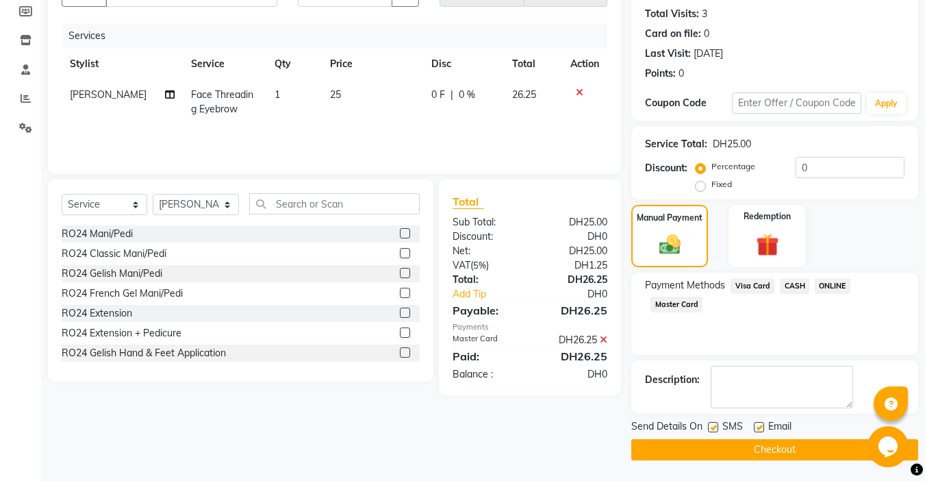
click at [760, 450] on button "Checkout" at bounding box center [774, 449] width 287 height 21
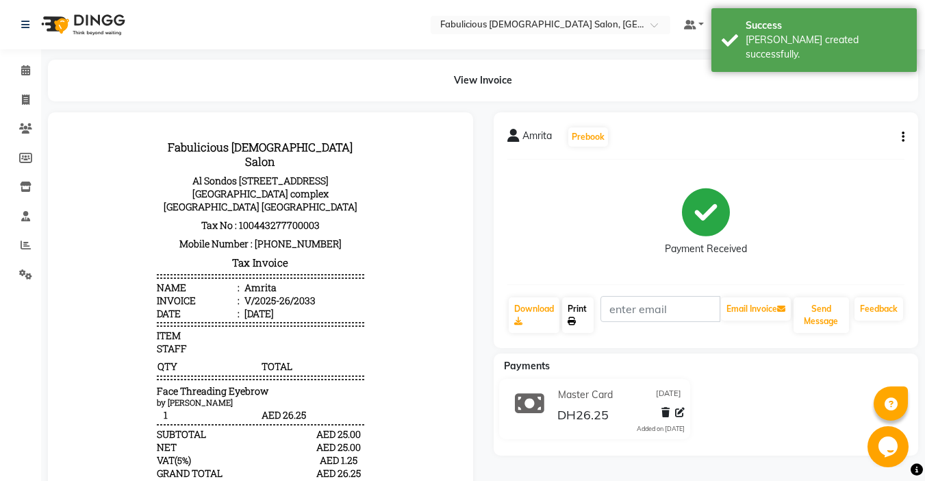
click at [571, 316] on link "Print" at bounding box center [577, 315] width 31 height 36
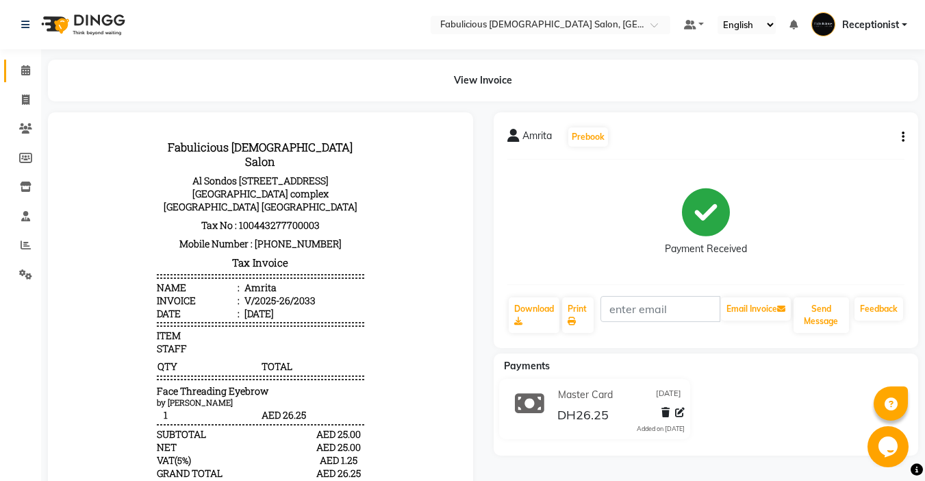
click at [26, 73] on icon at bounding box center [25, 70] width 9 height 10
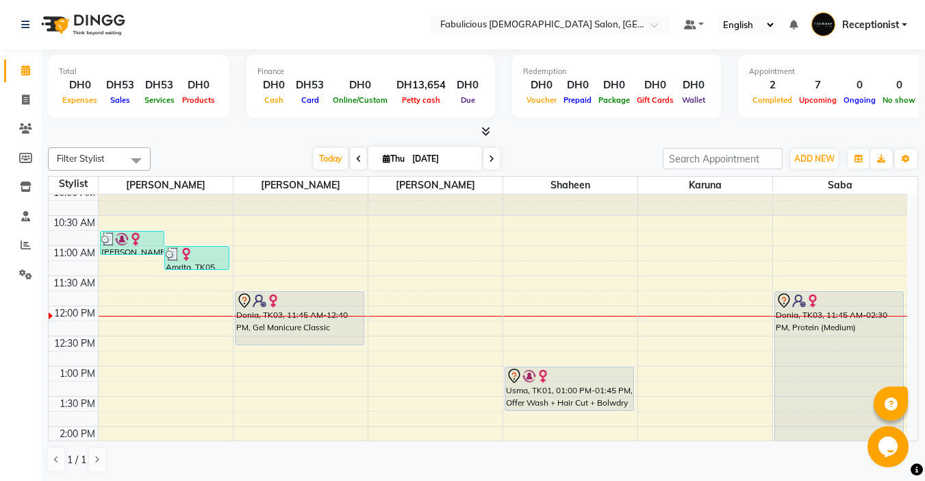
scroll to position [68, 0]
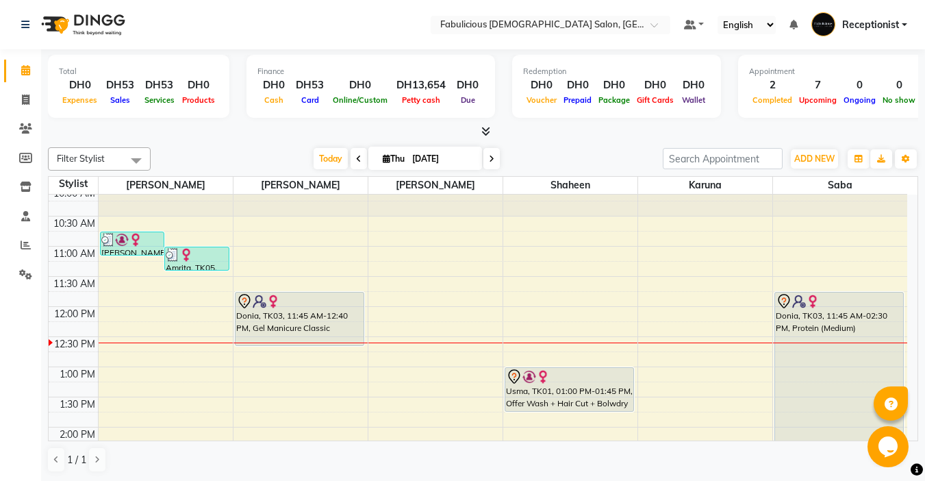
click at [491, 159] on icon at bounding box center [491, 159] width 5 height 8
type input "[DATE]"
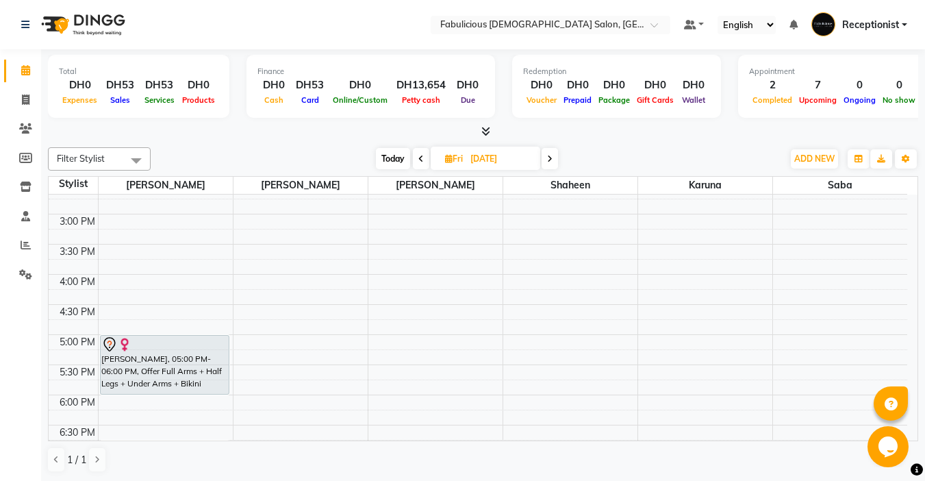
scroll to position [342, 0]
click at [799, 161] on span "ADD NEW" at bounding box center [814, 158] width 40 height 10
click at [752, 185] on button "Add Appointment" at bounding box center [783, 185] width 108 height 18
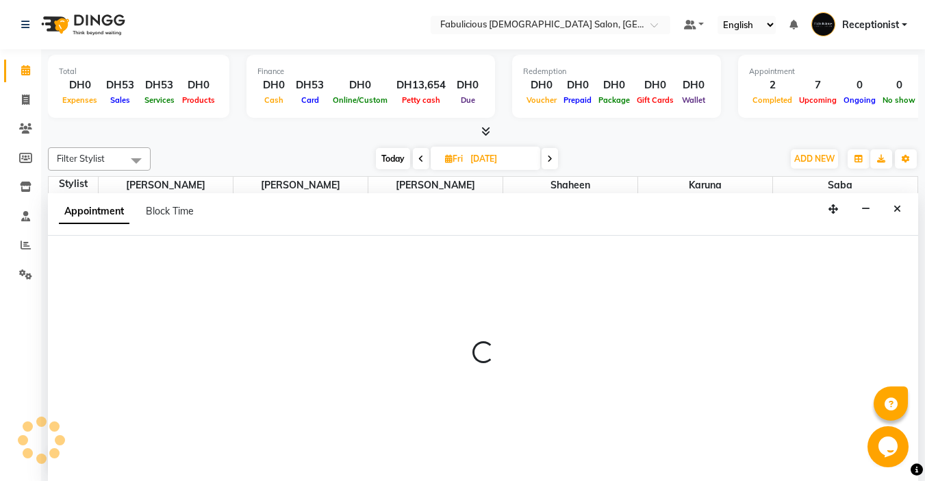
scroll to position [1, 0]
select select "tentative"
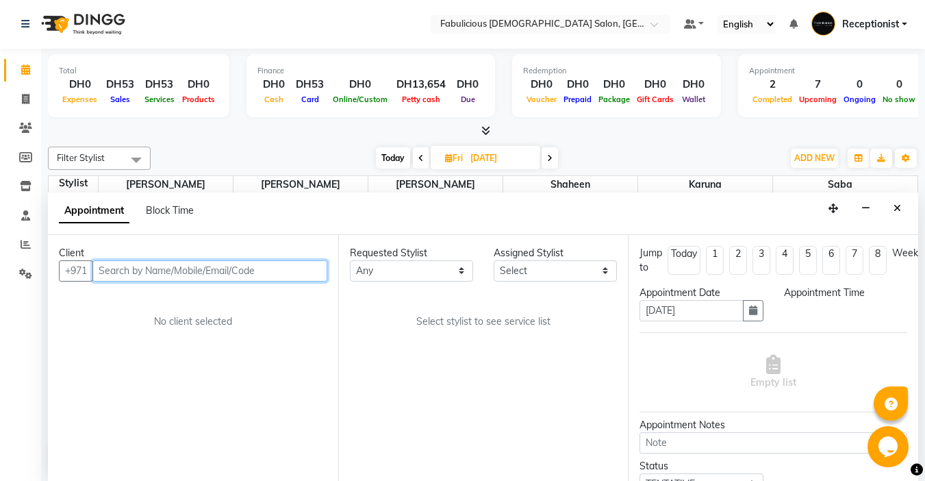
select select "600"
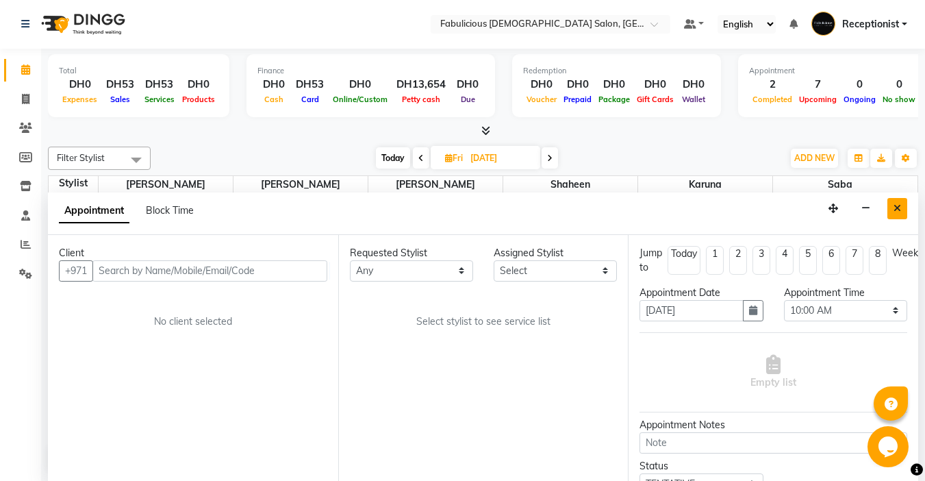
click at [901, 205] on button "Close" at bounding box center [897, 208] width 20 height 21
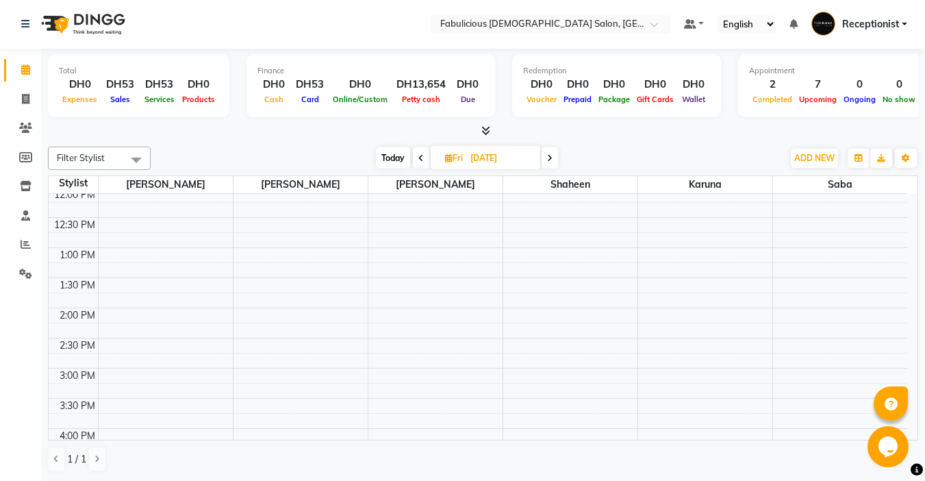
scroll to position [178, 0]
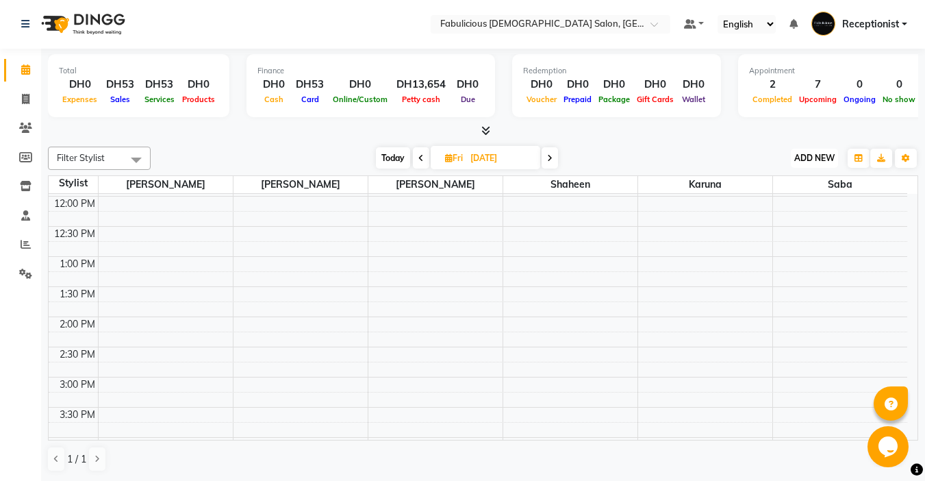
click at [800, 153] on span "ADD NEW" at bounding box center [814, 158] width 40 height 10
click at [750, 186] on button "Add Appointment" at bounding box center [783, 184] width 108 height 18
select select "tentative"
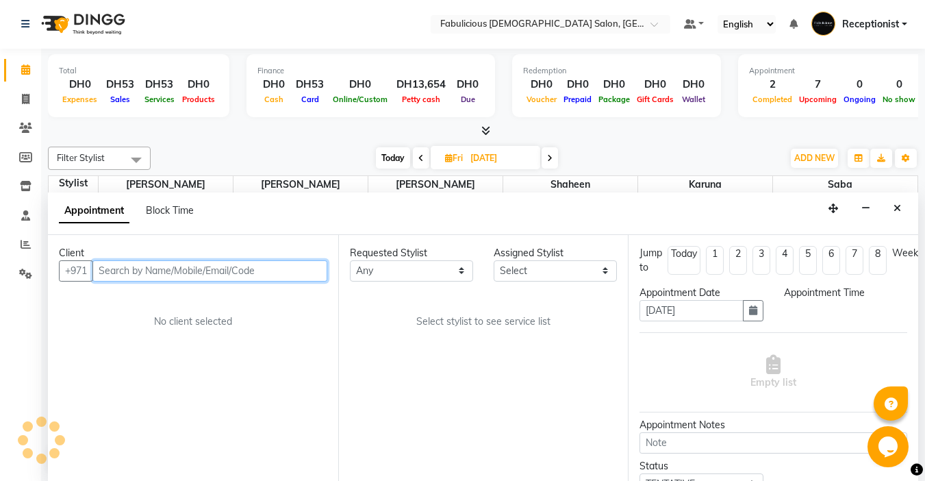
select select "600"
click at [116, 268] on input "text" at bounding box center [209, 270] width 235 height 21
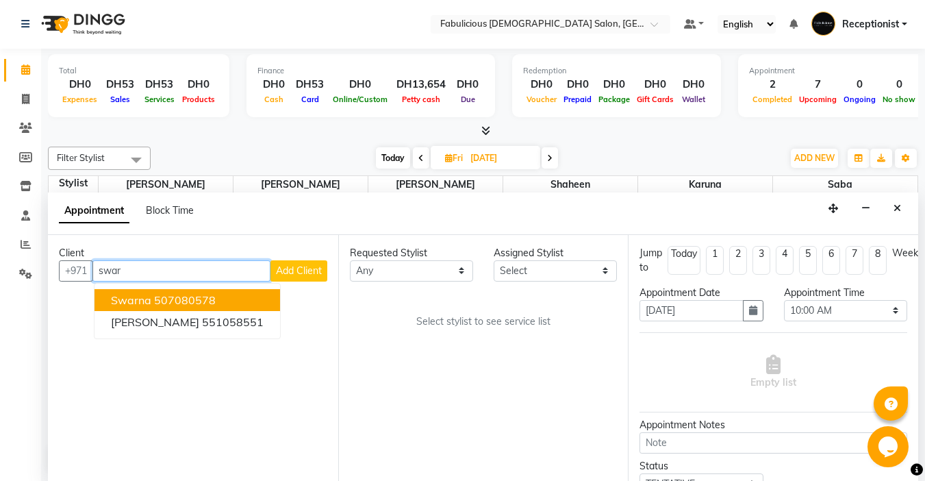
click at [115, 301] on span "swarna" at bounding box center [131, 300] width 40 height 14
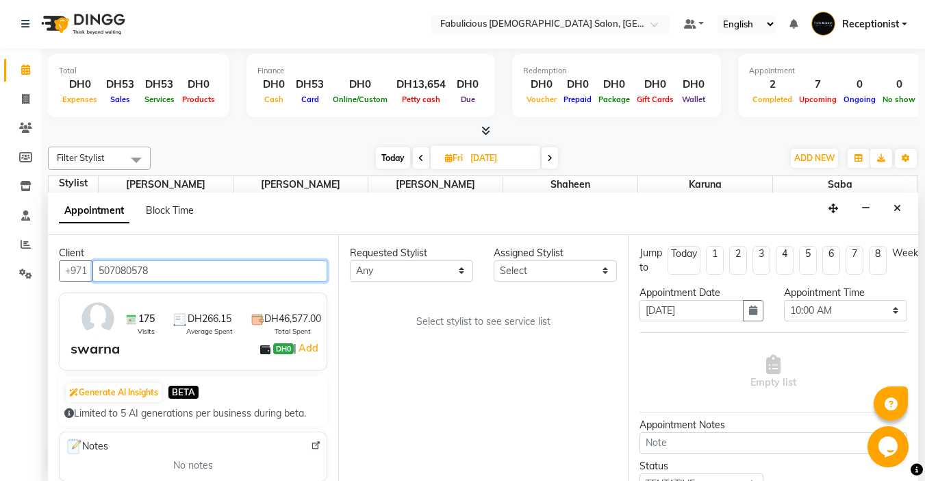
type input "507080578"
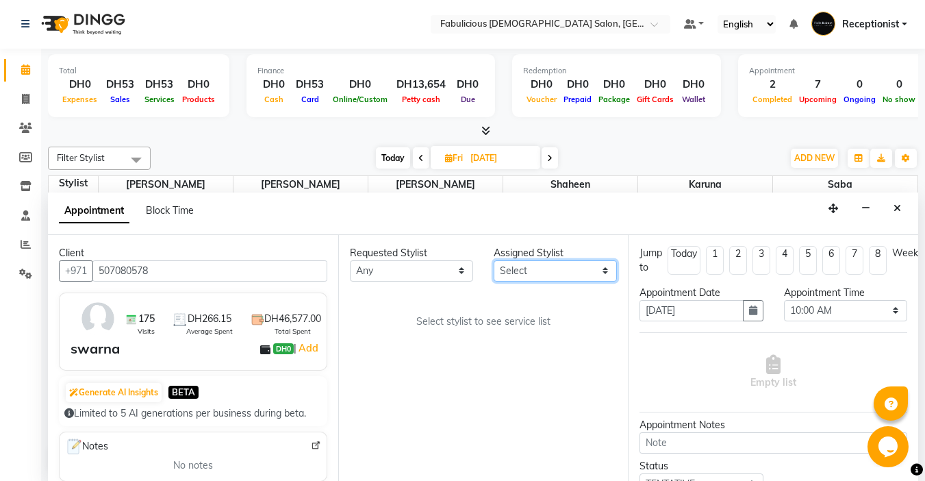
click at [561, 270] on select "Select [PERSON_NAME] [PERSON_NAME] [PERSON_NAME] [PERSON_NAME]" at bounding box center [555, 270] width 123 height 21
select select "11627"
click at [494, 260] on select "Select [PERSON_NAME] [PERSON_NAME] [PERSON_NAME] [PERSON_NAME]" at bounding box center [555, 270] width 123 height 21
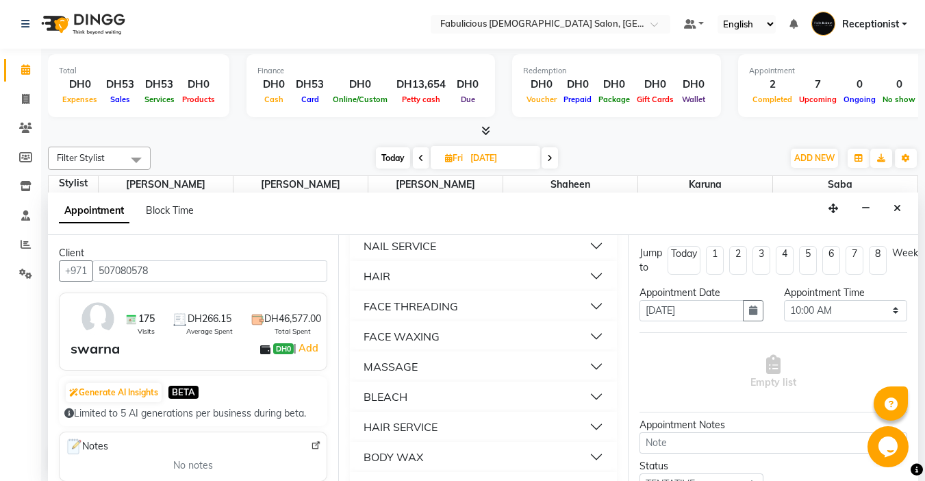
scroll to position [959, 0]
click at [367, 255] on div "FACE THREADING" at bounding box center [411, 247] width 94 height 16
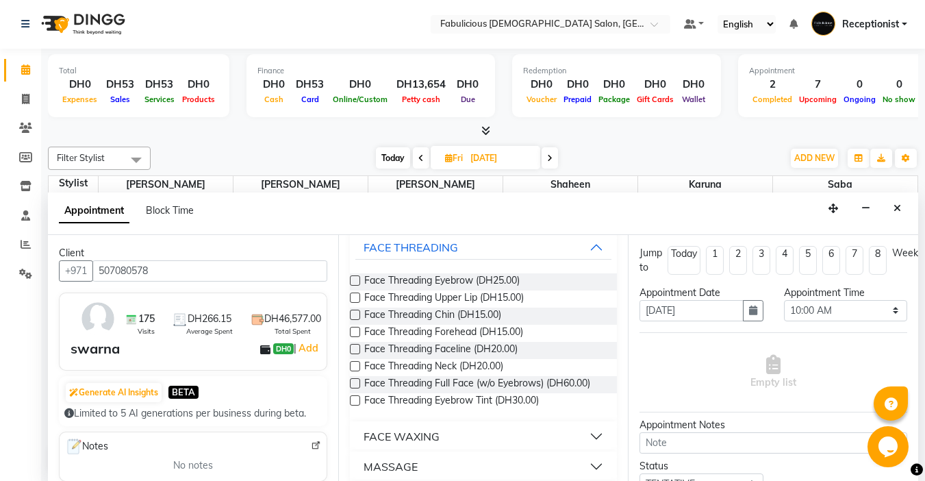
click at [352, 286] on label at bounding box center [355, 280] width 10 height 10
click at [352, 286] on input "checkbox" at bounding box center [354, 281] width 9 height 9
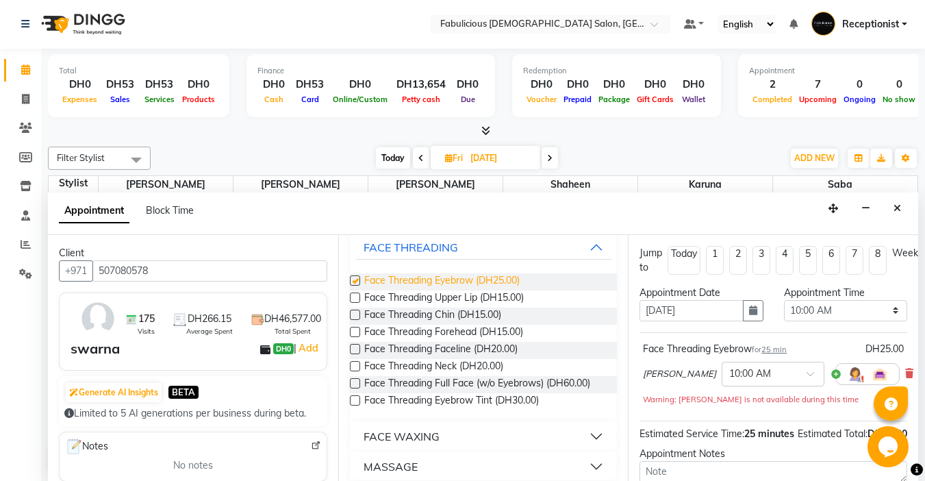
checkbox input "false"
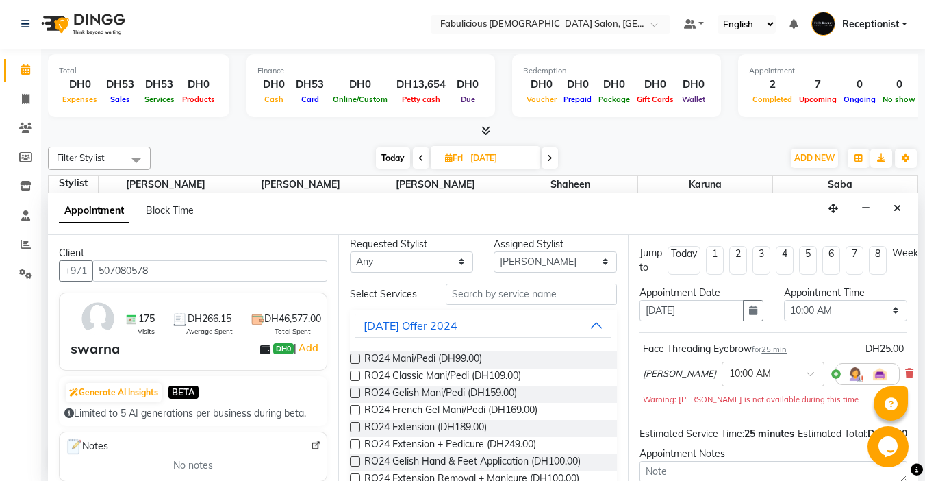
scroll to position [0, 0]
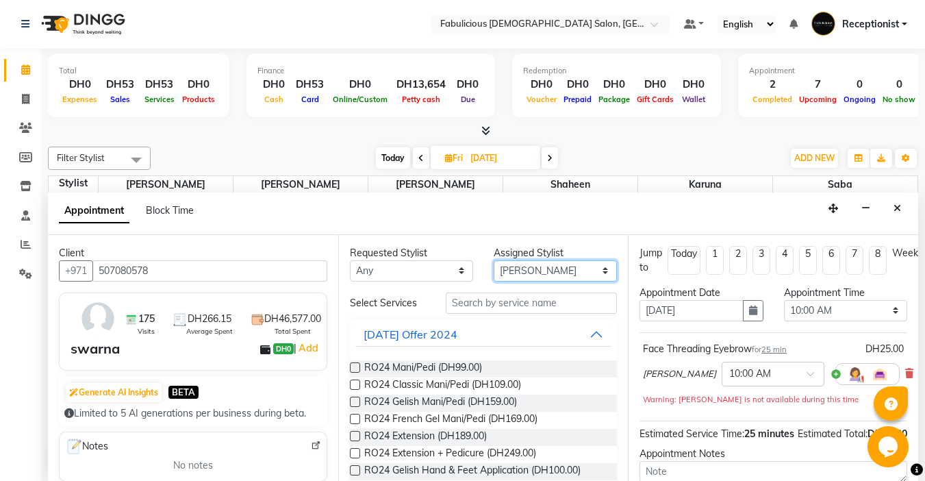
click at [550, 260] on select "Select [PERSON_NAME] [PERSON_NAME] [PERSON_NAME] [PERSON_NAME]" at bounding box center [555, 270] width 123 height 21
select select "33271"
click at [494, 260] on select "Select [PERSON_NAME] [PERSON_NAME] [PERSON_NAME] [PERSON_NAME]" at bounding box center [555, 270] width 123 height 21
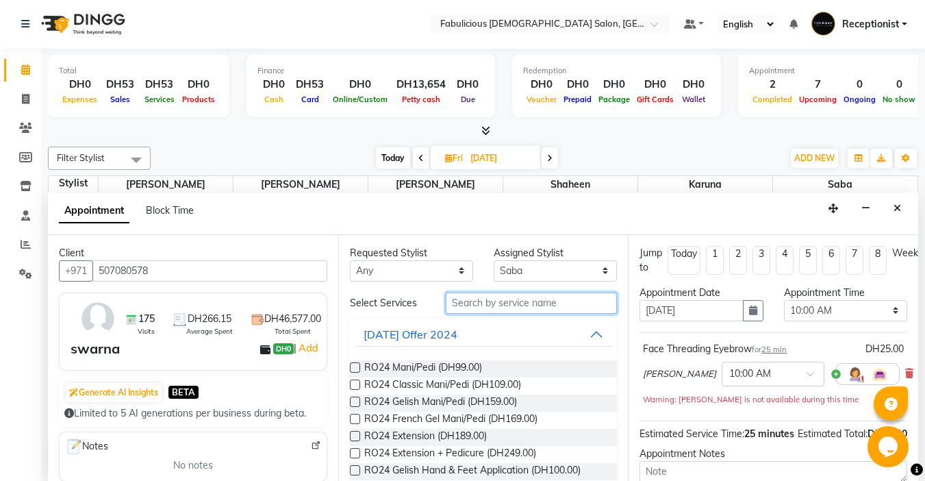
click at [496, 304] on input "text" at bounding box center [531, 302] width 171 height 21
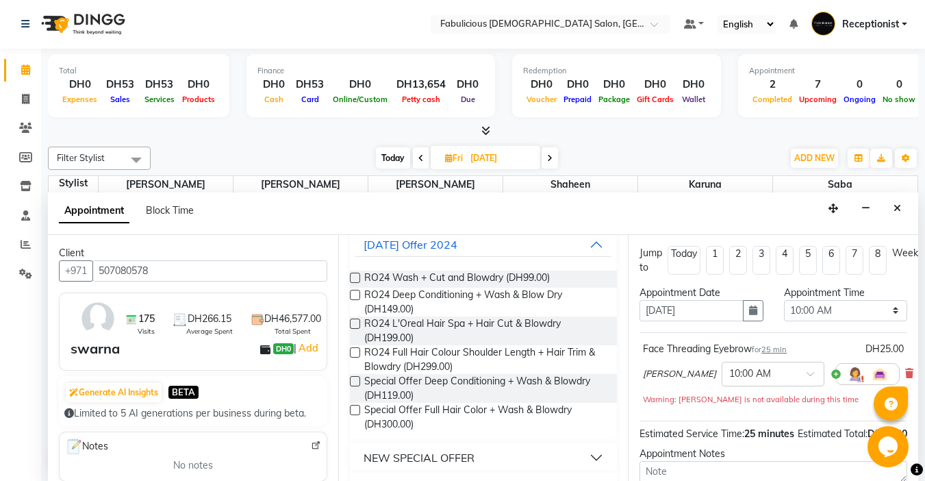
scroll to position [205, 0]
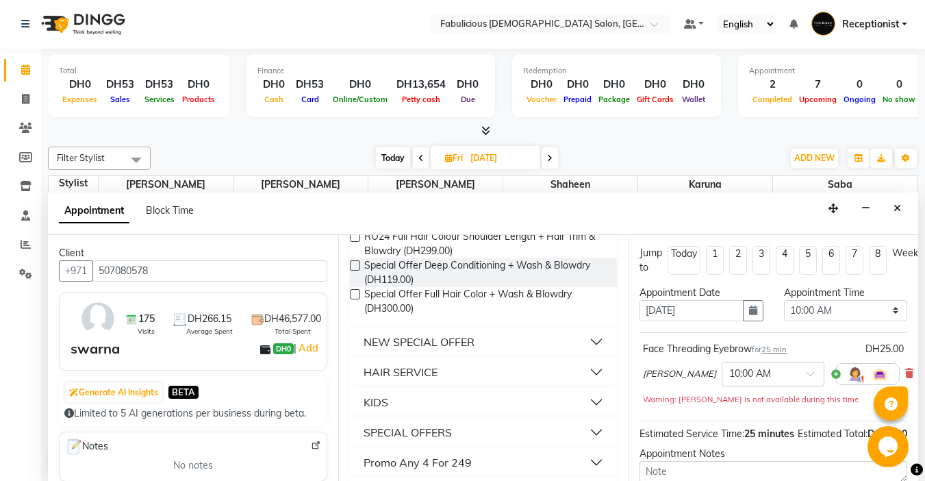
type input "blo"
click at [372, 376] on div "HAIR SERVICE" at bounding box center [401, 372] width 74 height 16
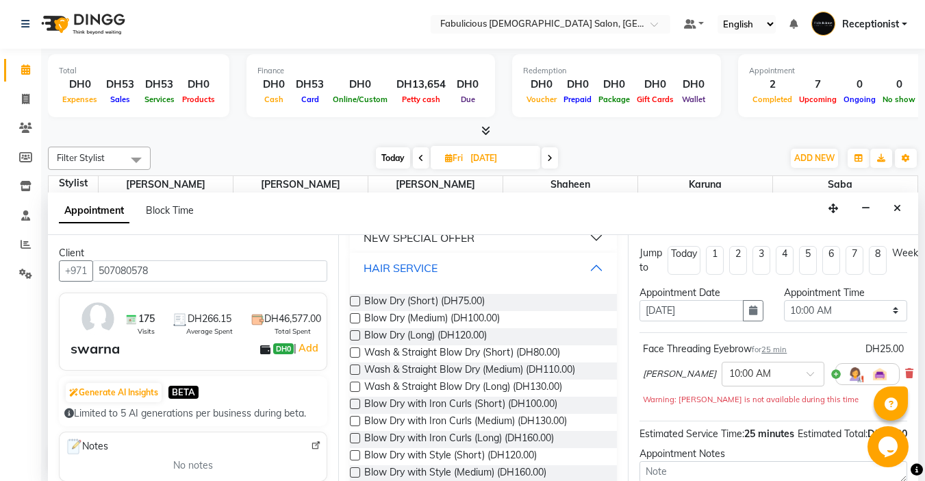
scroll to position [342, 0]
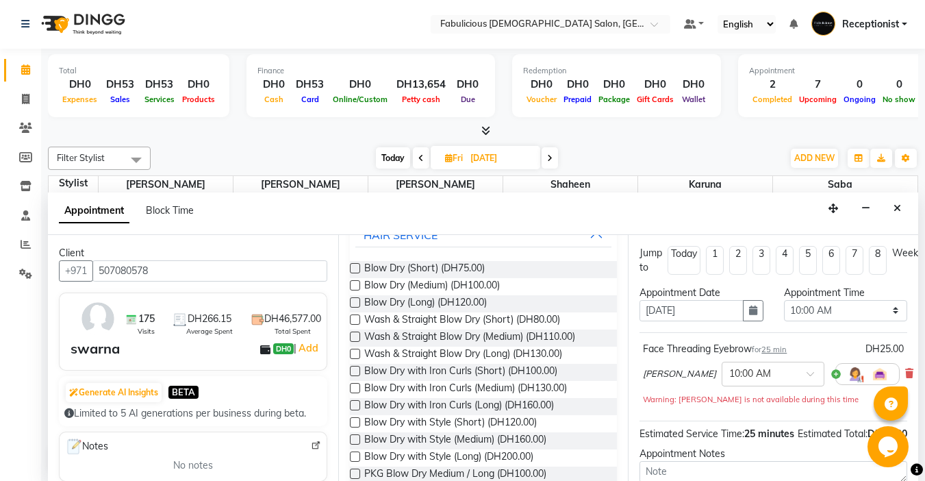
click at [353, 315] on label at bounding box center [355, 319] width 10 height 10
click at [353, 316] on input "checkbox" at bounding box center [354, 320] width 9 height 9
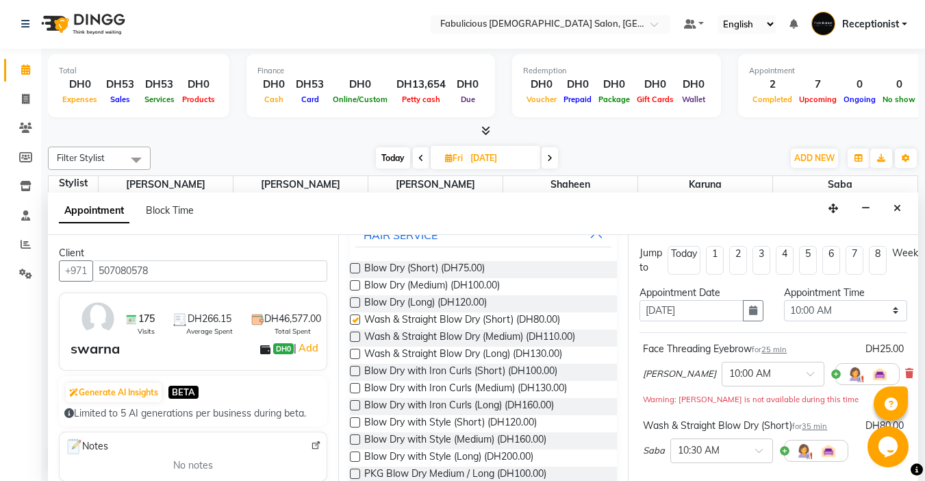
checkbox input "false"
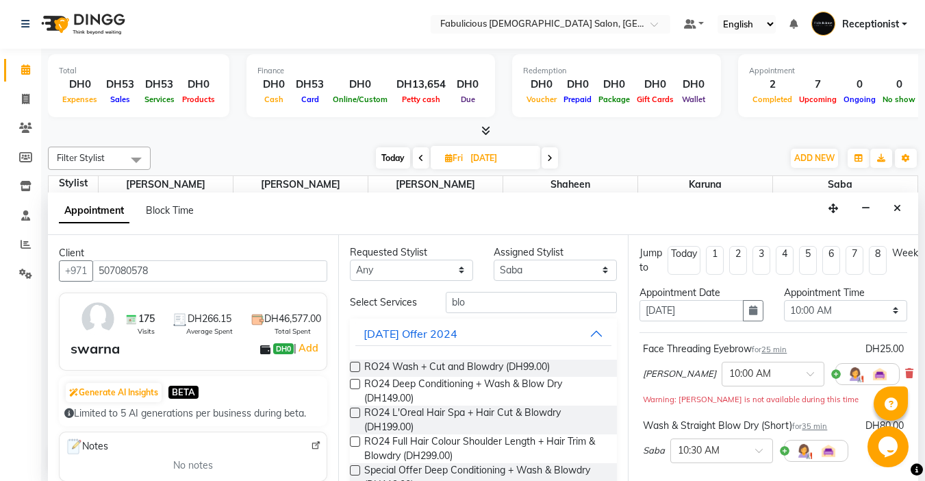
scroll to position [0, 0]
click at [540, 266] on select "Select [PERSON_NAME] [PERSON_NAME] [PERSON_NAME] [PERSON_NAME]" at bounding box center [555, 270] width 123 height 21
select select "11630"
click at [494, 260] on select "Select [PERSON_NAME] [PERSON_NAME] [PERSON_NAME] [PERSON_NAME]" at bounding box center [555, 270] width 123 height 21
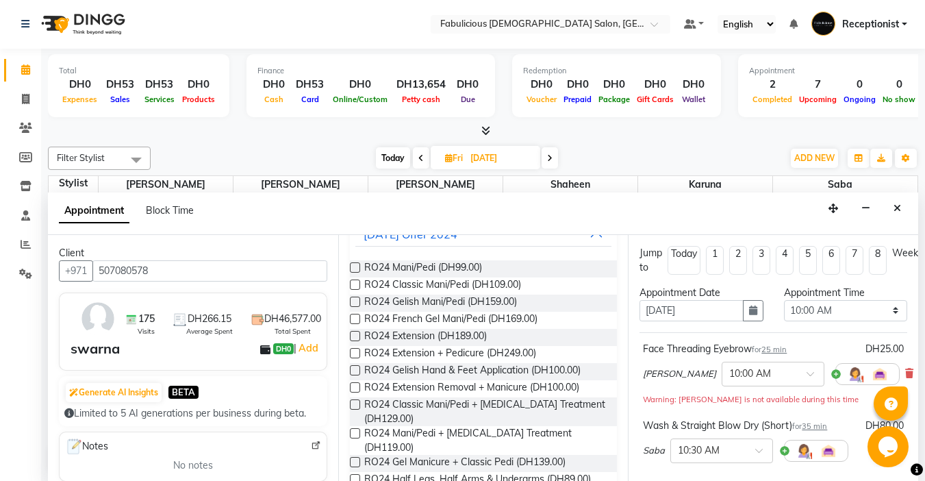
scroll to position [137, 0]
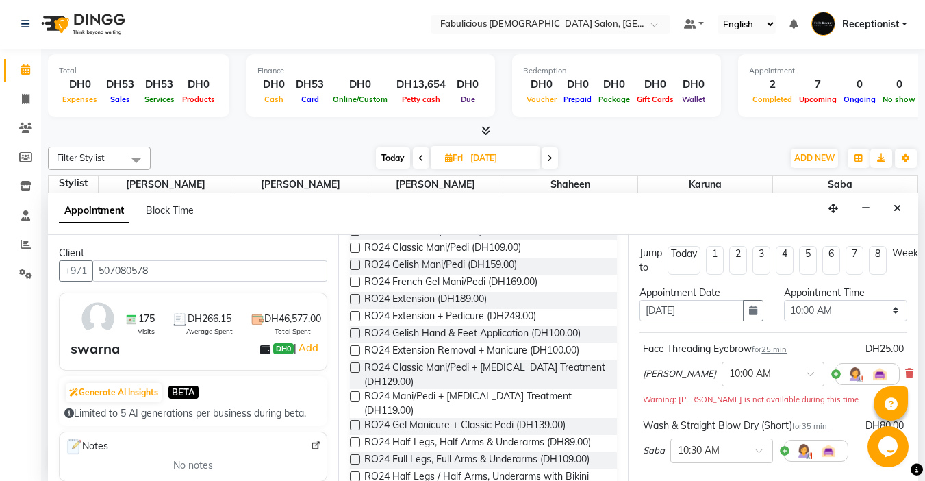
click at [354, 247] on label at bounding box center [355, 247] width 10 height 10
click at [354, 247] on input "checkbox" at bounding box center [354, 248] width 9 height 9
checkbox input "false"
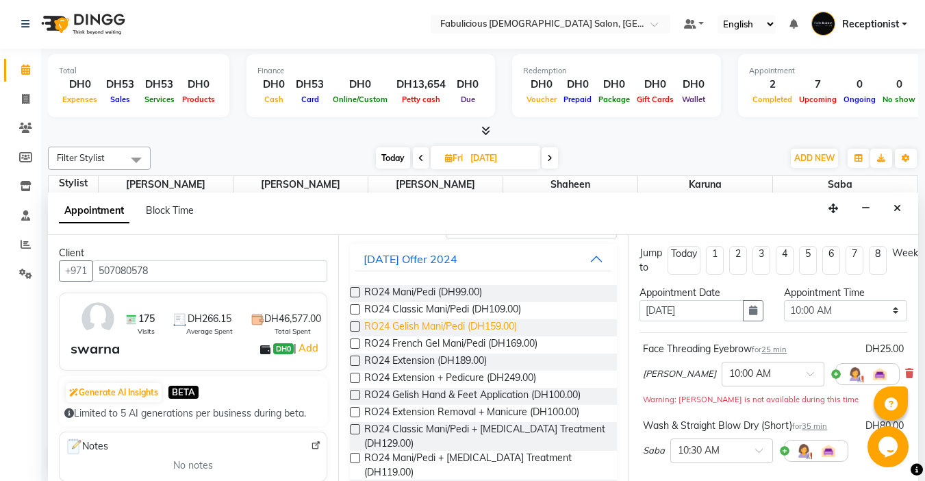
scroll to position [0, 0]
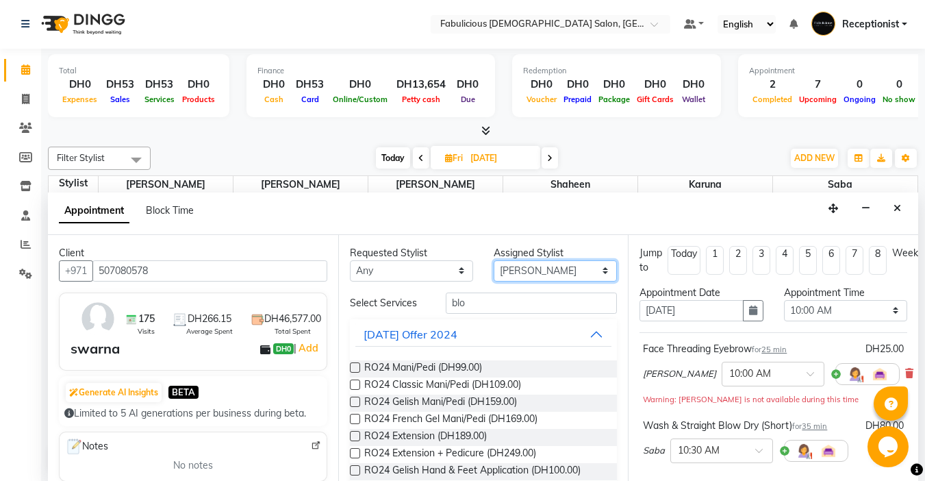
click at [542, 272] on select "Select [PERSON_NAME] [PERSON_NAME] [PERSON_NAME] [PERSON_NAME]" at bounding box center [555, 270] width 123 height 21
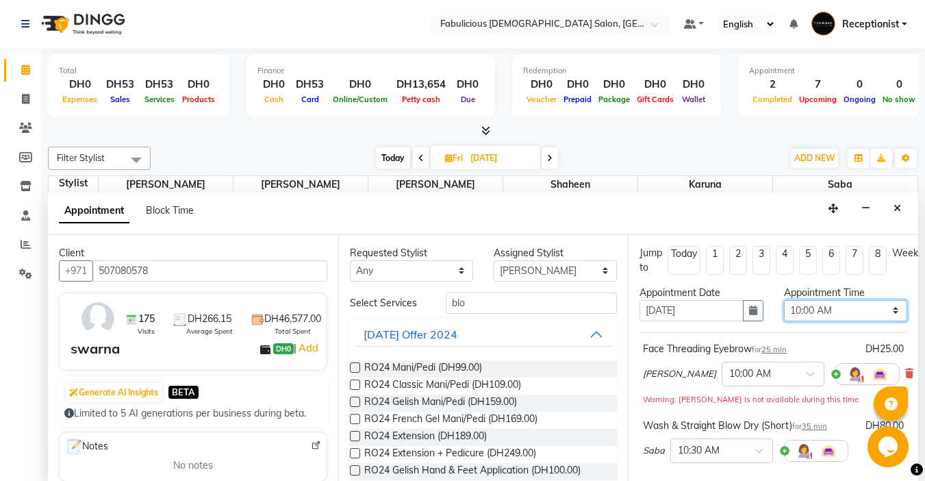
click at [889, 311] on select "Select 10:00 AM 10:15 AM 10:30 AM 10:45 AM 11:00 AM 11:15 AM 11:30 AM 11:45 AM …" at bounding box center [845, 310] width 123 height 21
select select "900"
click at [784, 300] on select "Select 10:00 AM 10:15 AM 10:30 AM 10:45 AM 11:00 AM 11:15 AM 11:30 AM 11:45 AM …" at bounding box center [845, 310] width 123 height 21
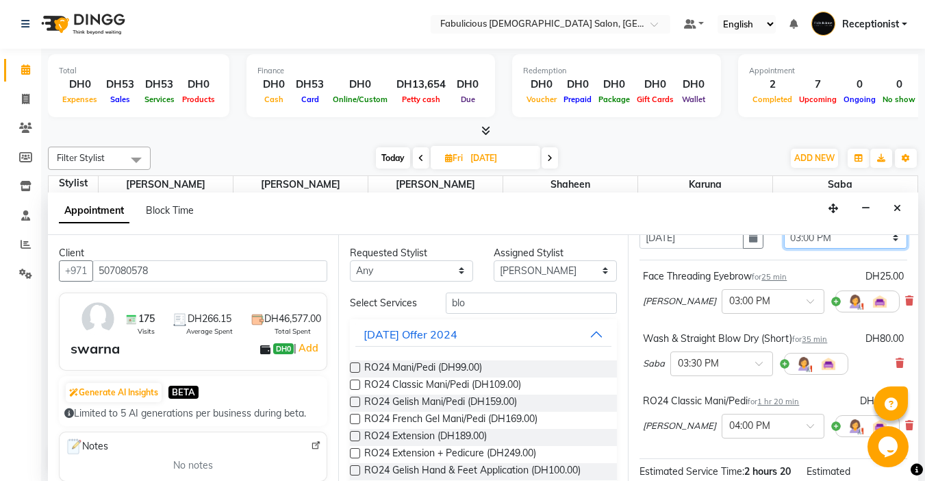
scroll to position [264, 0]
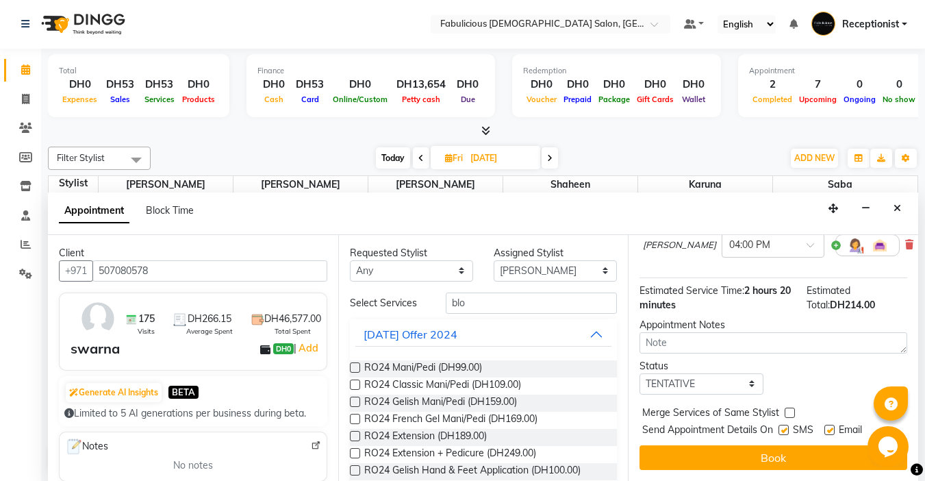
click at [787, 407] on label at bounding box center [790, 412] width 10 height 10
click at [787, 409] on input "checkbox" at bounding box center [789, 413] width 9 height 9
checkbox input "true"
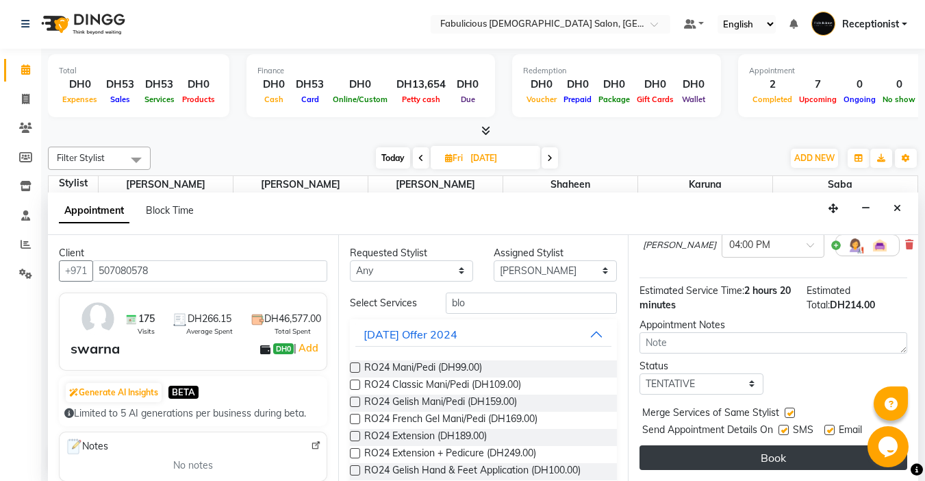
click at [762, 448] on button "Book" at bounding box center [773, 457] width 268 height 25
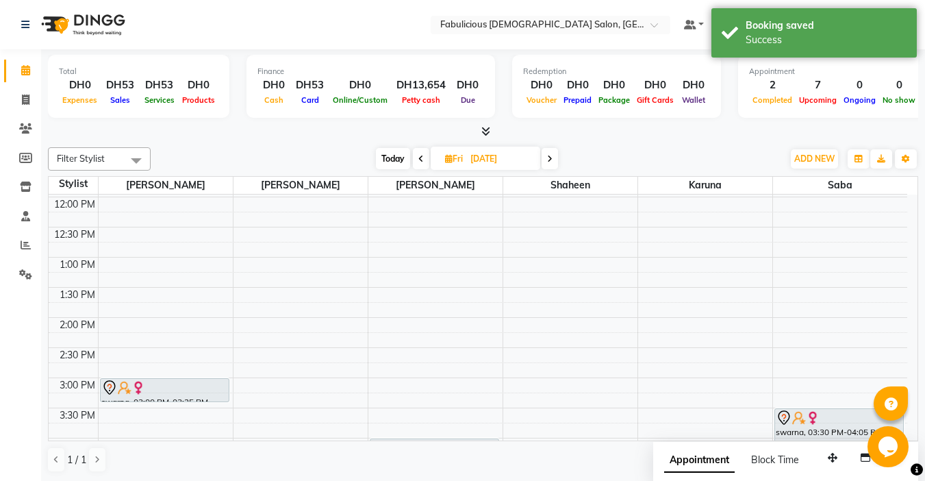
scroll to position [246, 0]
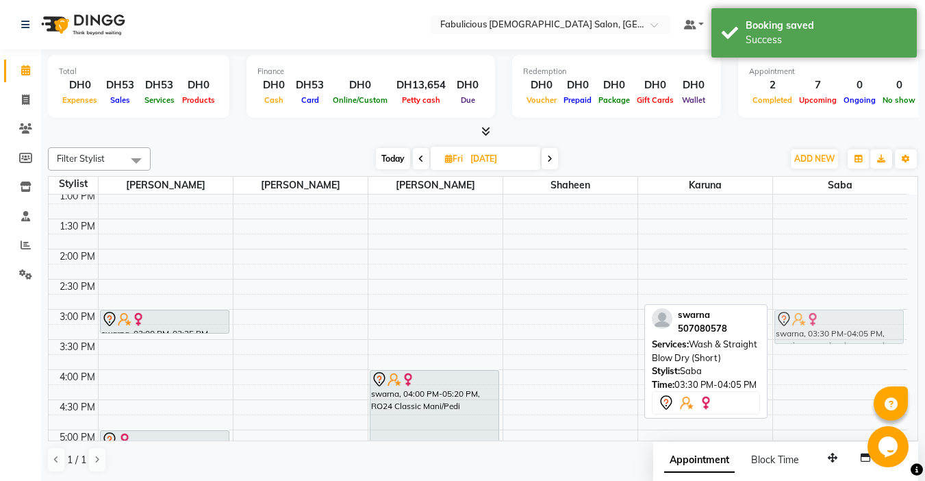
drag, startPoint x: 855, startPoint y: 357, endPoint x: 854, endPoint y: 330, distance: 26.7
click at [854, 330] on div "swarna, 03:30 PM-04:05 PM, Wash & Straight Blow Dry (Short) [PERSON_NAME], 07:3…" at bounding box center [840, 399] width 135 height 903
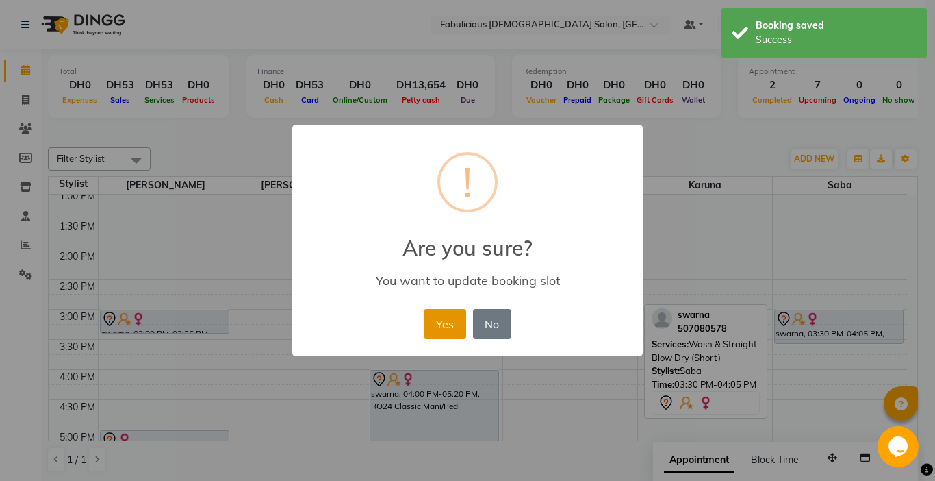
click at [431, 331] on button "Yes" at bounding box center [445, 324] width 42 height 30
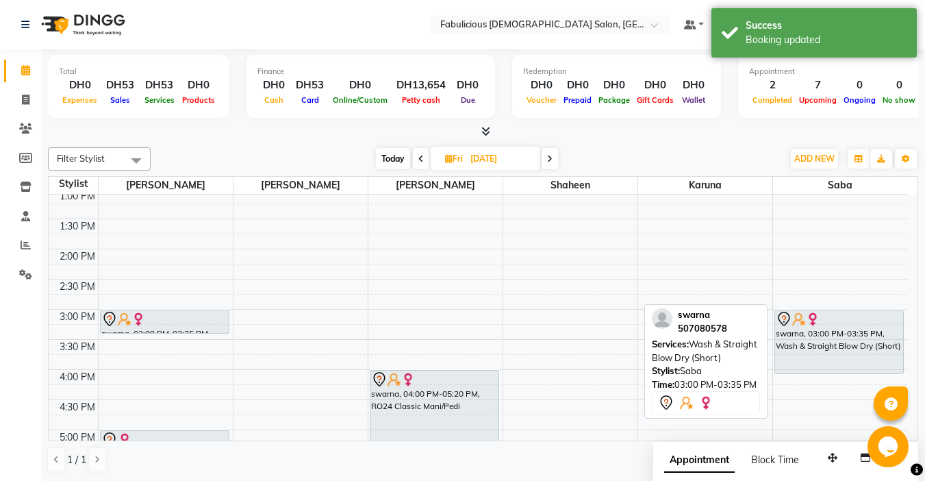
drag, startPoint x: 828, startPoint y: 342, endPoint x: 831, endPoint y: 372, distance: 31.0
click at [831, 372] on div "swarna, 03:00 PM-03:35 PM, Wash & Straight Blow Dry (Short) [PERSON_NAME], 07:3…" at bounding box center [840, 399] width 135 height 903
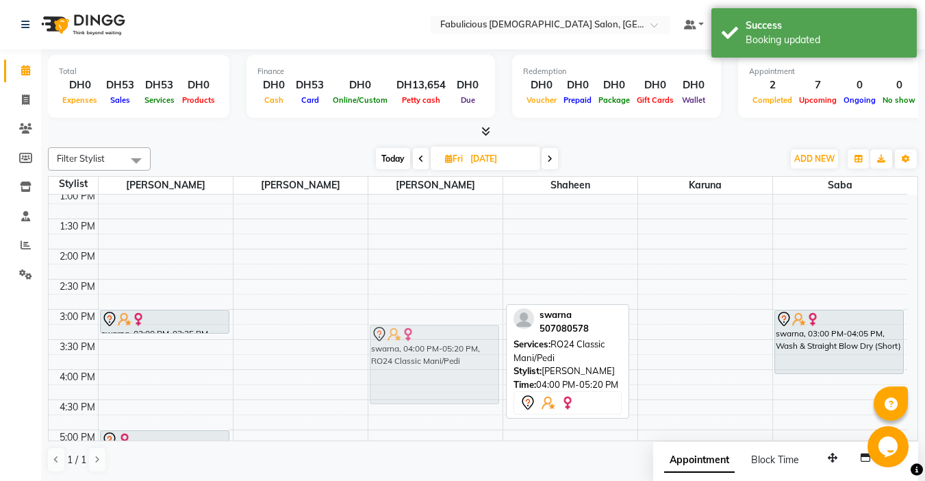
drag, startPoint x: 483, startPoint y: 375, endPoint x: 487, endPoint y: 333, distance: 42.0
click at [487, 333] on div "swarna, 04:00 PM-05:20 PM, RO24 Classic Mani/Pedi swarna, 04:00 PM-05:20 PM, RO…" at bounding box center [435, 399] width 134 height 903
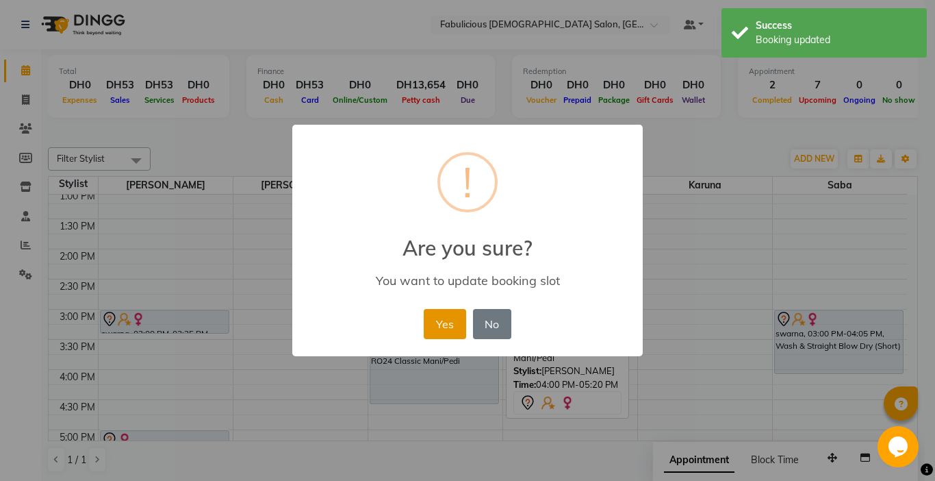
click at [431, 331] on button "Yes" at bounding box center [445, 324] width 42 height 30
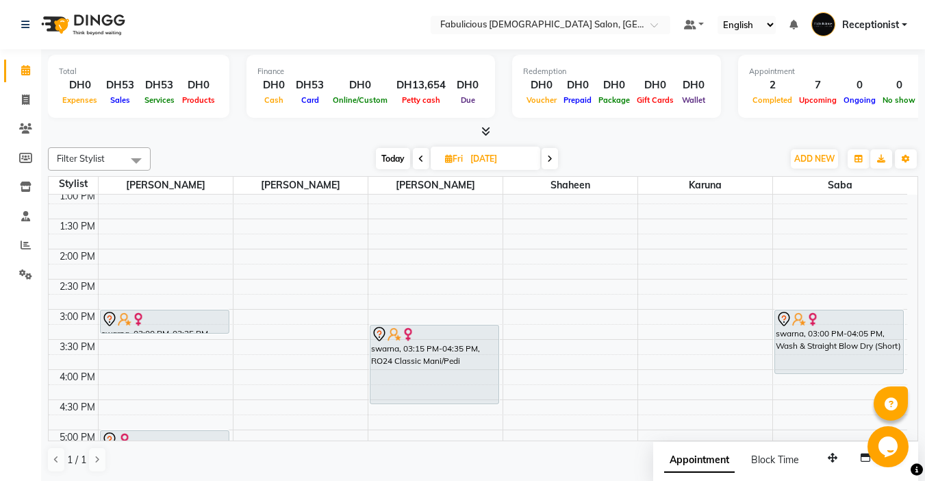
click at [418, 156] on icon at bounding box center [420, 159] width 5 height 8
type input "[DATE]"
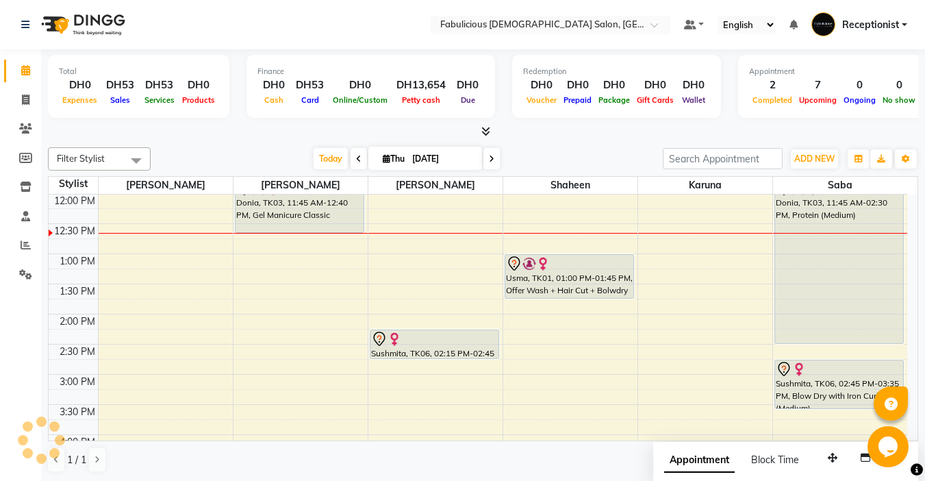
scroll to position [0, 0]
